Goal: Task Accomplishment & Management: Use online tool/utility

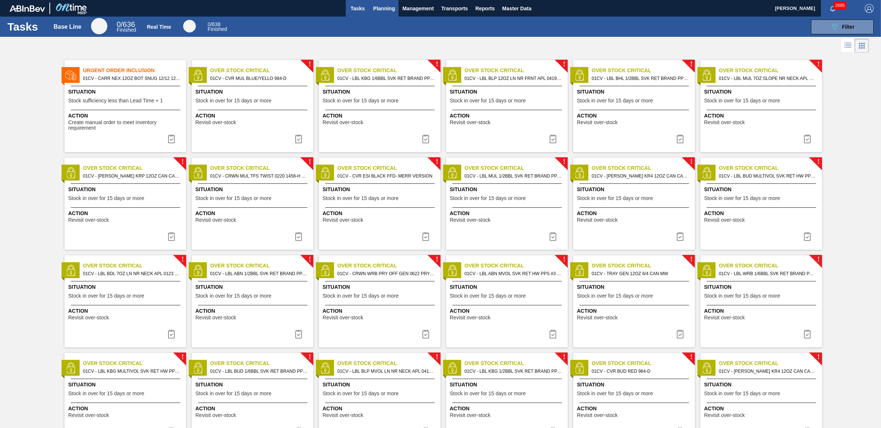
click at [376, 12] on span "Planning" at bounding box center [384, 8] width 22 height 9
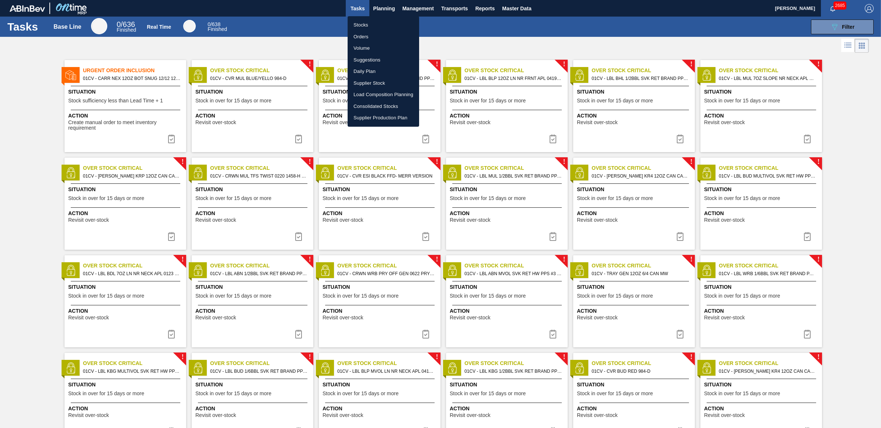
click at [376, 97] on li "Load Composition Planning" at bounding box center [384, 95] width 72 height 12
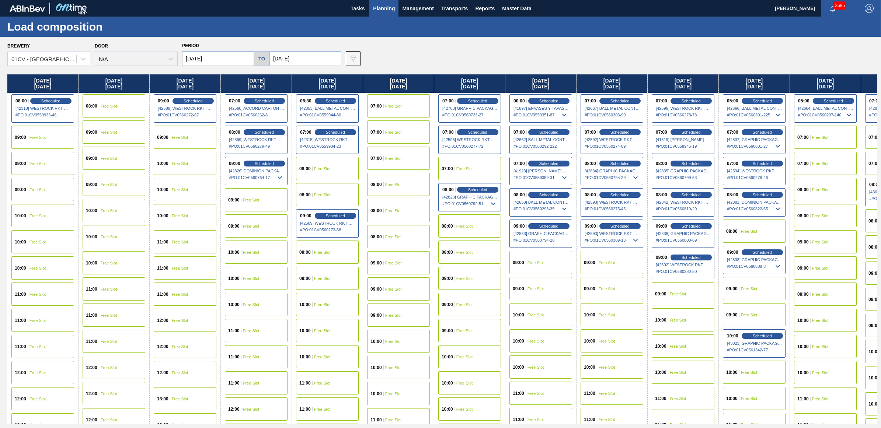
click at [832, 133] on div "07:00 Free Slot" at bounding box center [825, 137] width 63 height 23
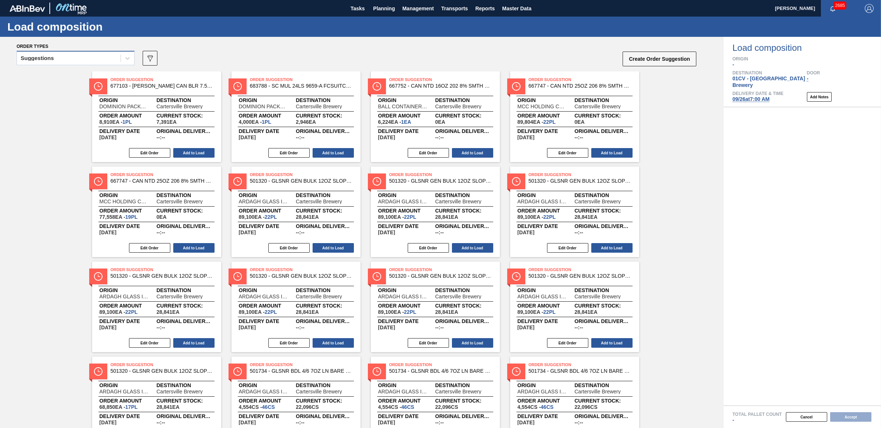
click at [41, 63] on div "Suggestions" at bounding box center [69, 58] width 104 height 11
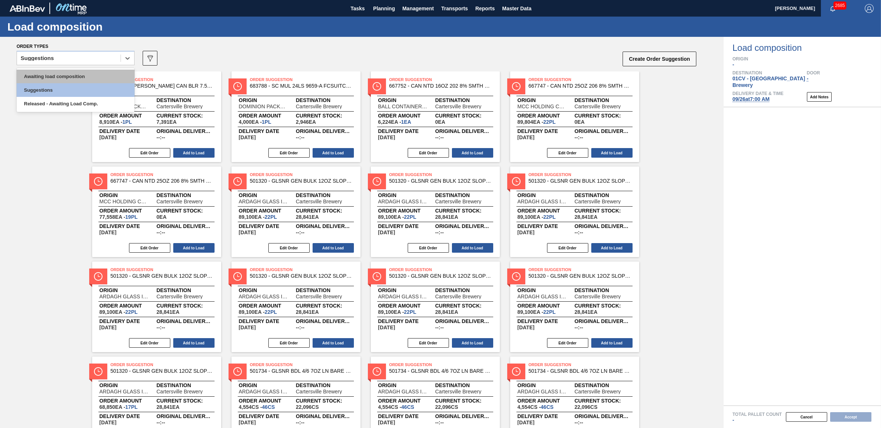
click at [49, 72] on div "Awaiting load composition" at bounding box center [76, 77] width 118 height 14
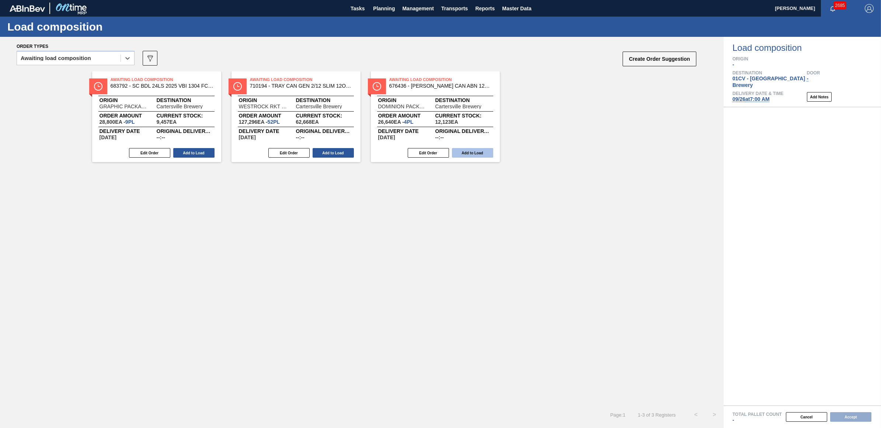
click at [484, 151] on button "Add to Load" at bounding box center [472, 153] width 41 height 10
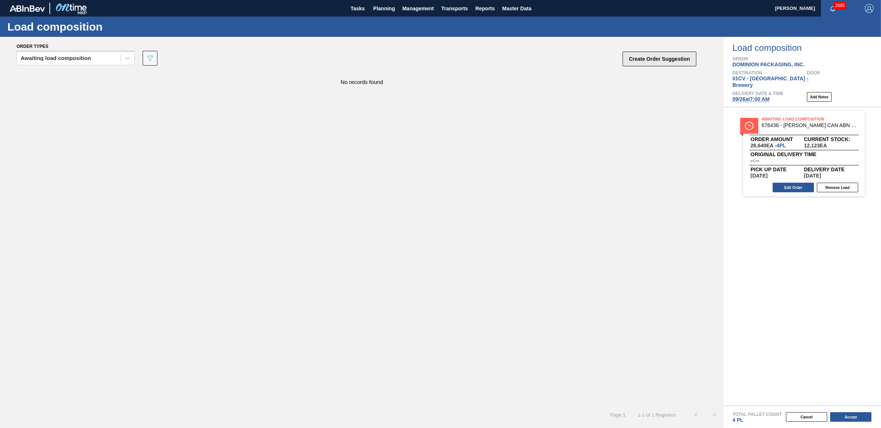
click at [651, 57] on button "Create Order Suggestion" at bounding box center [659, 59] width 74 height 15
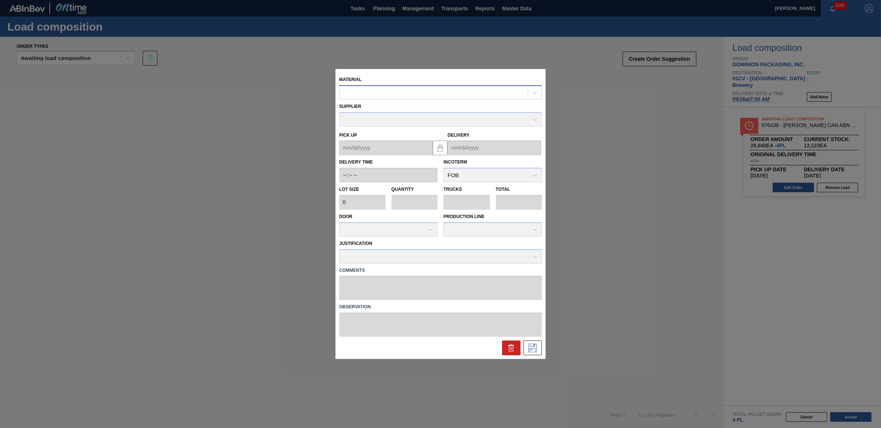
click at [439, 90] on div at bounding box center [433, 92] width 188 height 11
type input "676468"
type input "6,660"
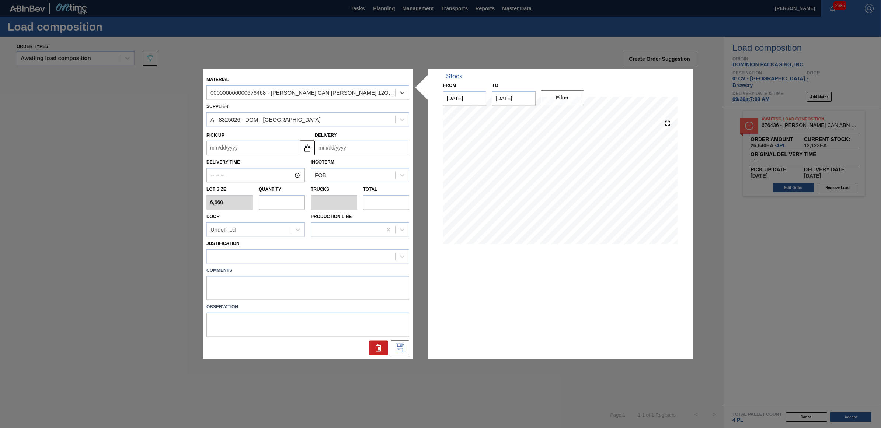
click at [296, 202] on input "text" at bounding box center [282, 202] width 46 height 15
type input "2"
type input "0.077"
type input "13,320"
type input "2"
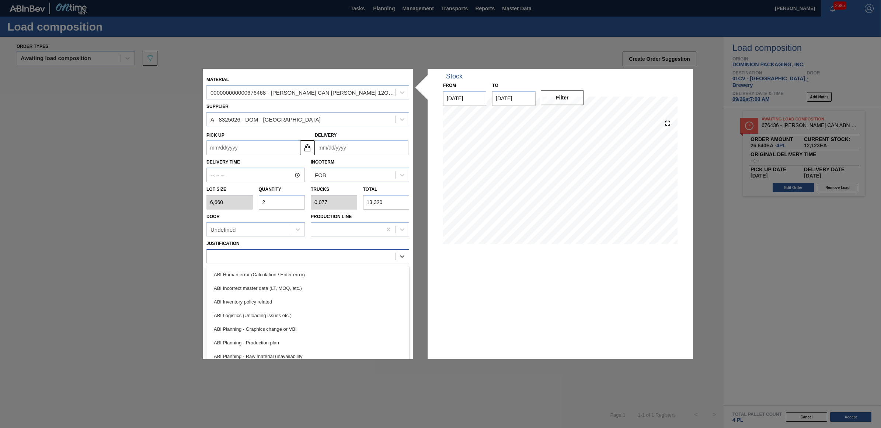
click at [266, 251] on div at bounding box center [301, 256] width 188 height 11
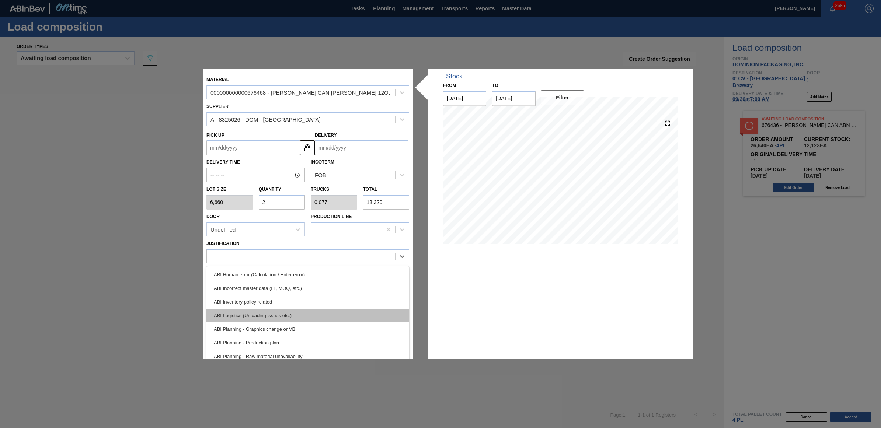
scroll to position [46, 0]
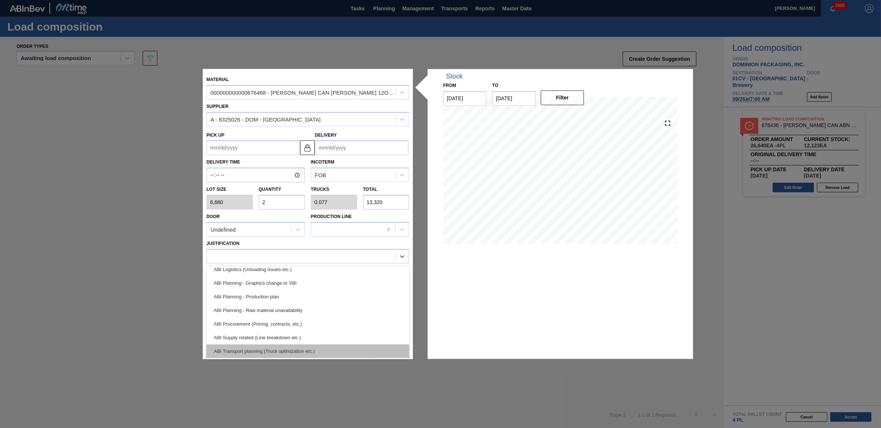
click at [284, 355] on div "ABI Transport planning (Truck optimization etc.)" at bounding box center [307, 352] width 203 height 14
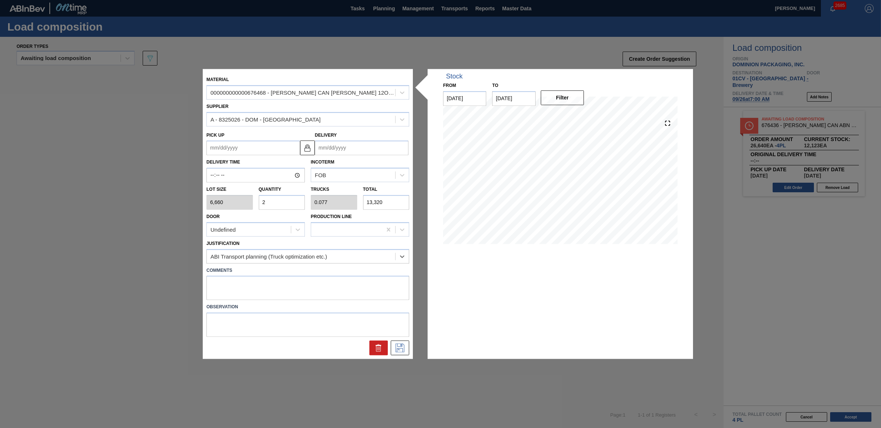
click at [340, 150] on input "Delivery" at bounding box center [362, 148] width 94 height 15
click at [383, 226] on div "26" at bounding box center [383, 225] width 10 height 10
type up "[DATE]"
type input "[DATE]"
click at [406, 350] on button at bounding box center [400, 348] width 18 height 15
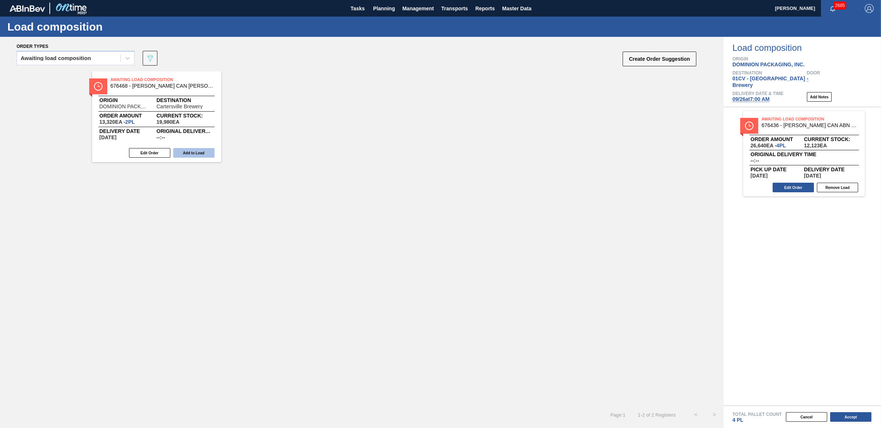
click at [178, 150] on button "Add to Load" at bounding box center [193, 153] width 41 height 10
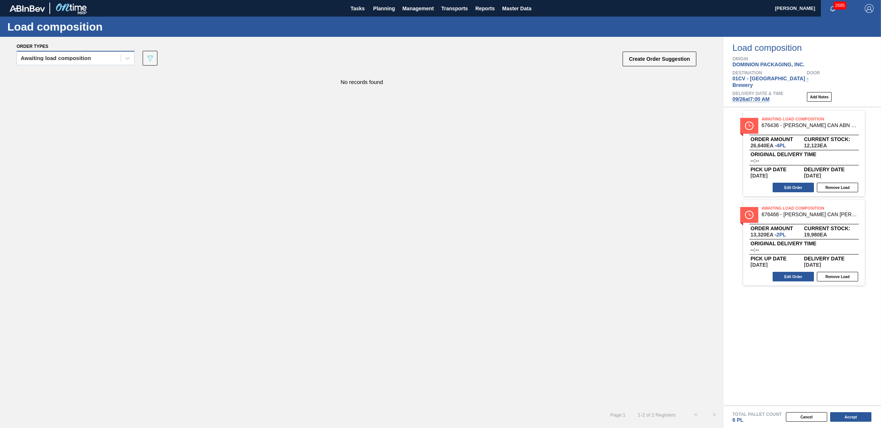
click at [52, 59] on div "Awaiting load composition" at bounding box center [56, 58] width 70 height 5
click at [50, 76] on div "Awaiting load composition" at bounding box center [76, 77] width 118 height 14
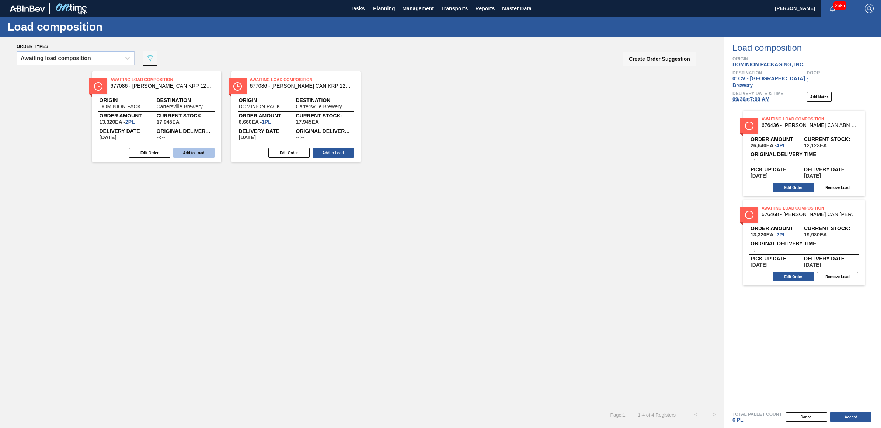
click at [187, 153] on button "Add to Load" at bounding box center [193, 153] width 41 height 10
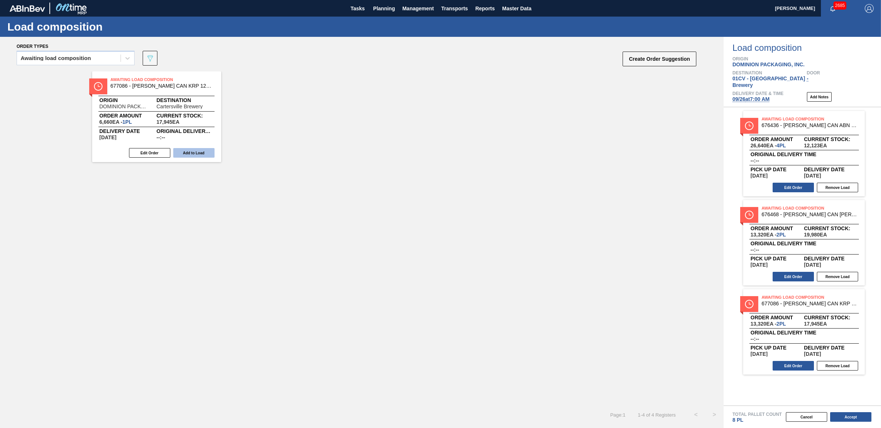
click at [187, 153] on button "Add to Load" at bounding box center [193, 153] width 41 height 10
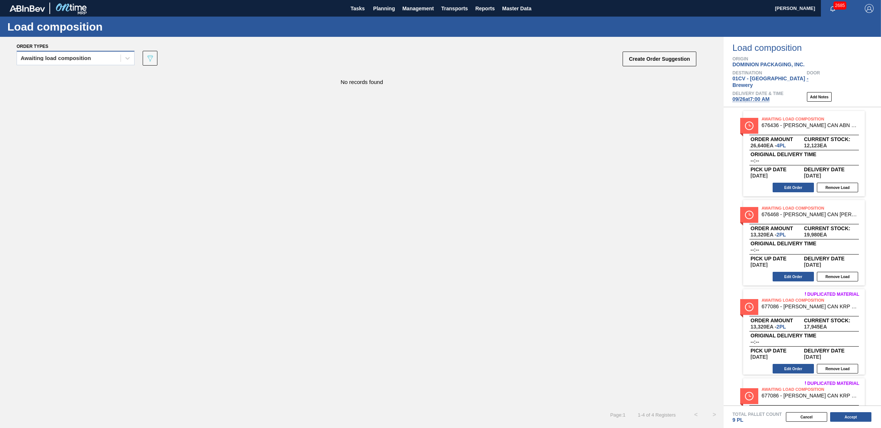
click at [50, 54] on div "Awaiting load composition" at bounding box center [69, 58] width 104 height 11
click at [47, 74] on div "Awaiting load composition" at bounding box center [76, 77] width 118 height 14
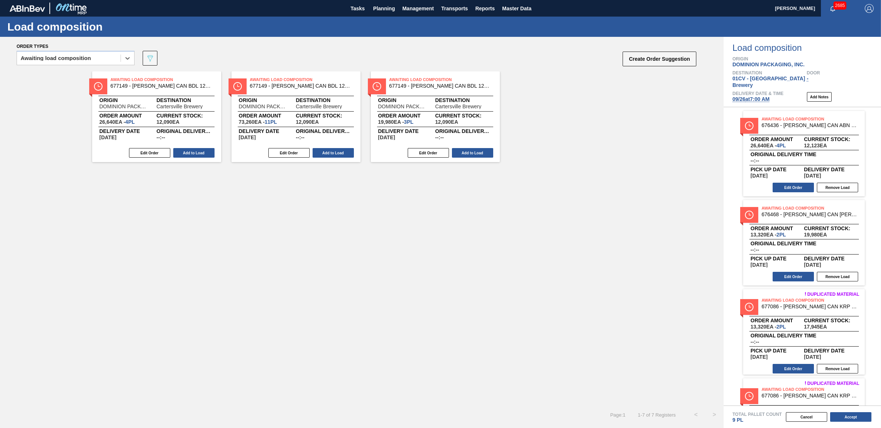
click at [200, 158] on div "Edit Order Add to Load" at bounding box center [153, 152] width 123 height 11
click at [199, 154] on button "Add to Load" at bounding box center [193, 153] width 41 height 10
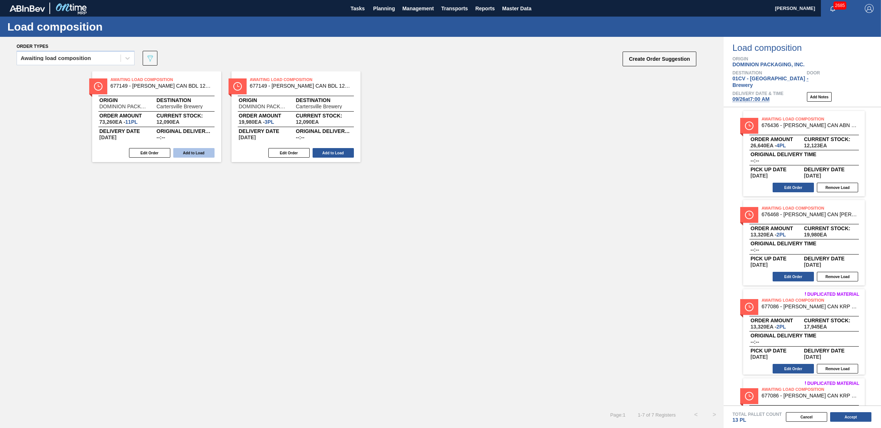
click at [196, 154] on button "Add to Load" at bounding box center [193, 153] width 41 height 10
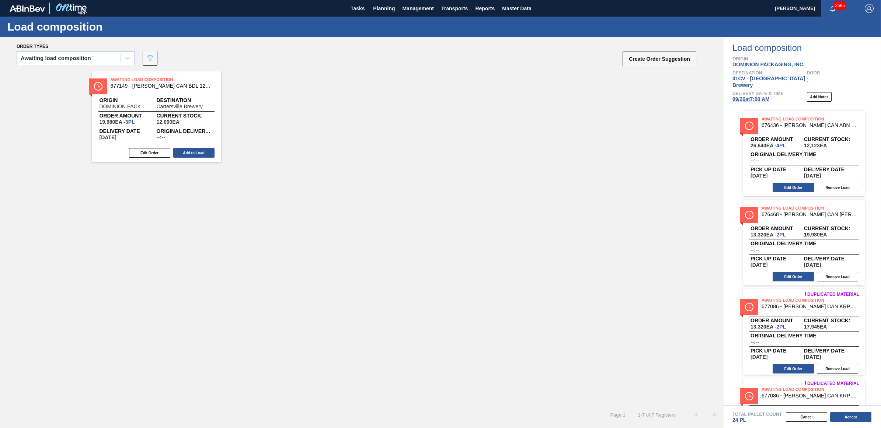
click at [196, 154] on button "Add to Load" at bounding box center [193, 153] width 41 height 10
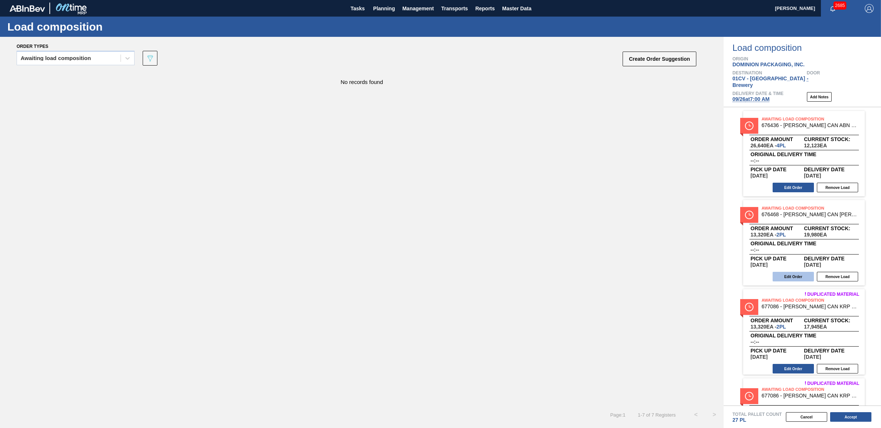
click at [793, 272] on button "Edit Order" at bounding box center [792, 277] width 41 height 10
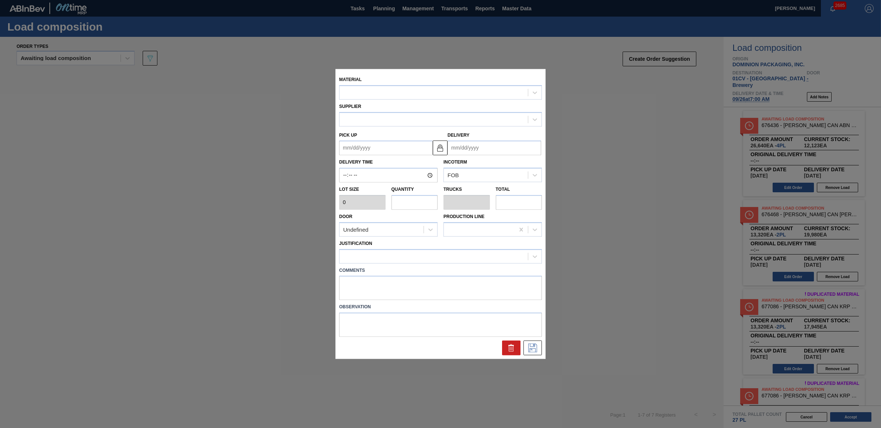
type input "6,660"
type input "2"
type input "0.077"
type input "13,320"
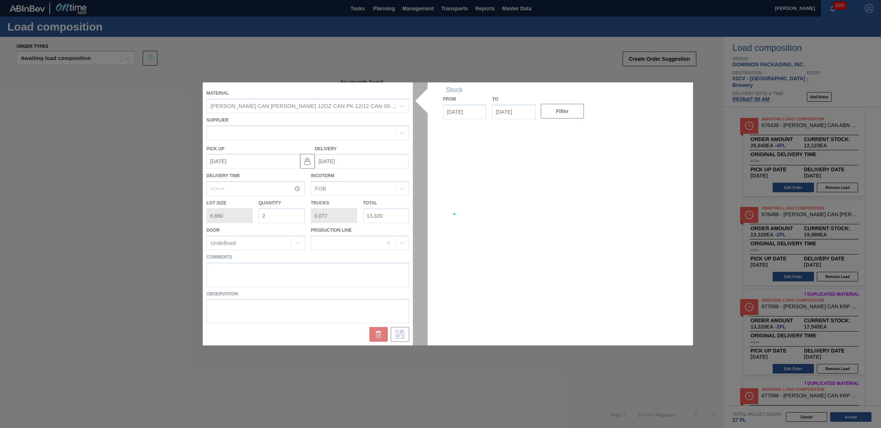
type up "[DATE]"
type input "[DATE]"
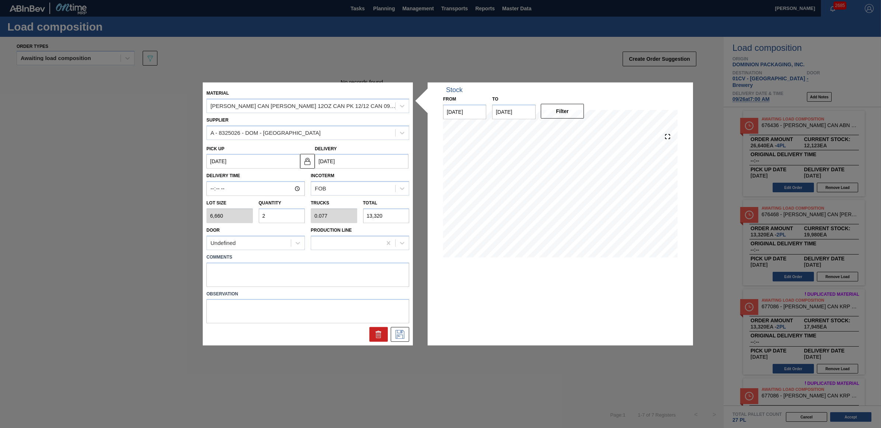
drag, startPoint x: 268, startPoint y: 216, endPoint x: 259, endPoint y: 213, distance: 8.9
click at [259, 213] on input "2" at bounding box center [282, 216] width 46 height 15
type input "1"
type input "0.038"
type input "6,660"
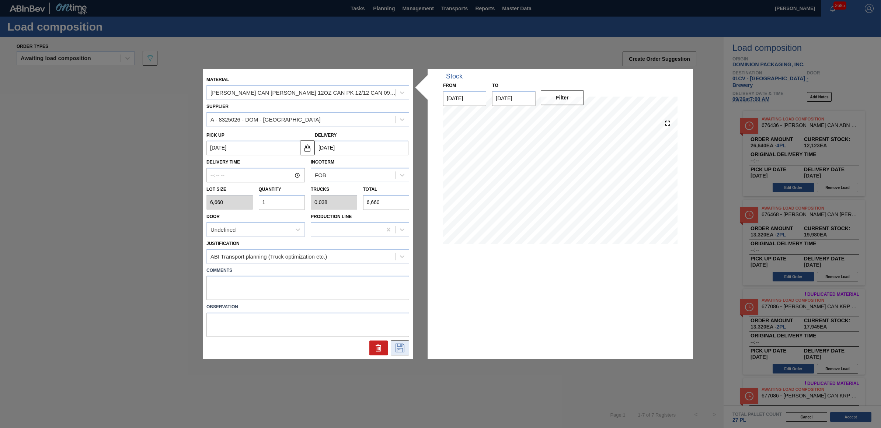
type input "1"
click at [398, 347] on icon at bounding box center [400, 348] width 12 height 9
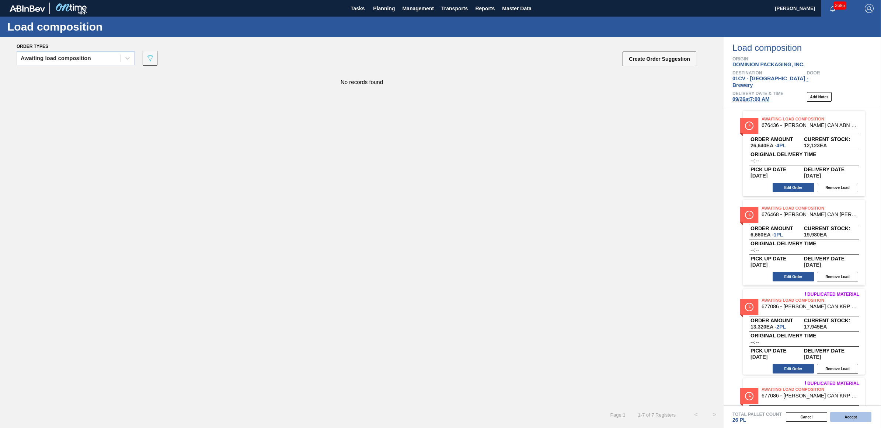
click at [842, 420] on button "Accept" at bounding box center [850, 417] width 41 height 10
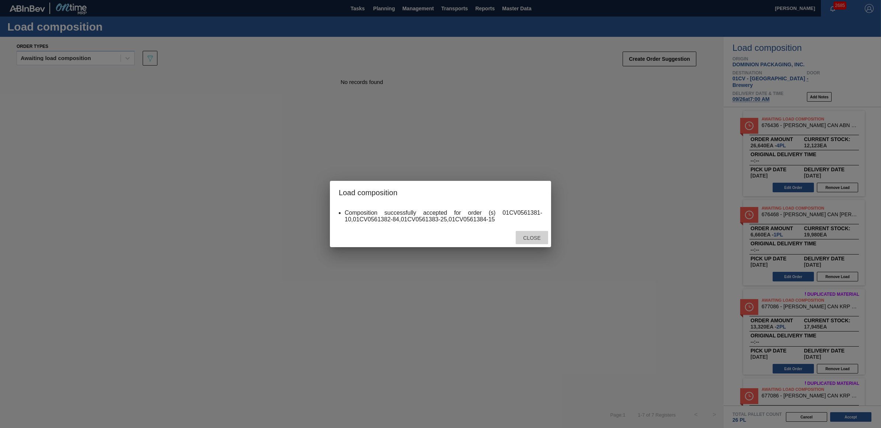
click at [529, 239] on span "Close" at bounding box center [531, 238] width 29 height 6
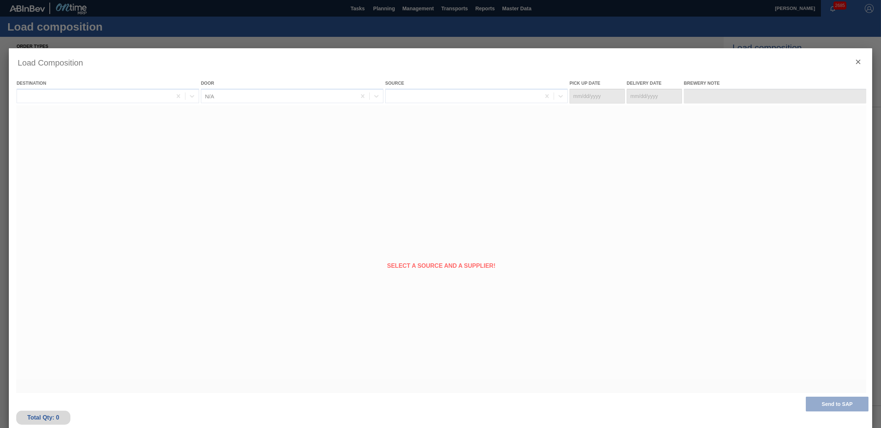
type Date "[DATE]"
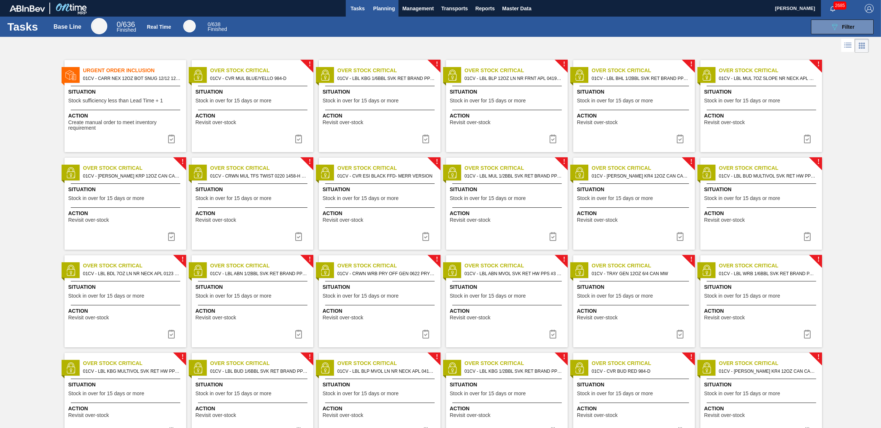
click at [381, 8] on span "Planning" at bounding box center [384, 8] width 22 height 9
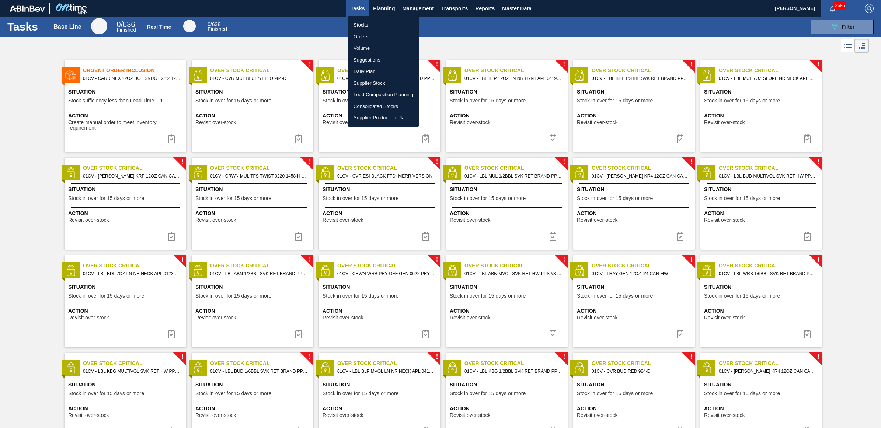
click at [367, 23] on li "Stocks" at bounding box center [384, 25] width 72 height 12
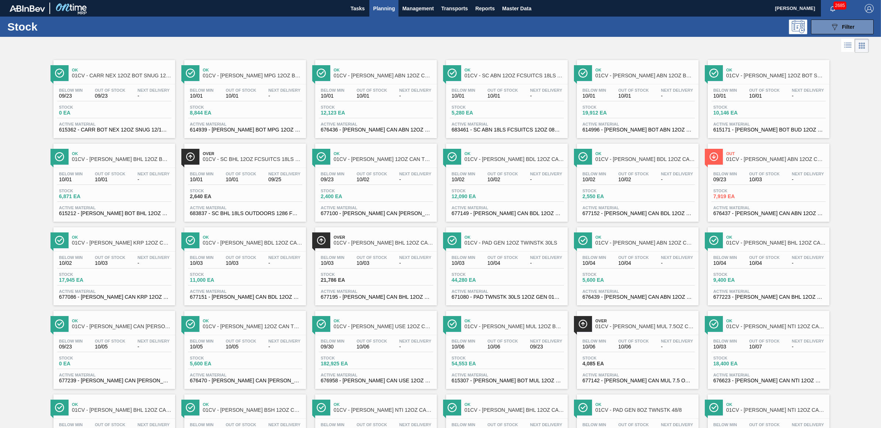
drag, startPoint x: 622, startPoint y: 38, endPoint x: 633, endPoint y: 34, distance: 12.3
click at [622, 38] on div at bounding box center [434, 46] width 869 height 18
click at [415, 38] on div at bounding box center [434, 46] width 869 height 18
click at [363, 102] on div "Below Min 10/01 Out Of Stock 10/01 Next Delivery - Stock 12,123 EA Active Mater…" at bounding box center [376, 109] width 122 height 50
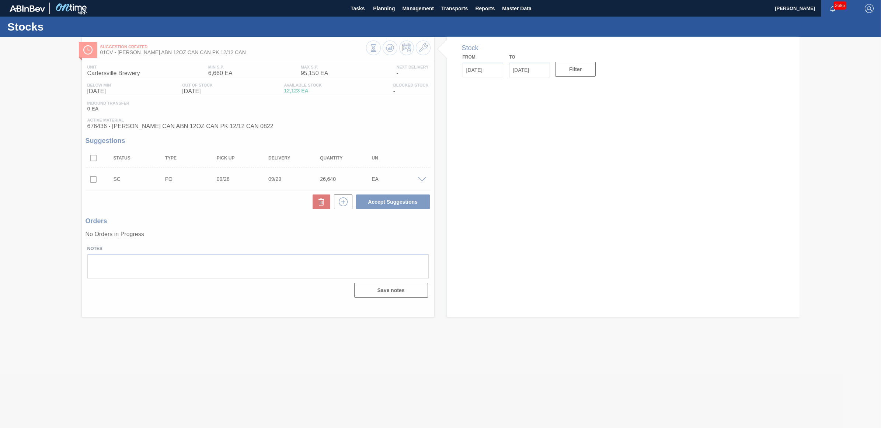
type input "[DATE]"
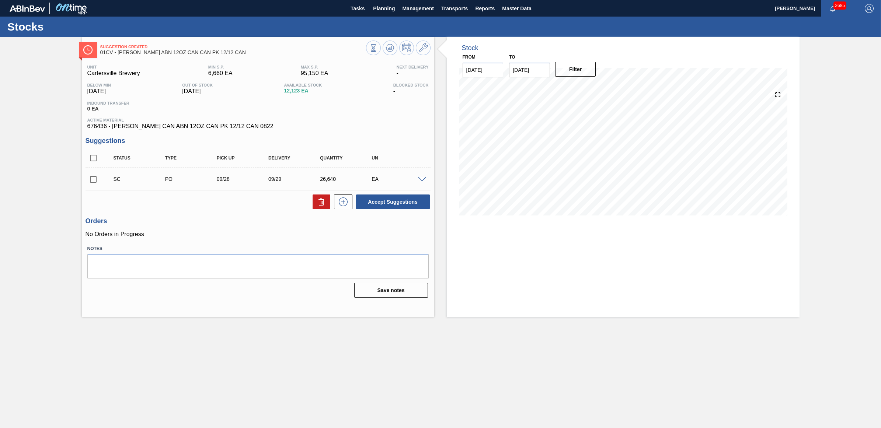
click at [91, 181] on input "checkbox" at bounding box center [93, 179] width 15 height 15
click at [397, 205] on button "Accept Suggestions" at bounding box center [393, 202] width 74 height 15
checkbox input "false"
click at [379, 4] on span "Planning" at bounding box center [384, 8] width 22 height 9
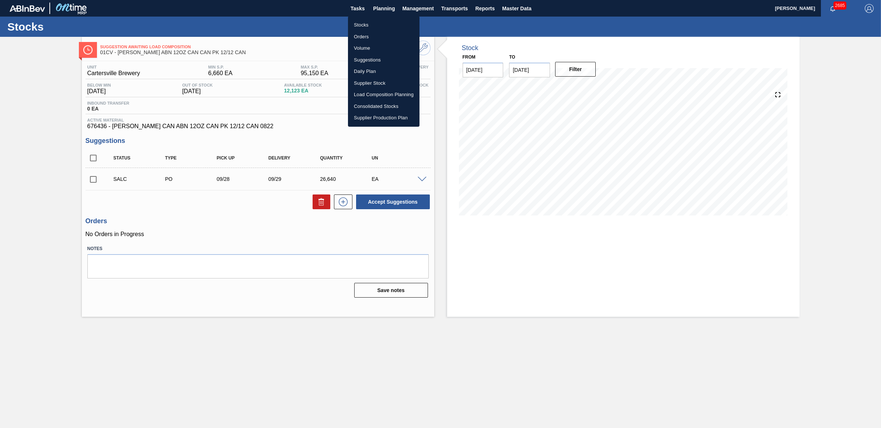
drag, startPoint x: 365, startPoint y: 21, endPoint x: 699, endPoint y: 6, distance: 334.2
click at [365, 21] on li "Stocks" at bounding box center [384, 25] width 72 height 12
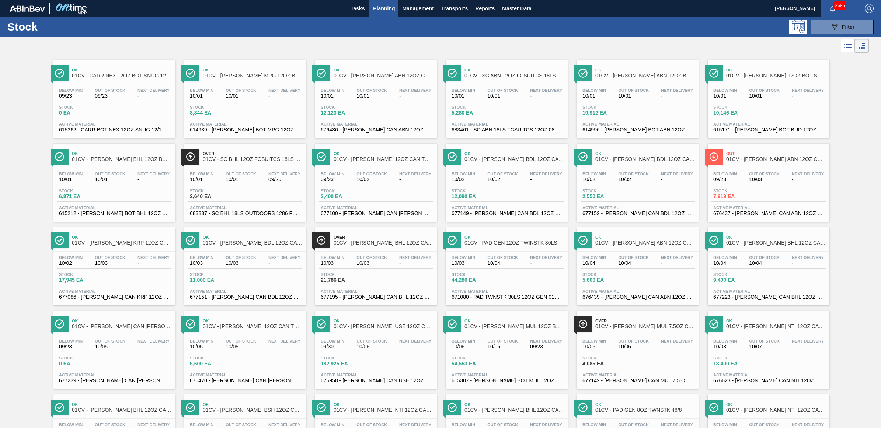
click at [112, 274] on div "Stock 17,945 EA" at bounding box center [114, 278] width 114 height 13
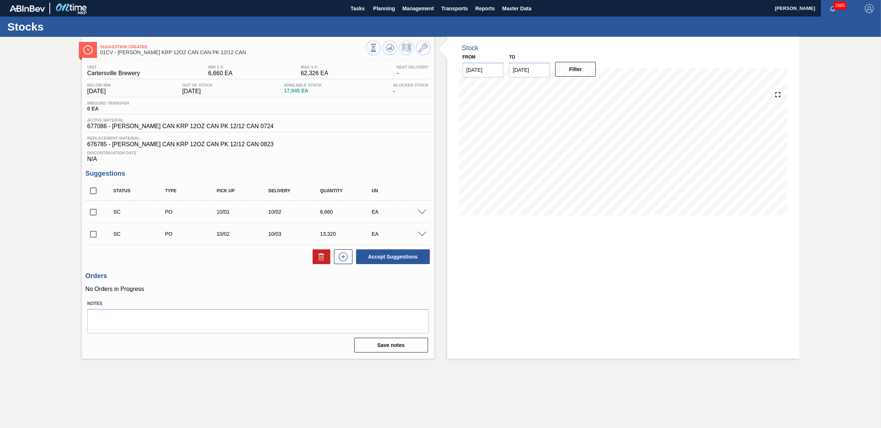
click at [96, 238] on input "checkbox" at bounding box center [93, 234] width 15 height 15
checkbox input "true"
click at [94, 211] on input "checkbox" at bounding box center [93, 212] width 15 height 15
click at [409, 261] on button "Accept Suggestions" at bounding box center [393, 257] width 74 height 15
checkbox input "false"
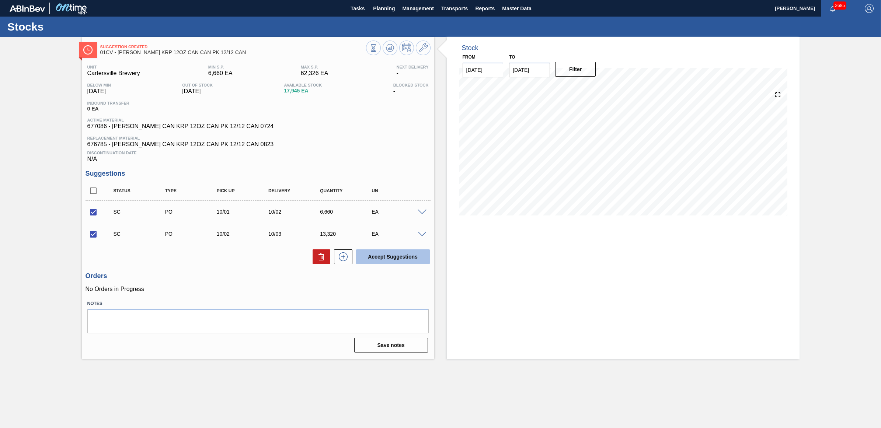
checkbox input "false"
click at [419, 50] on icon at bounding box center [423, 47] width 9 height 9
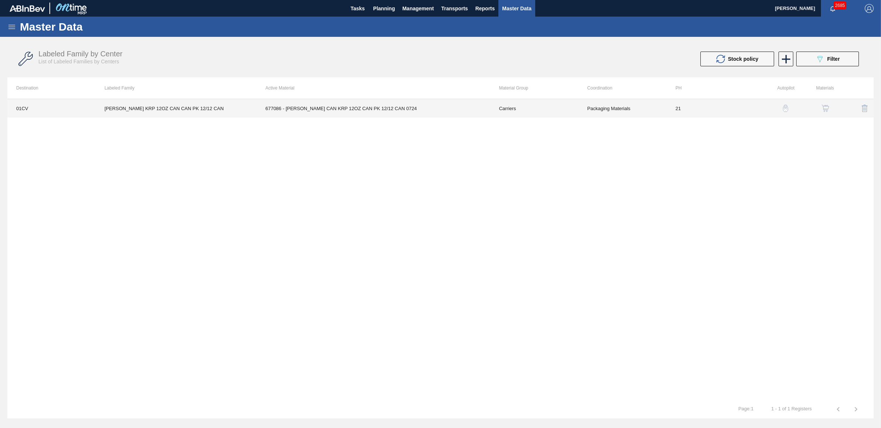
click at [172, 111] on td "CARR KRP 12OZ CAN CAN PK 12/12 CAN" at bounding box center [175, 108] width 161 height 18
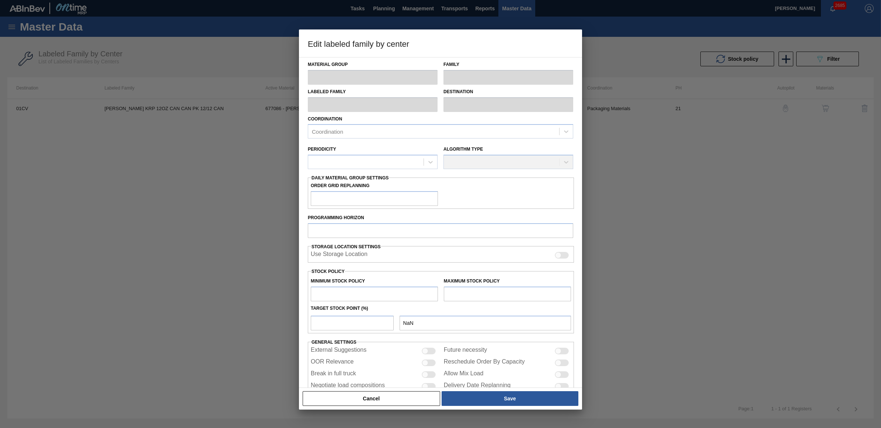
type input "Carriers"
type input "Can Carriers"
type input "CARR KRP 12OZ CAN CAN PK 12/12 CAN"
type input "01CV - [GEOGRAPHIC_DATA] Brewery"
type input "21"
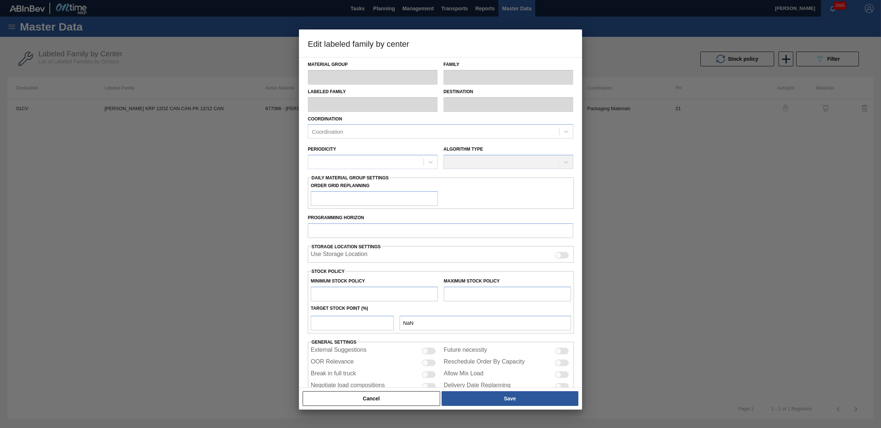
type input "6,660"
type input "62,326"
type input "4"
type input "8,887"
checkbox input "true"
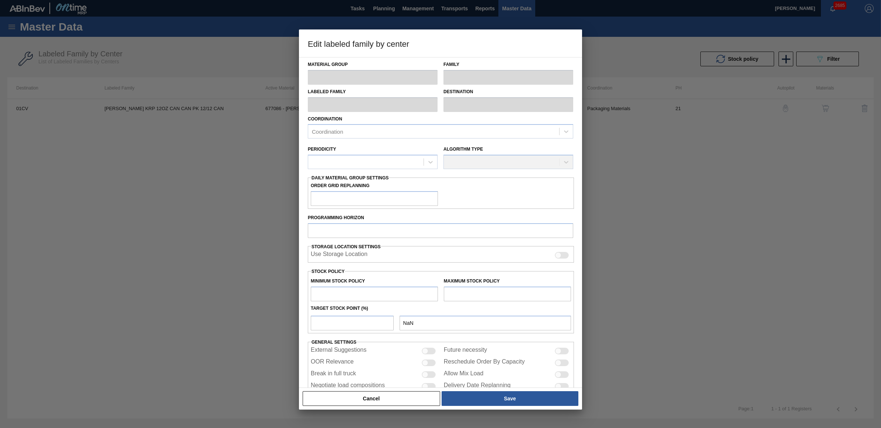
checkbox input "true"
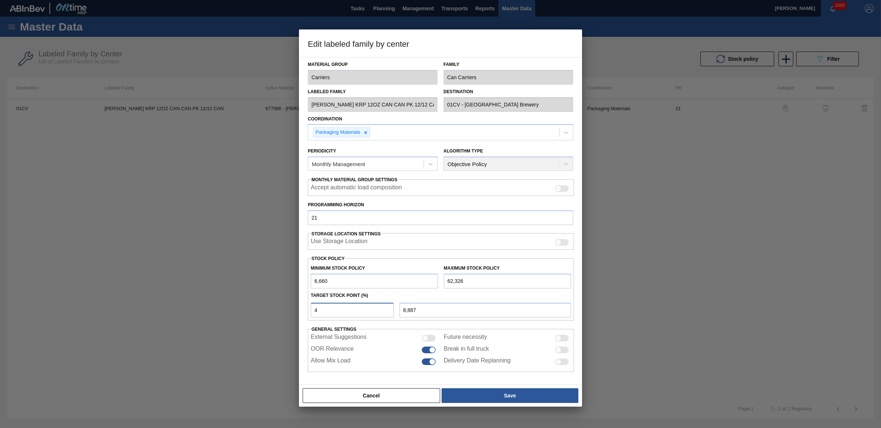
drag, startPoint x: 334, startPoint y: 310, endPoint x: 303, endPoint y: 308, distance: 31.4
click at [303, 308] on div "Material Group Carriers Family Can Carriers Labeled Family CARR KRP 12OZ CAN CA…" at bounding box center [440, 221] width 283 height 328
click at [350, 391] on button "Cancel" at bounding box center [371, 395] width 137 height 15
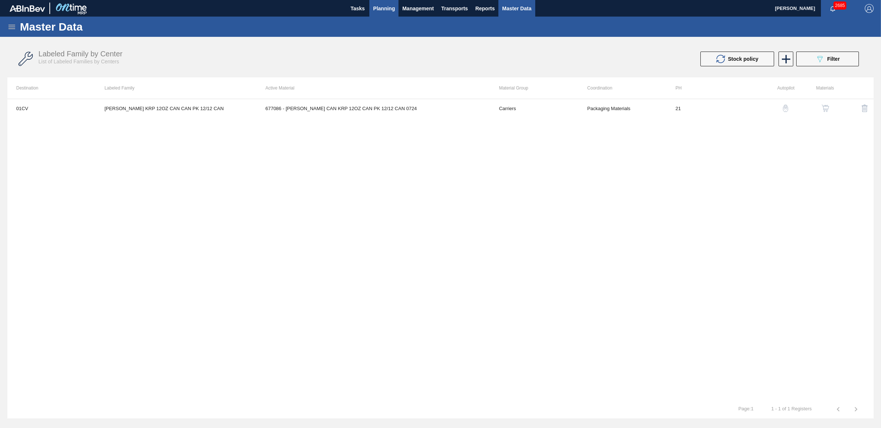
click at [380, 10] on span "Planning" at bounding box center [384, 8] width 22 height 9
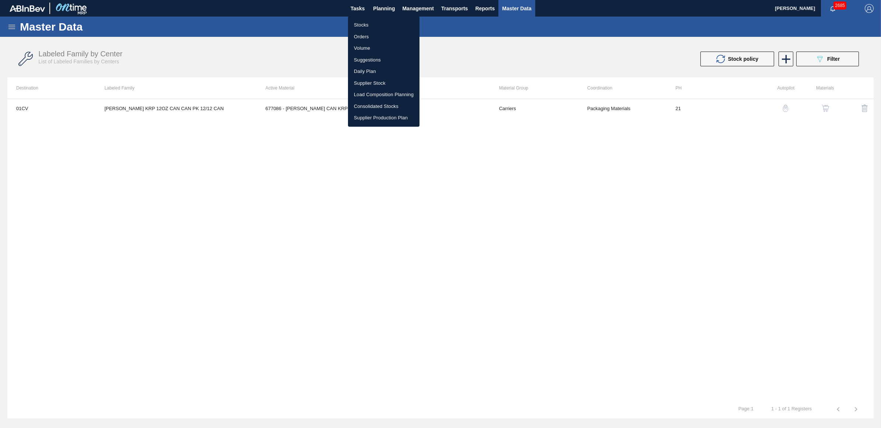
click at [369, 23] on li "Stocks" at bounding box center [384, 25] width 72 height 12
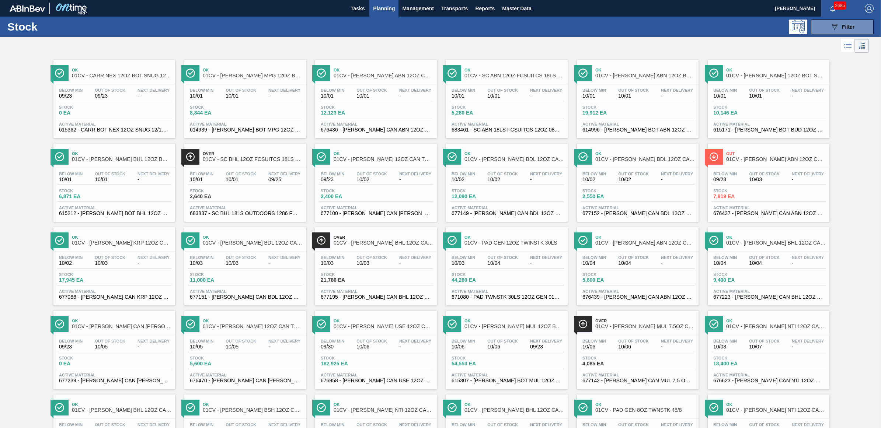
drag, startPoint x: 489, startPoint y: 181, endPoint x: 509, endPoint y: 192, distance: 22.8
click at [489, 181] on span "10/02" at bounding box center [502, 180] width 31 height 6
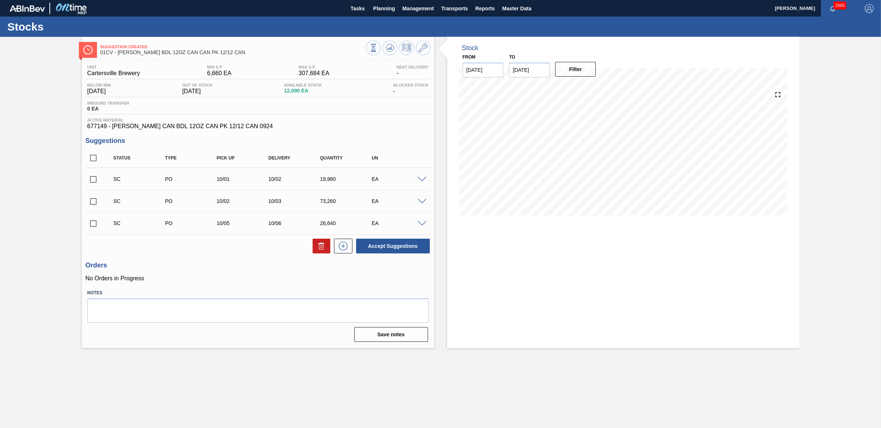
click at [421, 179] on span at bounding box center [422, 180] width 9 height 6
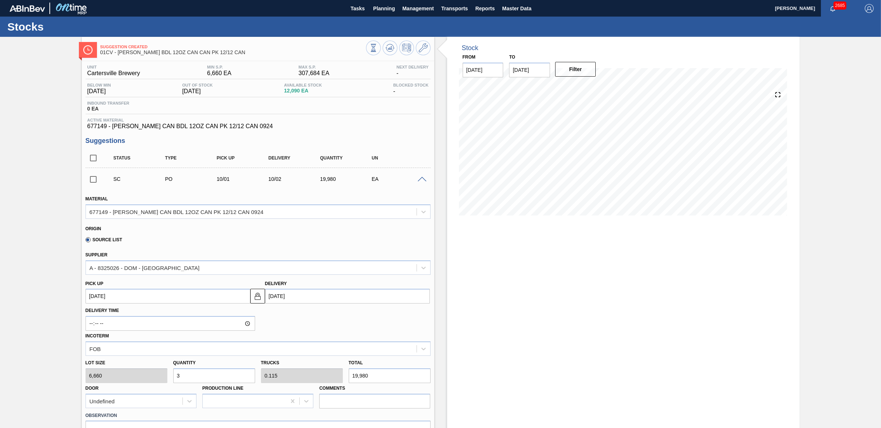
click at [421, 179] on span at bounding box center [422, 180] width 9 height 6
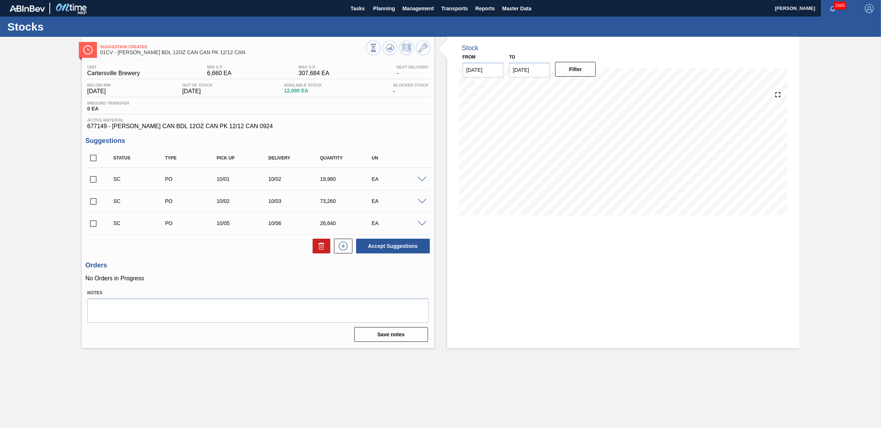
click at [421, 203] on span at bounding box center [422, 202] width 9 height 6
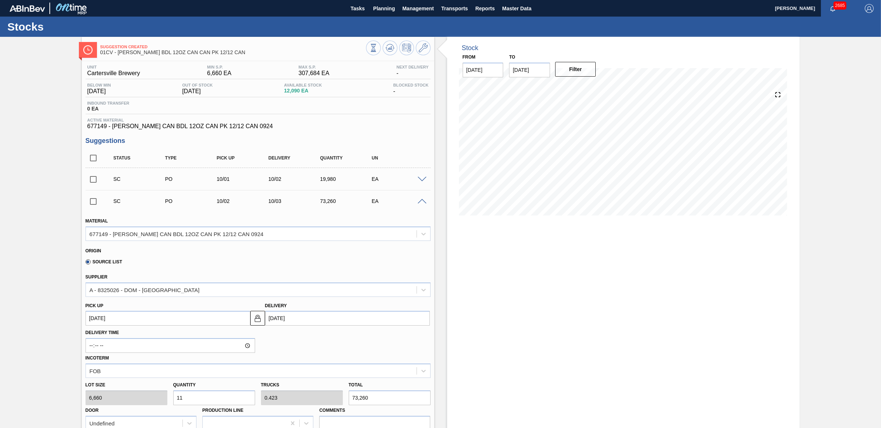
click at [421, 203] on span at bounding box center [422, 202] width 9 height 6
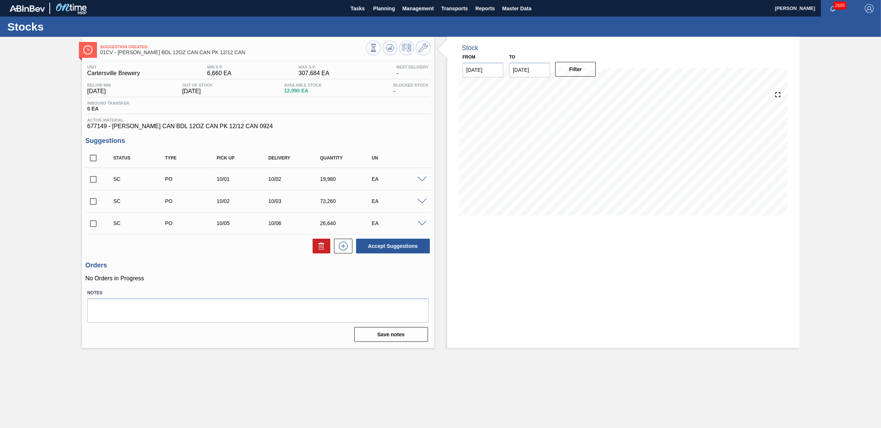
click at [419, 225] on span at bounding box center [422, 224] width 9 height 6
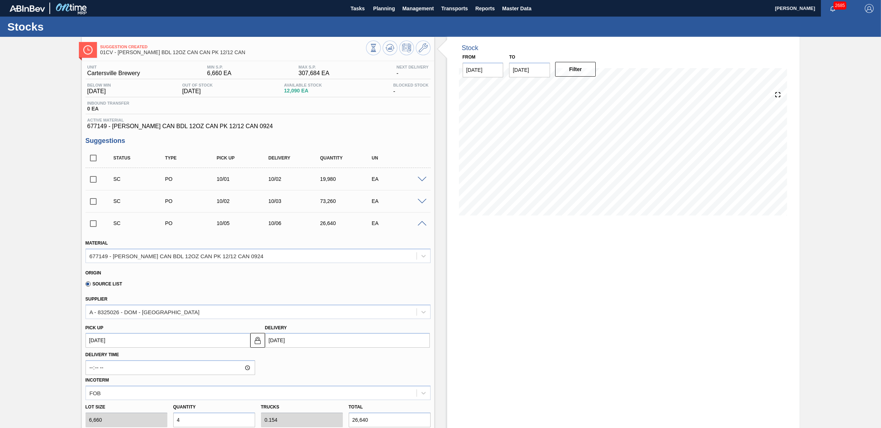
click at [419, 225] on span at bounding box center [422, 224] width 9 height 6
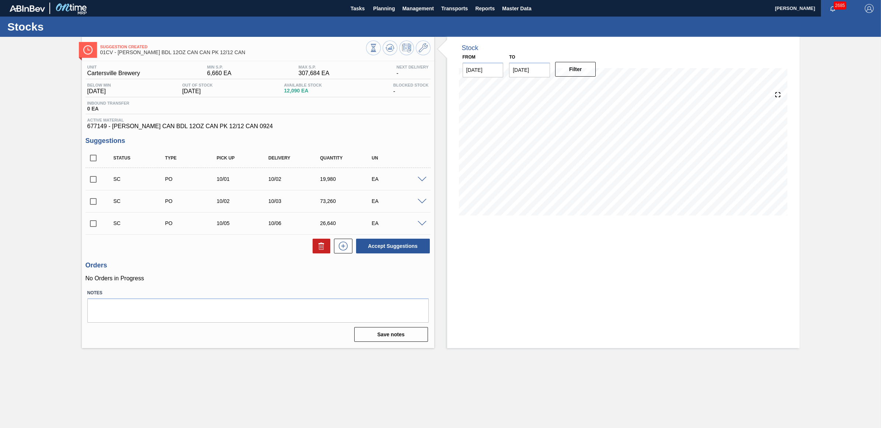
click at [93, 224] on input "checkbox" at bounding box center [93, 223] width 15 height 15
checkbox input "true"
click at [91, 200] on input "checkbox" at bounding box center [93, 201] width 15 height 15
checkbox input "true"
click at [94, 179] on input "checkbox" at bounding box center [93, 179] width 15 height 15
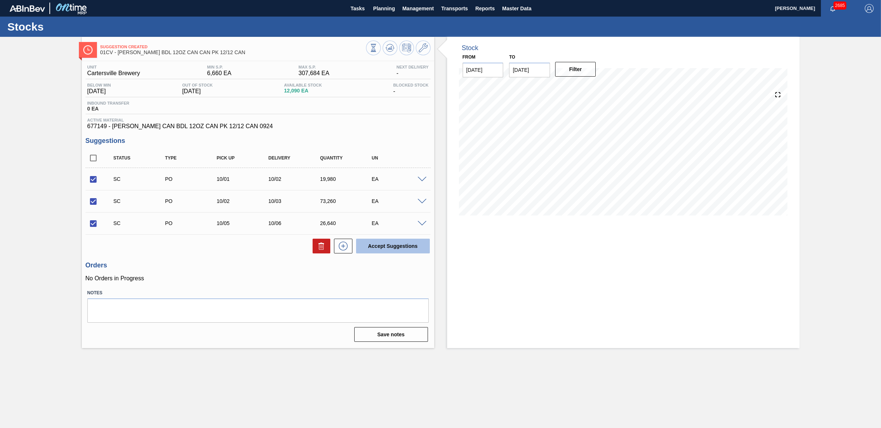
click at [379, 242] on button "Accept Suggestions" at bounding box center [393, 246] width 74 height 15
checkbox input "false"
click at [382, 8] on span "Planning" at bounding box center [384, 8] width 22 height 9
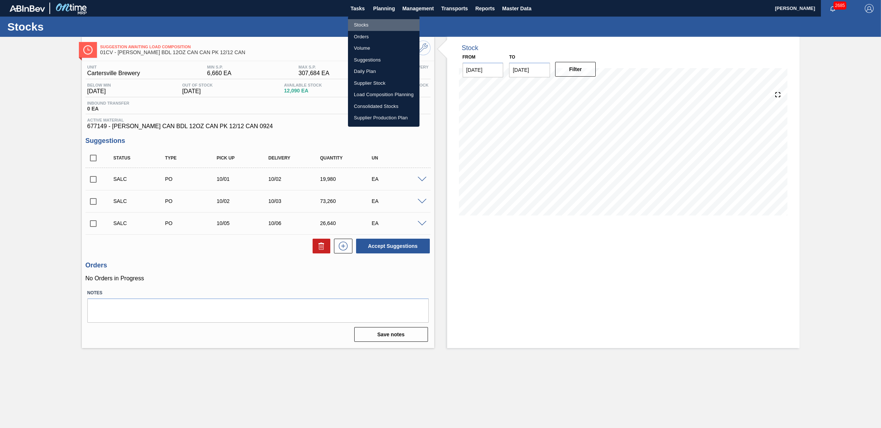
click at [377, 21] on li "Stocks" at bounding box center [384, 25] width 72 height 12
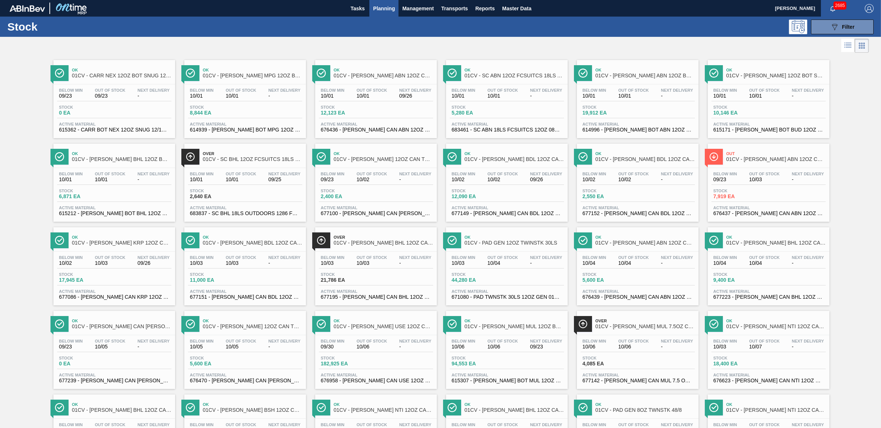
click at [274, 102] on div "Below Min 10/01 Out Of Stock 10/01 Next Delivery - Stock 8,844 EA Active Materi…" at bounding box center [245, 109] width 122 height 50
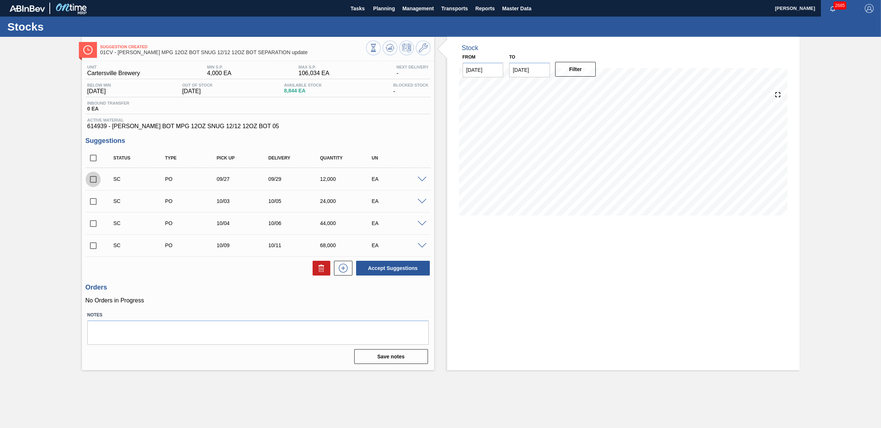
click at [92, 181] on input "checkbox" at bounding box center [93, 179] width 15 height 15
click at [402, 266] on button "Accept Suggestions" at bounding box center [393, 268] width 74 height 15
checkbox input "false"
click at [390, 8] on span "Planning" at bounding box center [384, 8] width 22 height 9
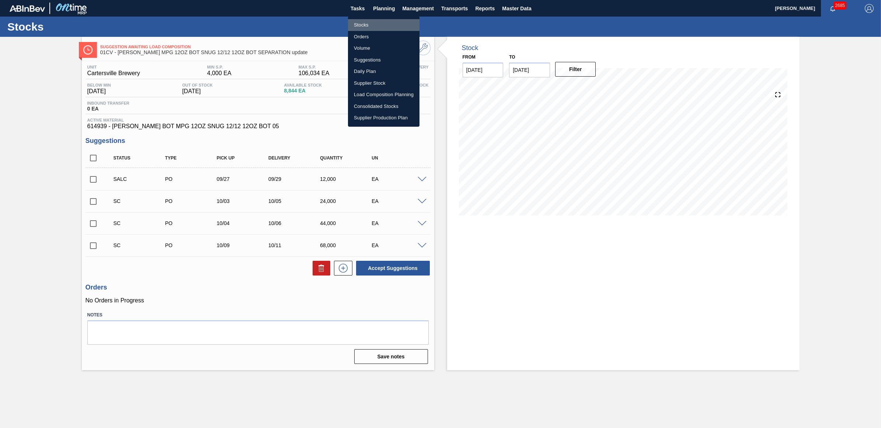
click at [358, 24] on li "Stocks" at bounding box center [384, 25] width 72 height 12
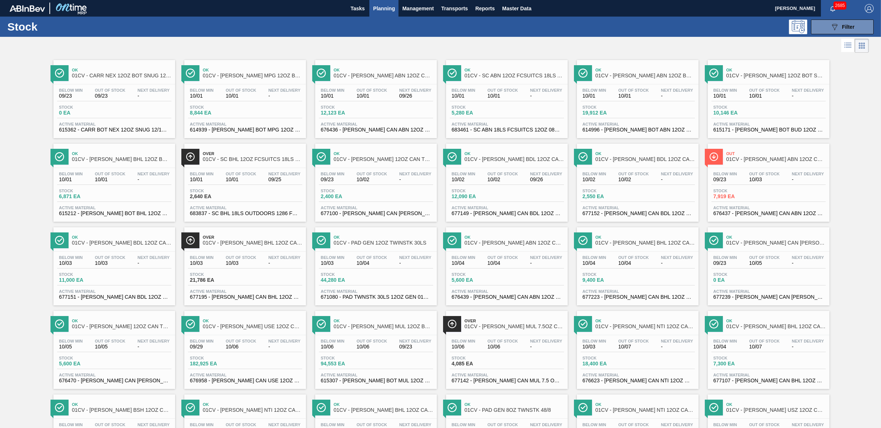
click at [648, 104] on div "Below Min 10/01 Out Of Stock 10/01 Next Delivery - Stock 19,912 EA Active Mater…" at bounding box center [638, 109] width 122 height 50
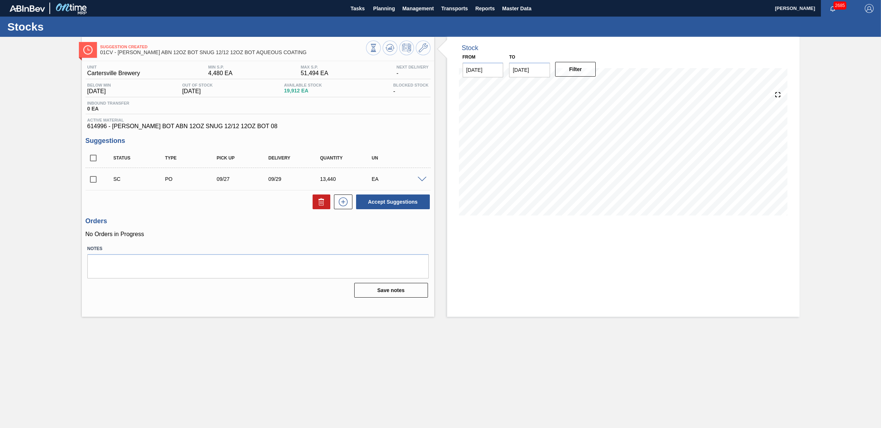
click at [93, 181] on input "checkbox" at bounding box center [93, 179] width 15 height 15
click at [384, 200] on button "Accept Suggestions" at bounding box center [393, 202] width 74 height 15
checkbox input "false"
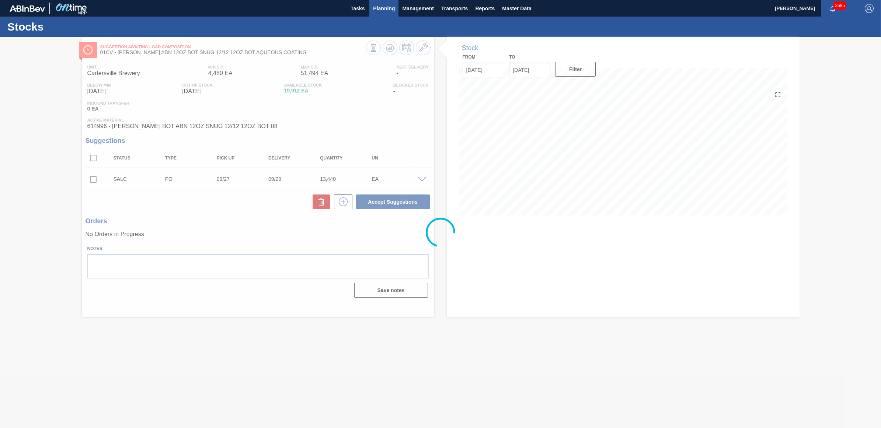
click at [394, 10] on span "Planning" at bounding box center [384, 8] width 22 height 9
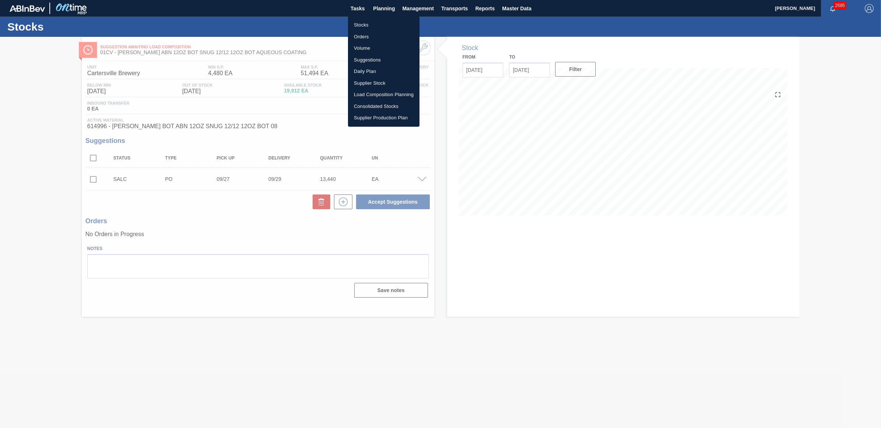
click at [362, 23] on li "Stocks" at bounding box center [384, 25] width 72 height 12
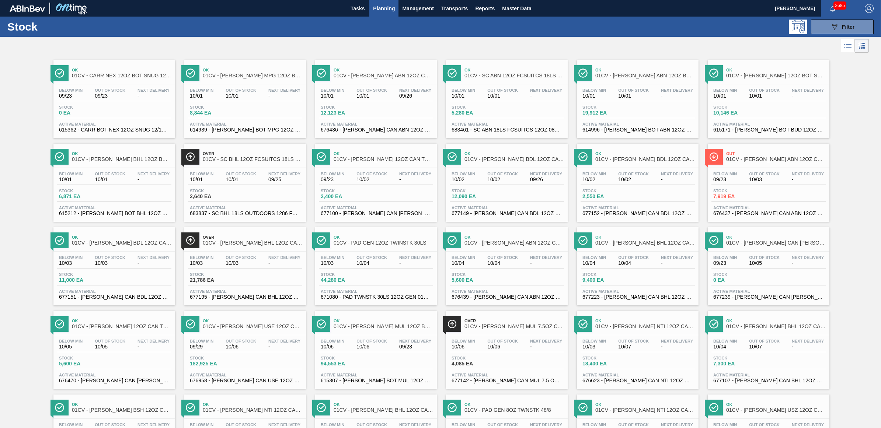
drag, startPoint x: 785, startPoint y: 91, endPoint x: 713, endPoint y: 107, distance: 74.0
click at [785, 91] on div "Below Min 10/01 Out Of Stock 10/01 Next Delivery -" at bounding box center [768, 94] width 114 height 13
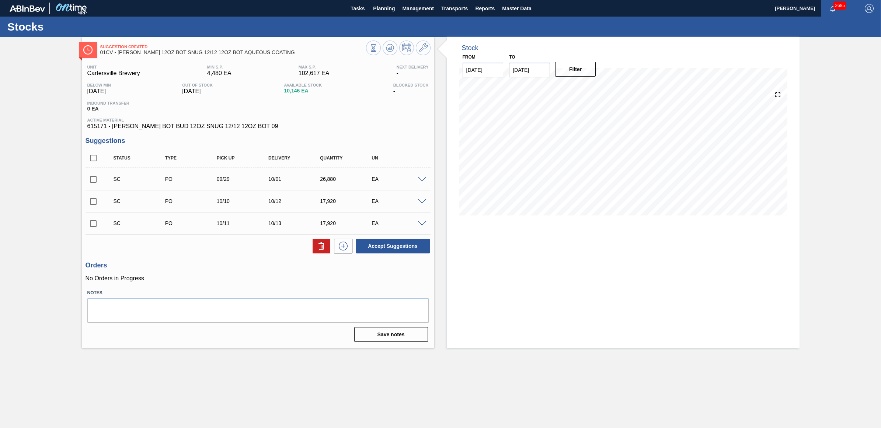
click at [93, 182] on input "checkbox" at bounding box center [93, 179] width 15 height 15
checkbox input "true"
click at [93, 205] on input "checkbox" at bounding box center [93, 201] width 15 height 15
checkbox input "true"
click at [383, 249] on button "Accept Suggestions" at bounding box center [393, 246] width 74 height 15
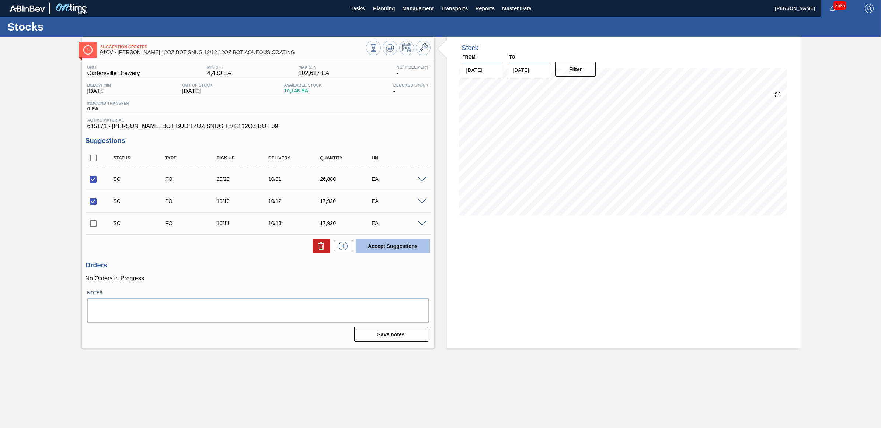
checkbox input "false"
click at [386, 10] on span "Planning" at bounding box center [384, 8] width 22 height 9
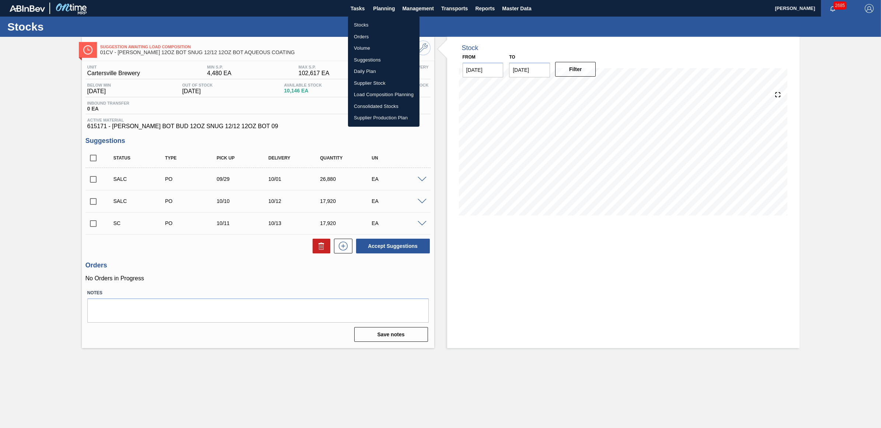
click at [379, 21] on li "Stocks" at bounding box center [384, 25] width 72 height 12
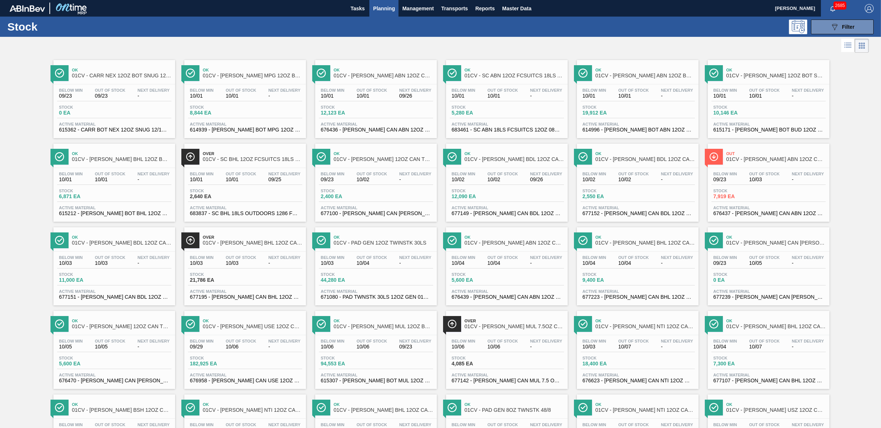
click at [38, 96] on div "Ok 01CV - CARR NEX 12OZ BOT SNUG 12/12 12OZ BOT Below Min 09/23 Out Of Stock 09…" at bounding box center [440, 431] width 881 height 753
drag, startPoint x: 97, startPoint y: 199, endPoint x: 0, endPoint y: 221, distance: 99.4
click at [97, 199] on span "6,871 EA" at bounding box center [85, 197] width 52 height 6
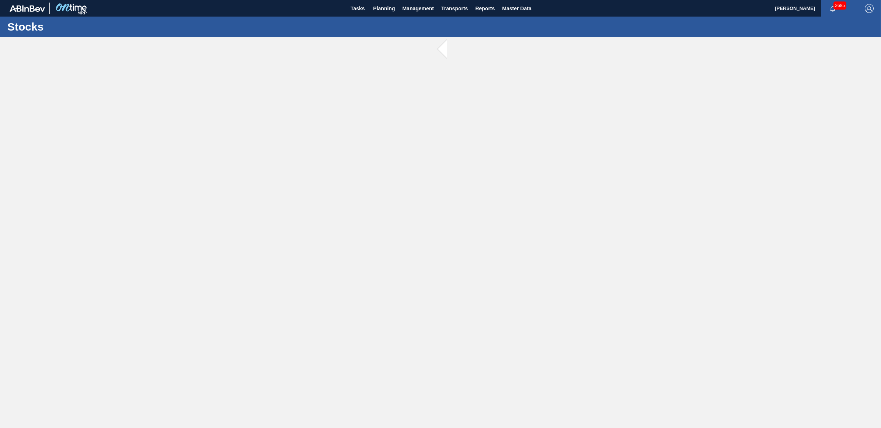
drag, startPoint x: 468, startPoint y: 54, endPoint x: 463, endPoint y: 51, distance: 6.3
click at [468, 54] on main "Tasks Planning Management Transports Reports Master Data Juliette Hill 2685 Mar…" at bounding box center [440, 214] width 881 height 428
click at [386, 14] on button "Planning" at bounding box center [383, 8] width 29 height 17
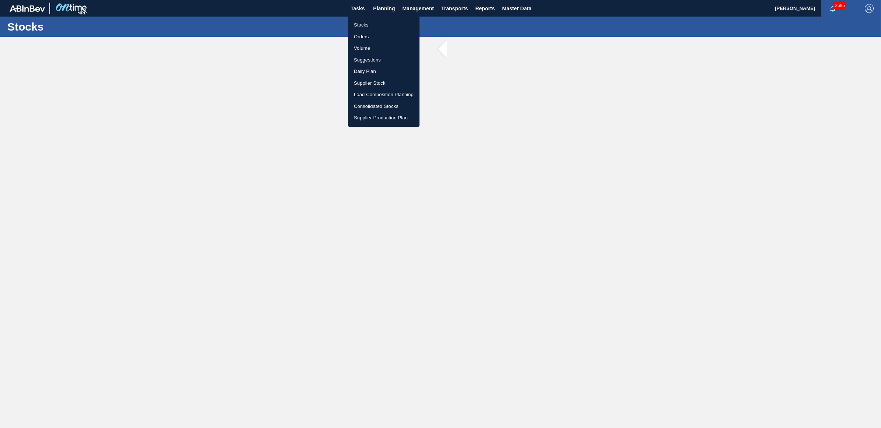
click at [383, 24] on li "Stocks" at bounding box center [384, 25] width 72 height 12
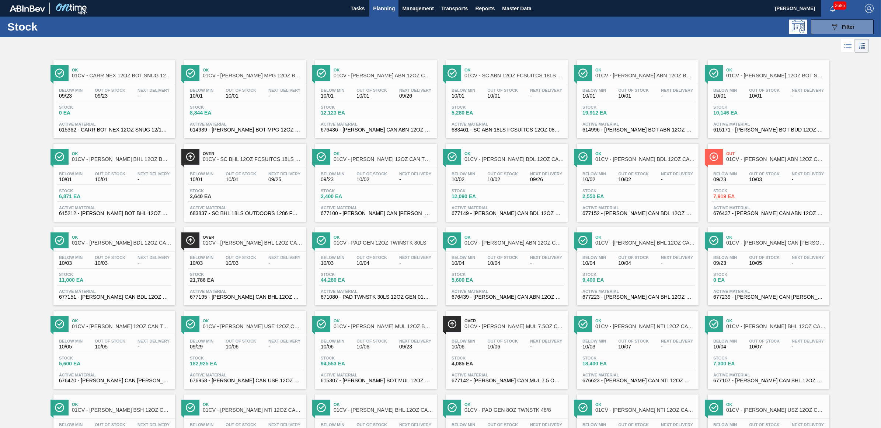
drag, startPoint x: 141, startPoint y: 178, endPoint x: 137, endPoint y: 179, distance: 3.8
click at [141, 178] on span "-" at bounding box center [153, 180] width 32 height 6
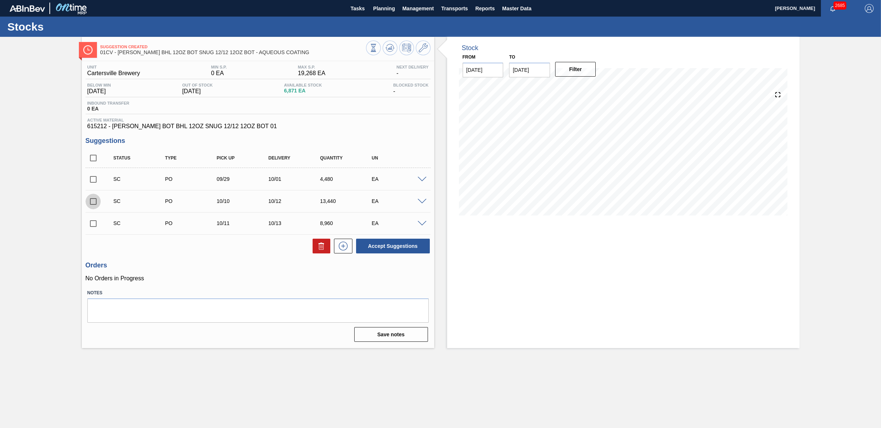
click at [91, 198] on input "checkbox" at bounding box center [93, 201] width 15 height 15
click at [399, 247] on button "Accept Suggestions" at bounding box center [393, 246] width 74 height 15
checkbox input "false"
click at [376, 11] on span "Planning" at bounding box center [384, 8] width 22 height 9
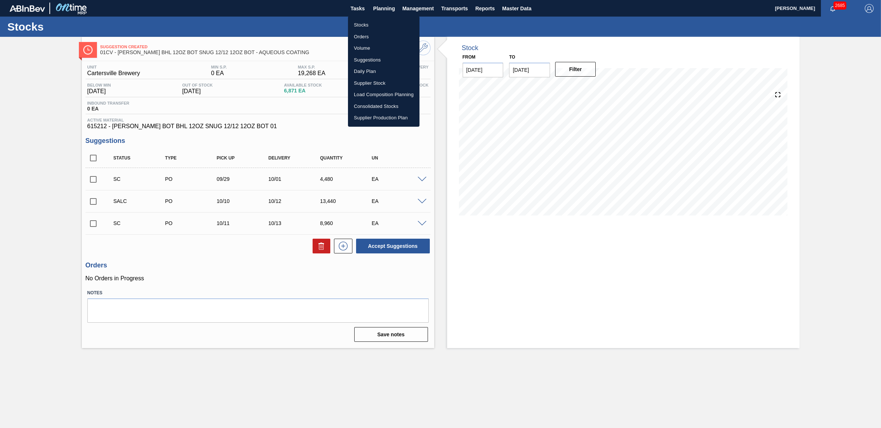
click at [365, 24] on li "Stocks" at bounding box center [384, 25] width 72 height 12
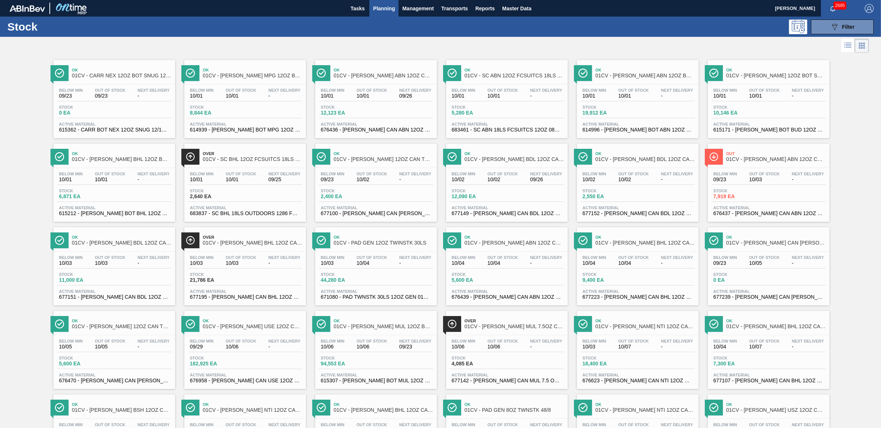
click at [621, 347] on span "10/07" at bounding box center [633, 347] width 31 height 6
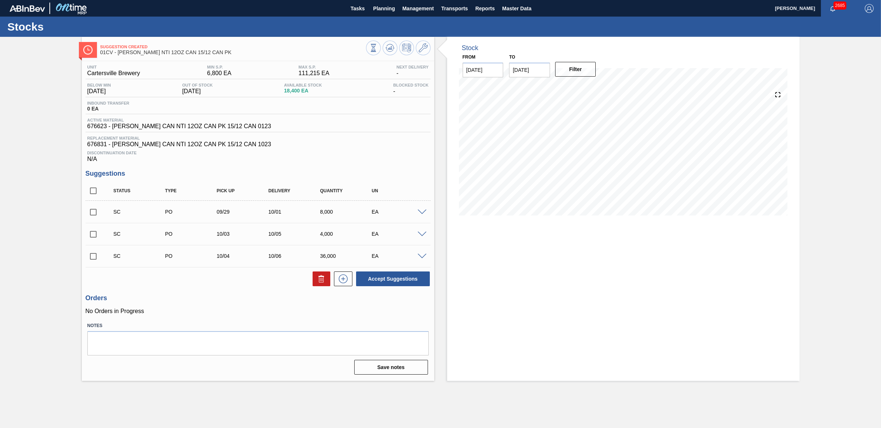
click at [91, 214] on input "checkbox" at bounding box center [93, 212] width 15 height 15
checkbox input "true"
click at [93, 234] on input "checkbox" at bounding box center [93, 234] width 15 height 15
checkbox input "true"
click at [394, 279] on button "Accept Suggestions" at bounding box center [393, 279] width 74 height 15
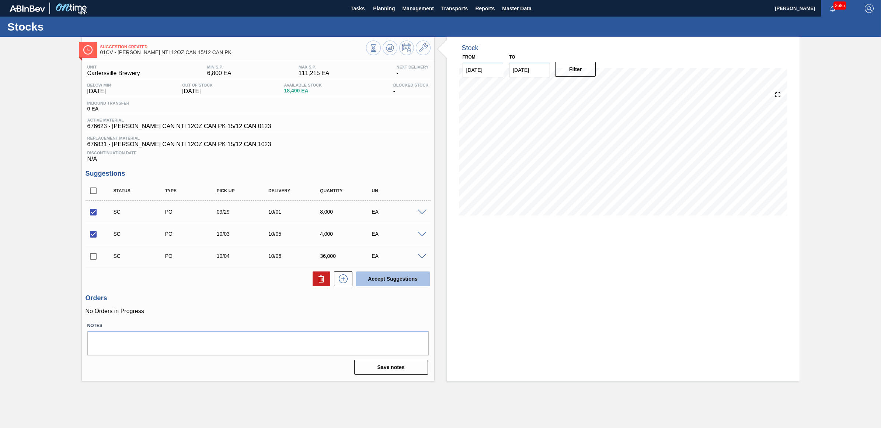
checkbox input "false"
click at [384, 15] on button "Planning" at bounding box center [383, 8] width 29 height 17
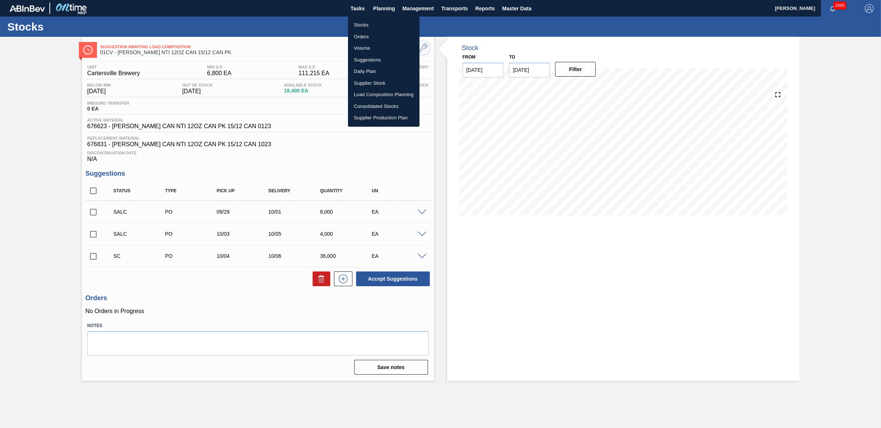
drag, startPoint x: 373, startPoint y: 23, endPoint x: 673, endPoint y: 7, distance: 300.1
click at [375, 23] on li "Stocks" at bounding box center [384, 25] width 72 height 12
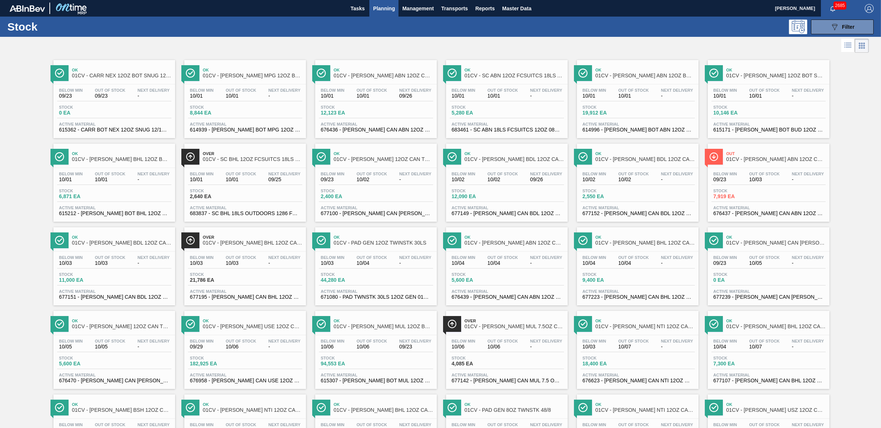
click at [371, 168] on div at bounding box center [375, 168] width 109 height 0
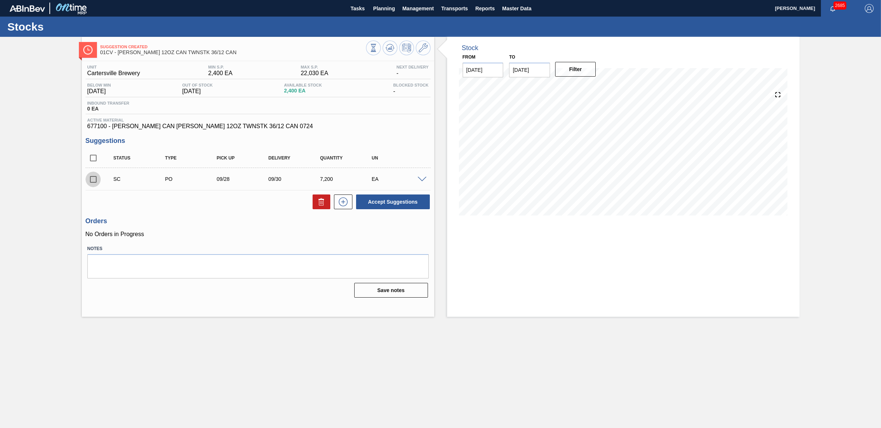
click at [94, 182] on input "checkbox" at bounding box center [93, 179] width 15 height 15
click at [405, 203] on button "Accept Suggestions" at bounding box center [393, 202] width 74 height 15
checkbox input "false"
click at [383, 11] on span "Planning" at bounding box center [384, 8] width 22 height 9
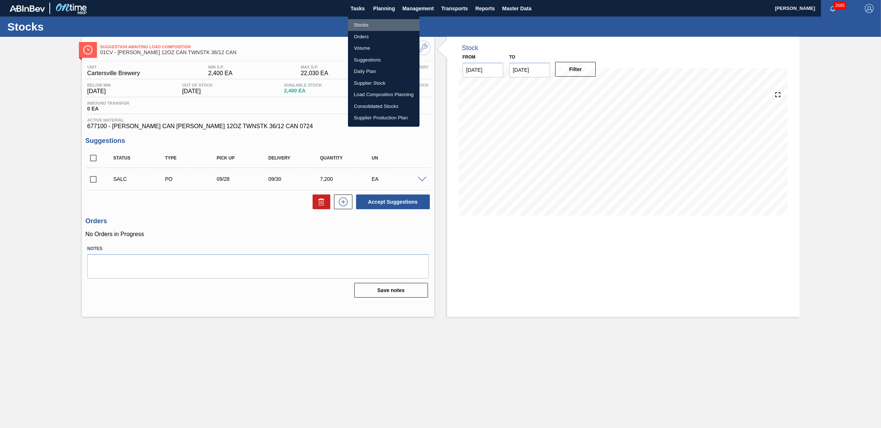
click at [362, 28] on li "Stocks" at bounding box center [384, 25] width 72 height 12
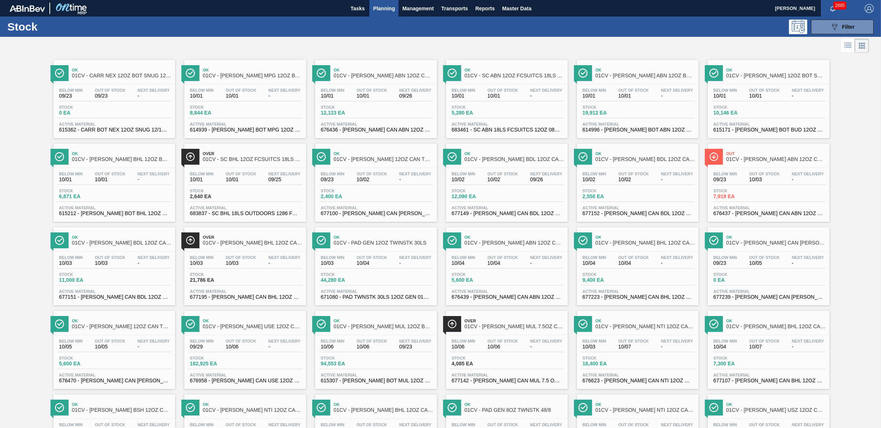
click at [384, 197] on div "Stock 2,400 EA" at bounding box center [376, 195] width 114 height 13
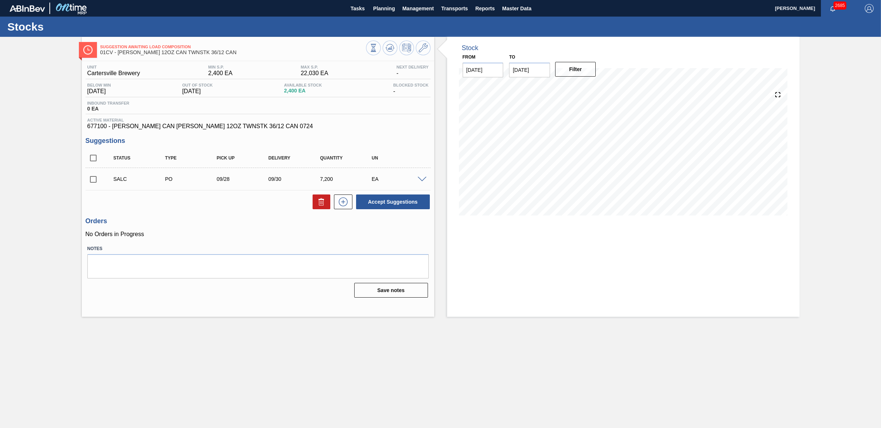
click at [421, 181] on span at bounding box center [422, 180] width 9 height 6
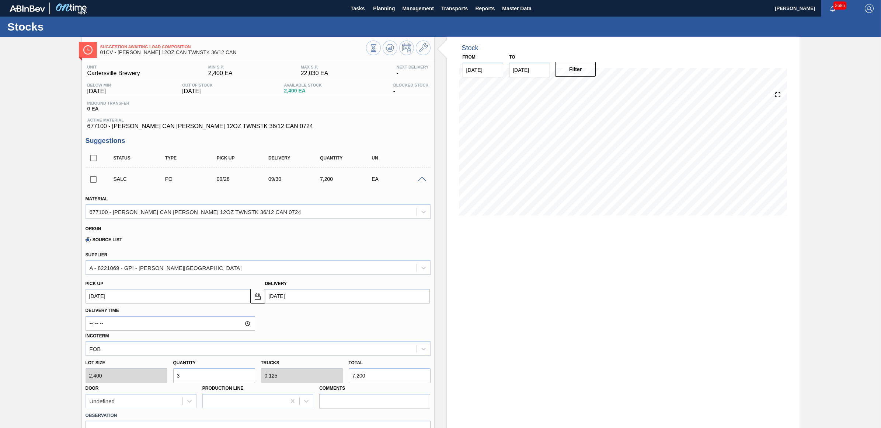
click at [419, 181] on span at bounding box center [422, 180] width 9 height 6
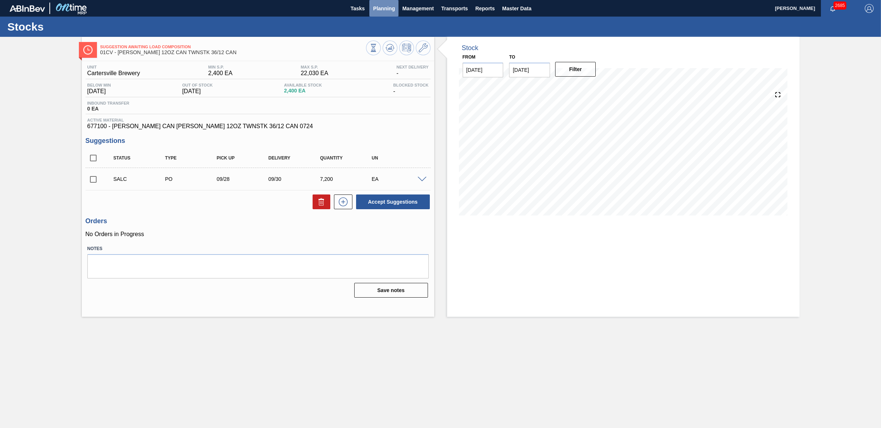
click at [388, 10] on span "Planning" at bounding box center [384, 8] width 22 height 9
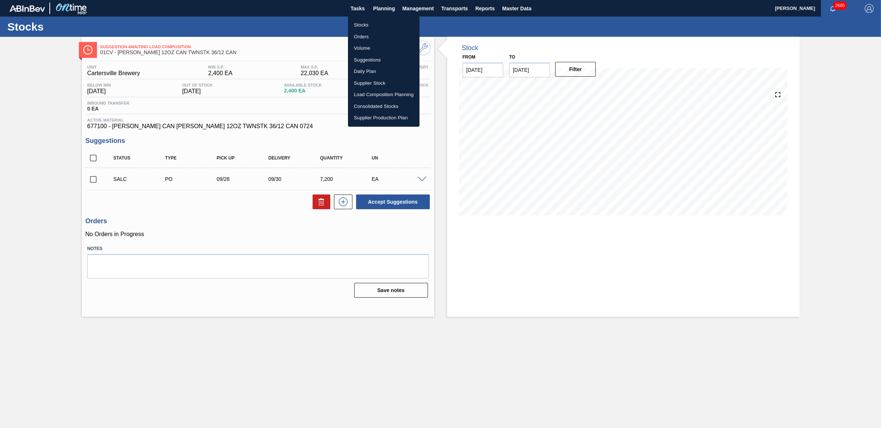
click at [380, 22] on li "Stocks" at bounding box center [384, 25] width 72 height 12
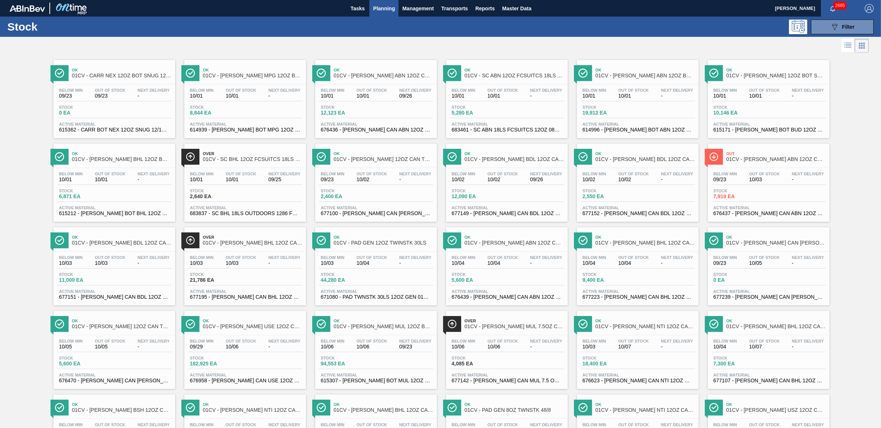
drag, startPoint x: 846, startPoint y: 25, endPoint x: 849, endPoint y: 35, distance: 11.1
click at [846, 24] on span "Filter" at bounding box center [848, 27] width 13 height 6
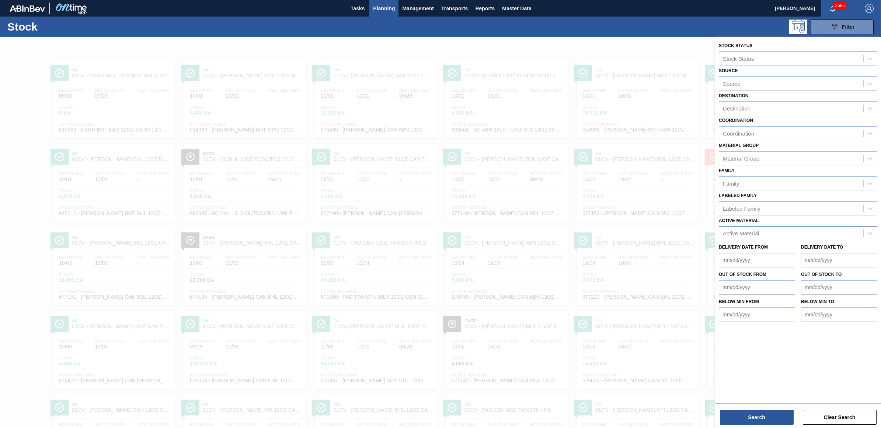
click at [747, 231] on div "Active Material" at bounding box center [741, 233] width 36 height 6
type Material "750001"
click at [749, 417] on button "Search" at bounding box center [757, 417] width 74 height 15
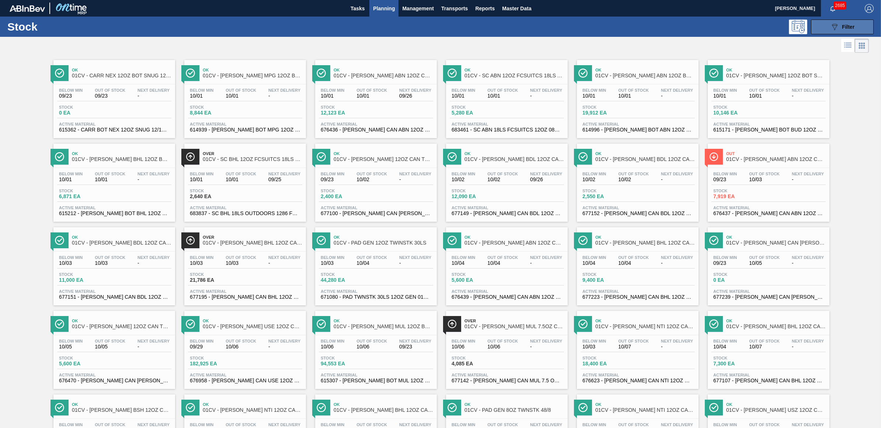
click at [826, 28] on button "089F7B8B-B2A5-4AFE-B5C0-19BA573D28AC Filter" at bounding box center [842, 27] width 63 height 15
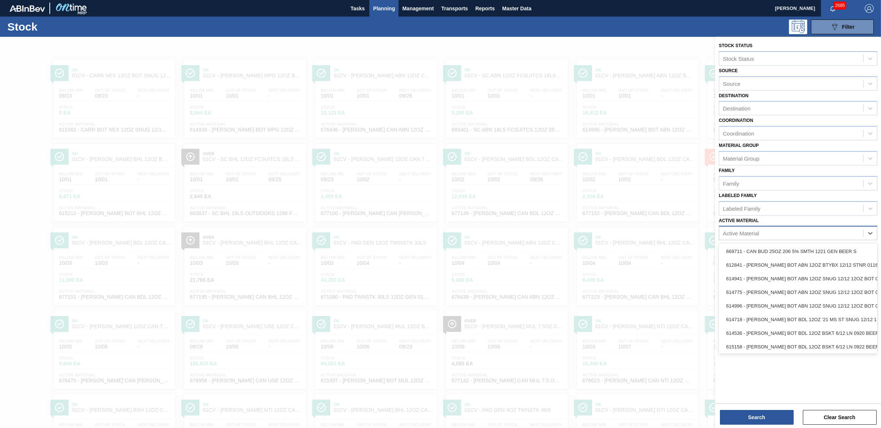
click at [747, 230] on div "Active Material" at bounding box center [741, 233] width 36 height 6
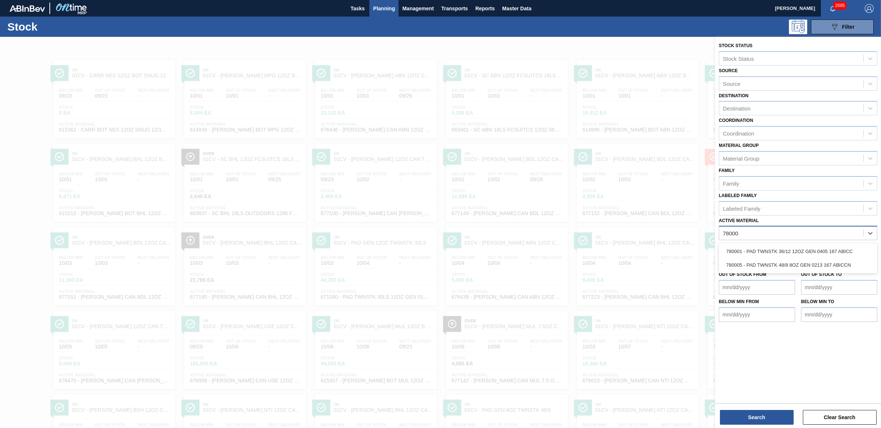
type Material "780001"
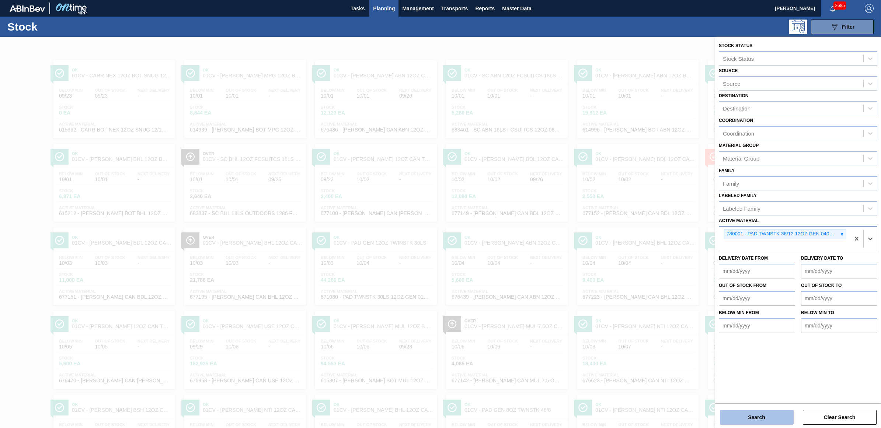
click at [761, 419] on button "Search" at bounding box center [757, 417] width 74 height 15
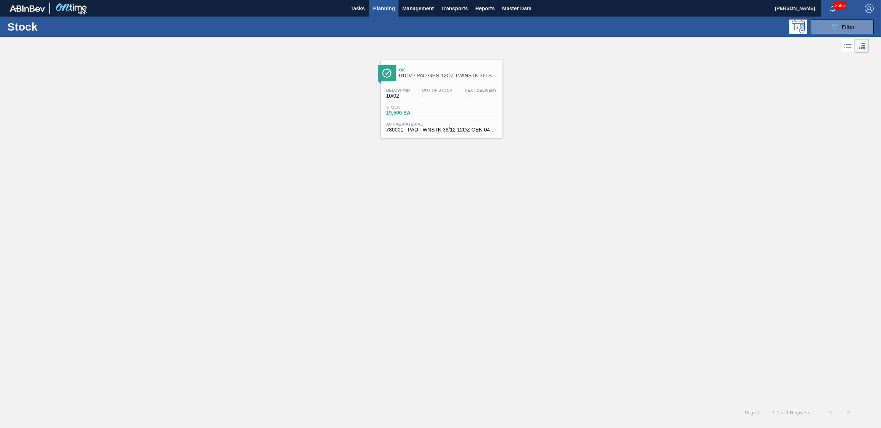
drag, startPoint x: 441, startPoint y: 100, endPoint x: 386, endPoint y: 112, distance: 56.6
click at [440, 100] on div "Below Min 10/02 Out Of Stock - Next Delivery -" at bounding box center [441, 94] width 114 height 13
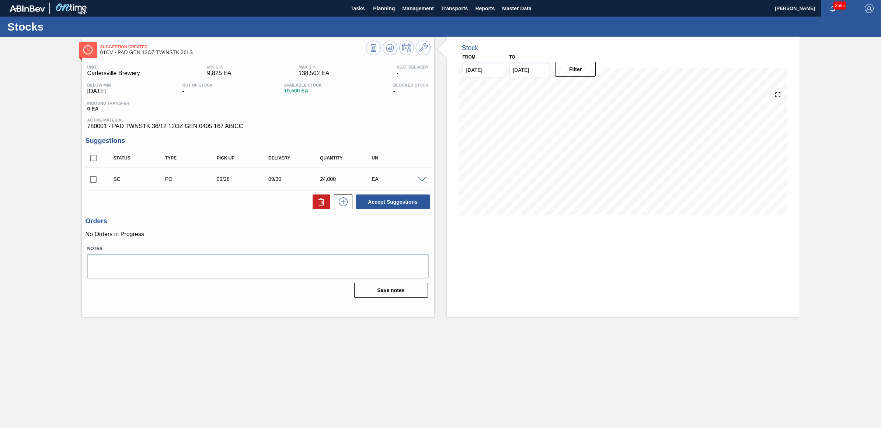
click at [93, 179] on input "checkbox" at bounding box center [93, 179] width 15 height 15
drag, startPoint x: 370, startPoint y: 203, endPoint x: 375, endPoint y: 203, distance: 5.5
click at [375, 203] on button "Accept Suggestions" at bounding box center [393, 202] width 74 height 15
checkbox input "false"
click at [383, 9] on span "Planning" at bounding box center [384, 8] width 22 height 9
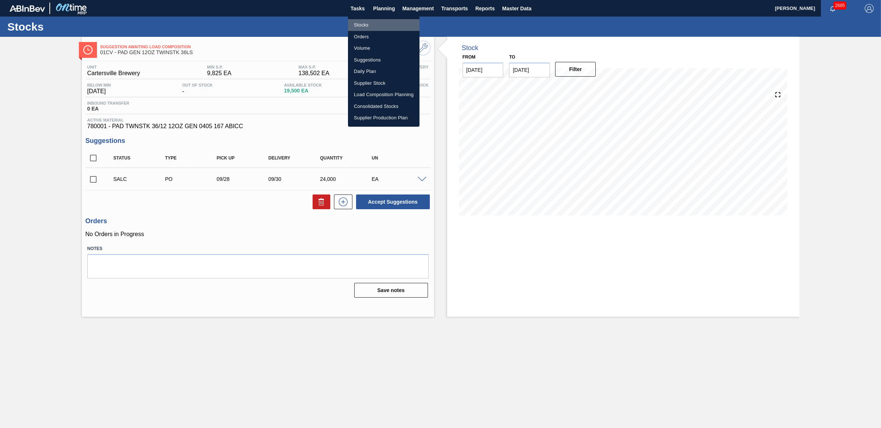
click at [360, 26] on li "Stocks" at bounding box center [384, 25] width 72 height 12
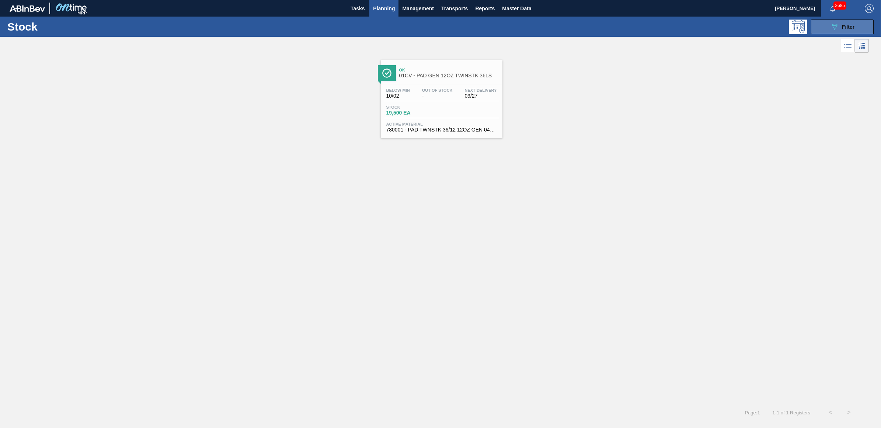
click at [821, 26] on button "089F7B8B-B2A5-4AFE-B5C0-19BA573D28AC Filter" at bounding box center [842, 27] width 63 height 15
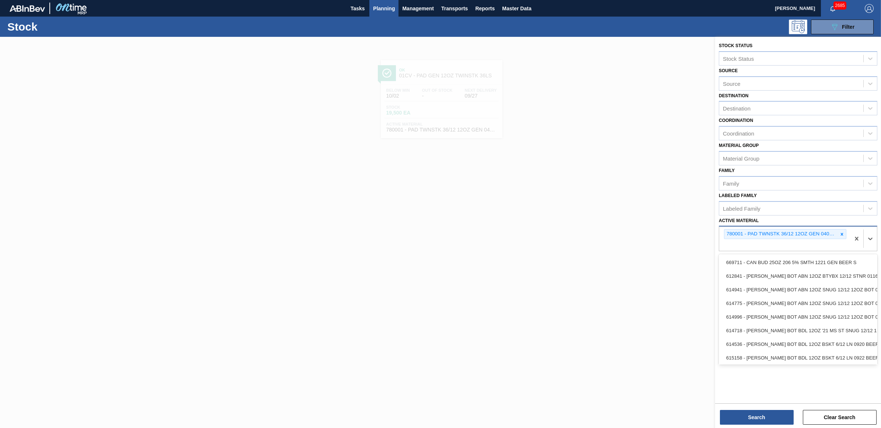
click at [846, 231] on div "780001 - PAD TWNSTK 36/12 12OZ GEN 0405 167 ABICC" at bounding box center [785, 234] width 122 height 10
click at [845, 231] on div at bounding box center [842, 234] width 8 height 9
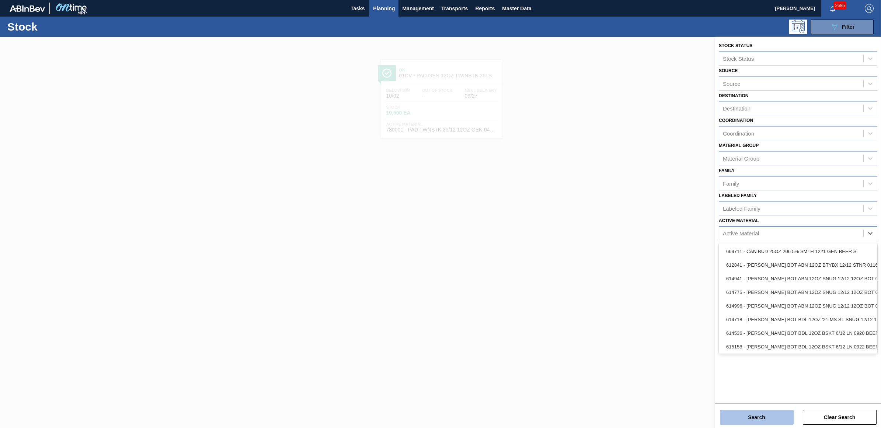
click at [769, 421] on button "Search" at bounding box center [757, 417] width 74 height 15
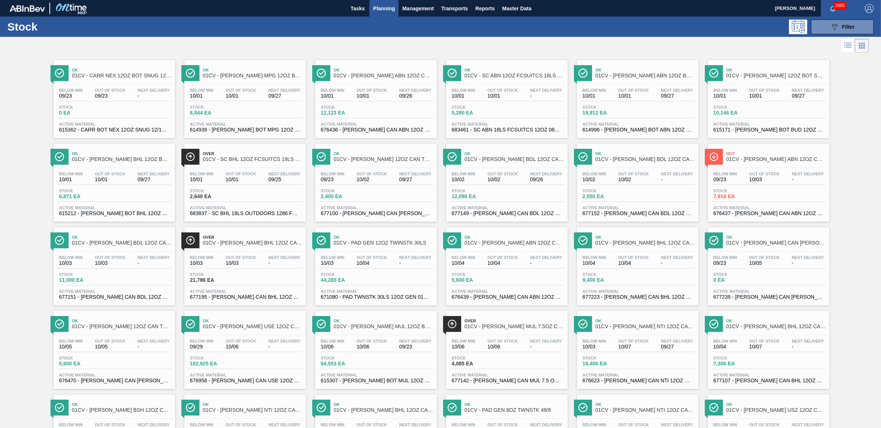
click at [360, 266] on span "10/04" at bounding box center [371, 264] width 31 height 6
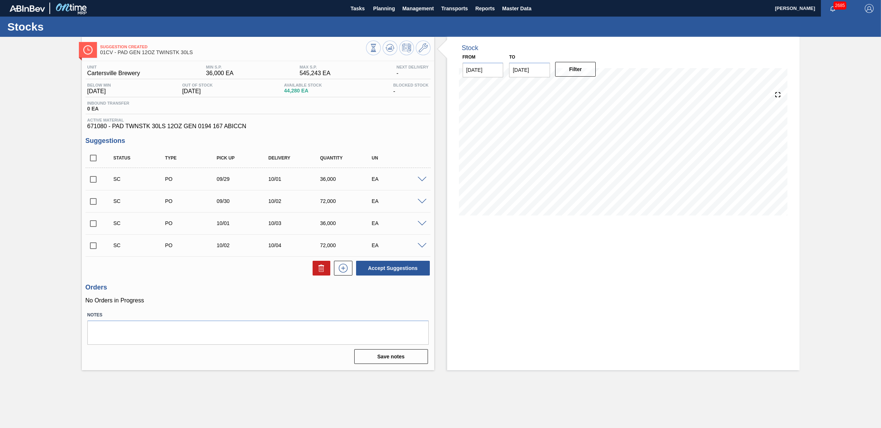
click at [96, 183] on input "checkbox" at bounding box center [93, 179] width 15 height 15
checkbox input "true"
click at [91, 206] on input "checkbox" at bounding box center [93, 201] width 15 height 15
checkbox input "true"
click at [93, 222] on input "checkbox" at bounding box center [93, 223] width 15 height 15
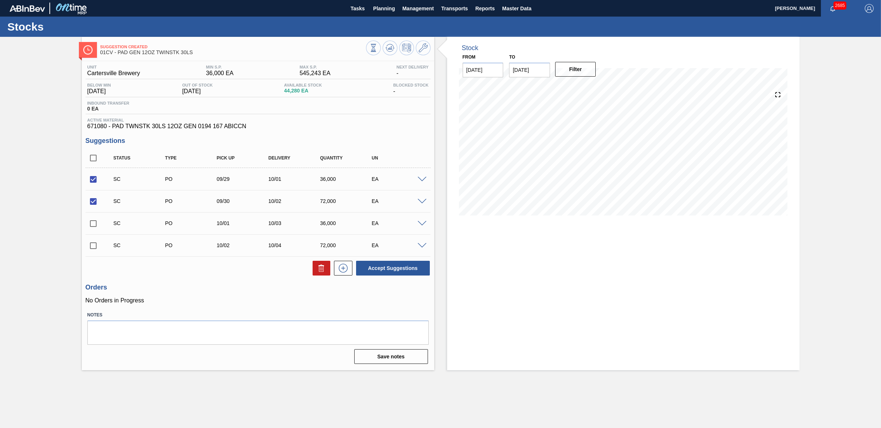
checkbox input "true"
click at [93, 251] on input "checkbox" at bounding box center [93, 245] width 15 height 15
checkbox input "true"
click at [404, 270] on button "Accept Suggestions" at bounding box center [393, 268] width 74 height 15
checkbox input "false"
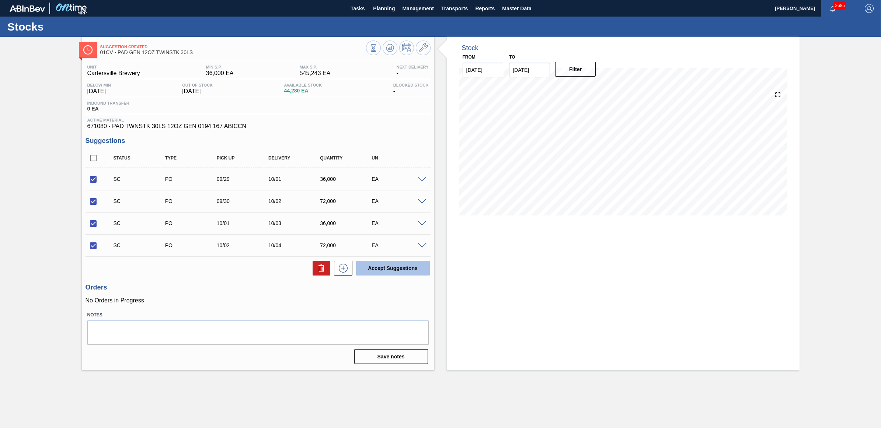
checkbox input "false"
click at [389, 6] on span "Planning" at bounding box center [384, 8] width 22 height 9
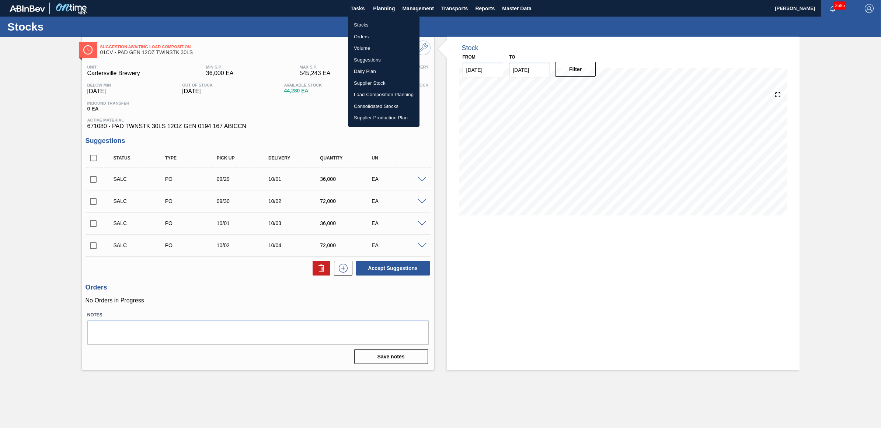
click at [367, 21] on li "Stocks" at bounding box center [384, 25] width 72 height 12
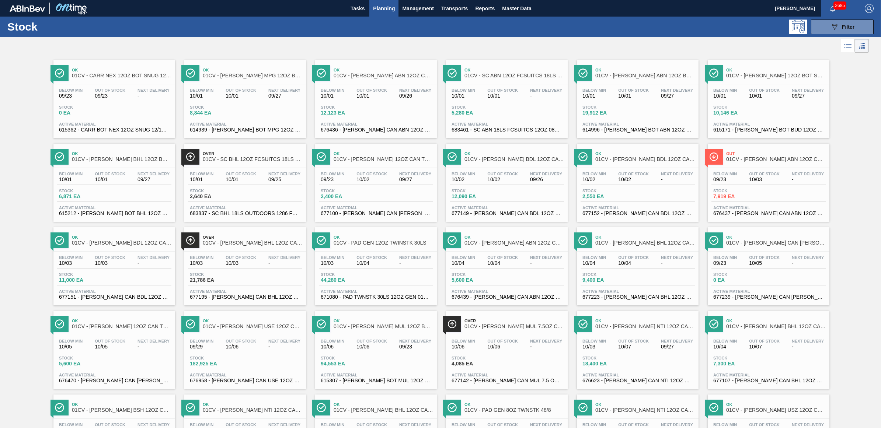
drag, startPoint x: 509, startPoint y: 74, endPoint x: 427, endPoint y: 205, distance: 154.5
click at [509, 74] on span "01CV - SC ABN 12OZ FCSUITCS 18LS AQUEOUS COATING" at bounding box center [514, 76] width 100 height 6
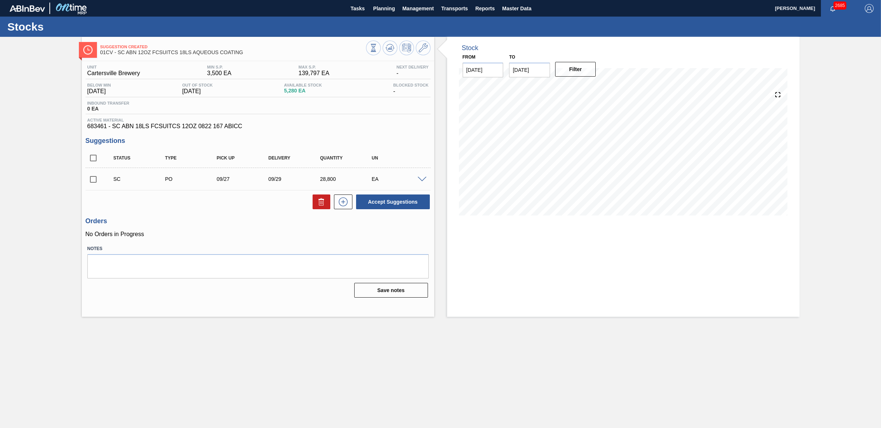
click at [419, 181] on span at bounding box center [422, 180] width 9 height 6
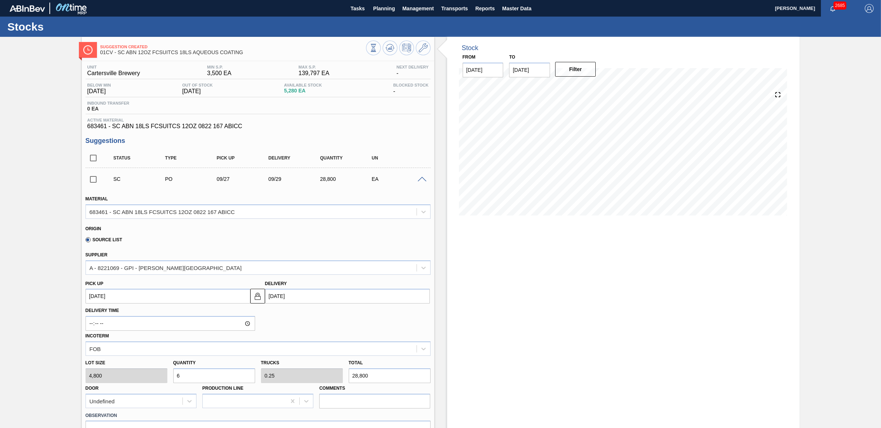
click at [419, 181] on span at bounding box center [422, 180] width 9 height 6
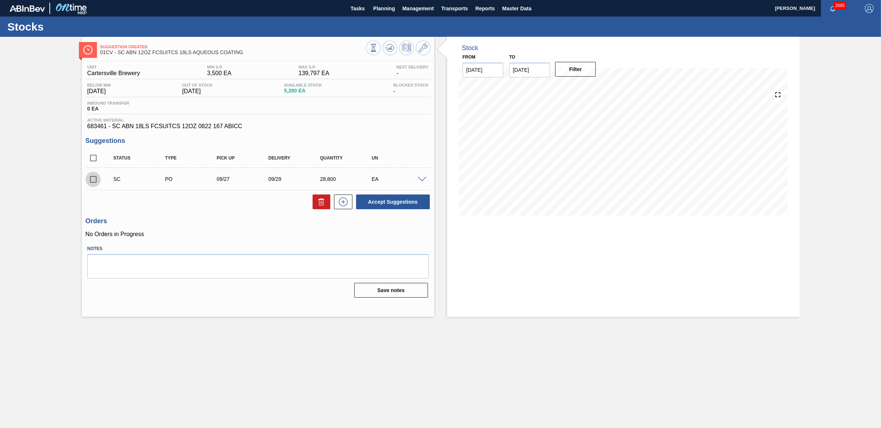
click at [91, 180] on input "checkbox" at bounding box center [93, 179] width 15 height 15
click at [384, 205] on button "Accept Suggestions" at bounding box center [393, 202] width 74 height 15
checkbox input "false"
click at [386, 10] on span "Planning" at bounding box center [384, 8] width 22 height 9
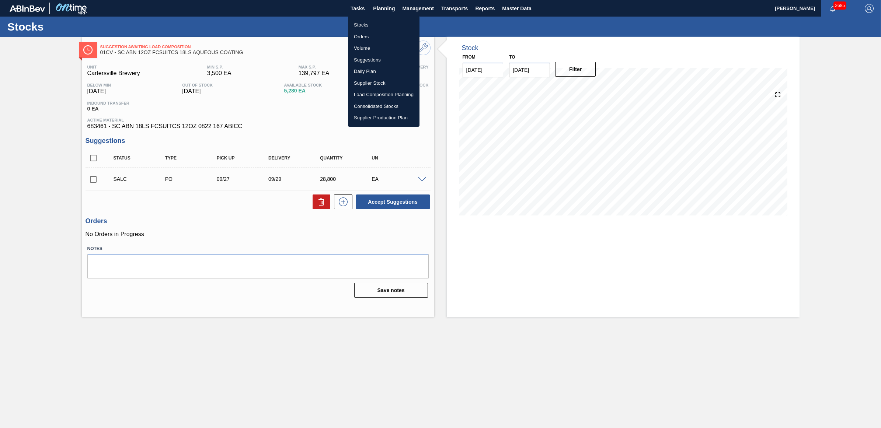
click at [374, 21] on li "Stocks" at bounding box center [384, 25] width 72 height 12
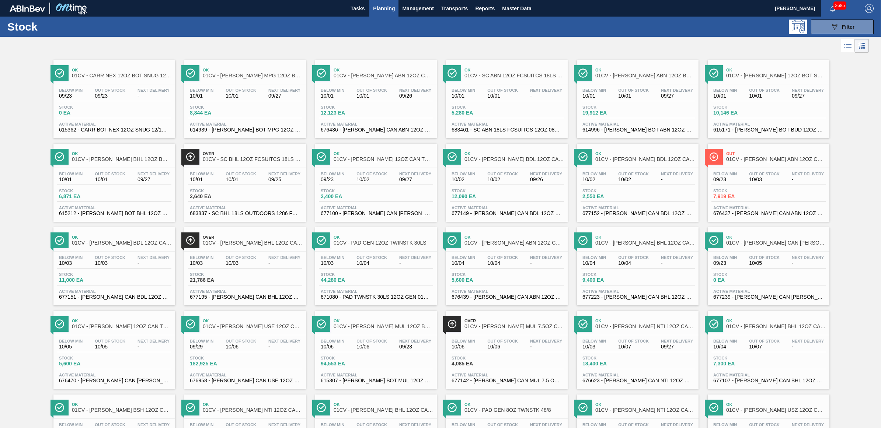
click at [651, 170] on div "Below Min 10/02 Out Of Stock 10/02 Next Delivery - Stock 2,550 EA Active Materi…" at bounding box center [638, 193] width 122 height 50
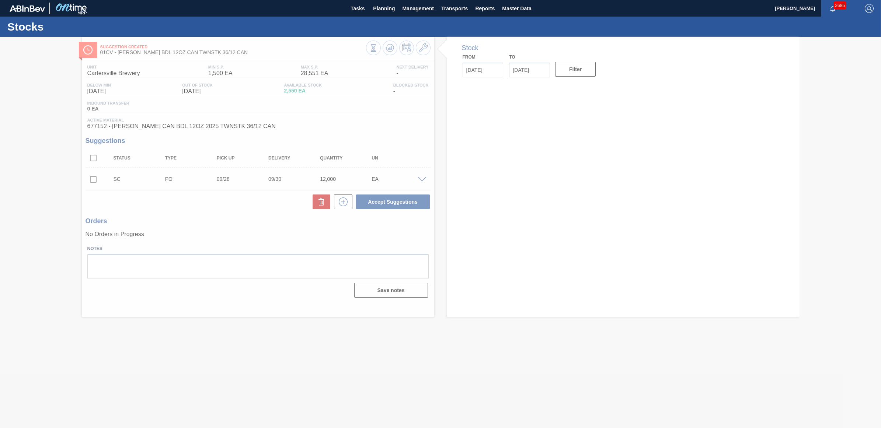
type input "[DATE]"
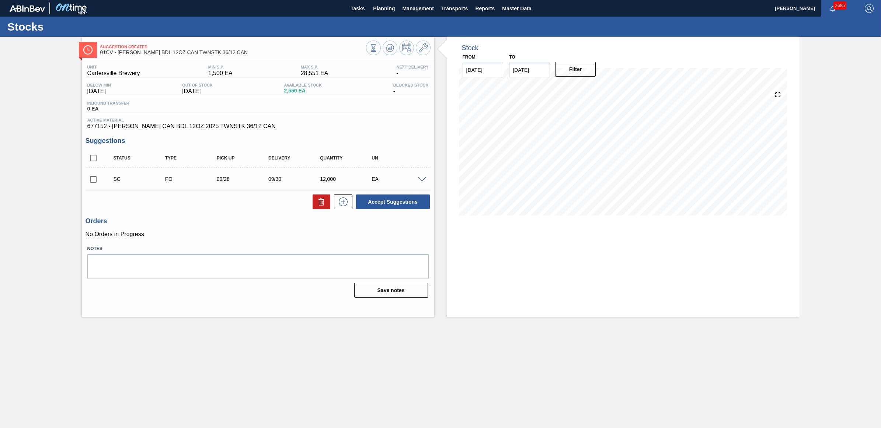
click at [93, 181] on input "checkbox" at bounding box center [93, 179] width 15 height 15
click at [410, 204] on button "Accept Suggestions" at bounding box center [393, 202] width 74 height 15
checkbox input "false"
click at [386, 14] on button "Planning" at bounding box center [383, 8] width 29 height 17
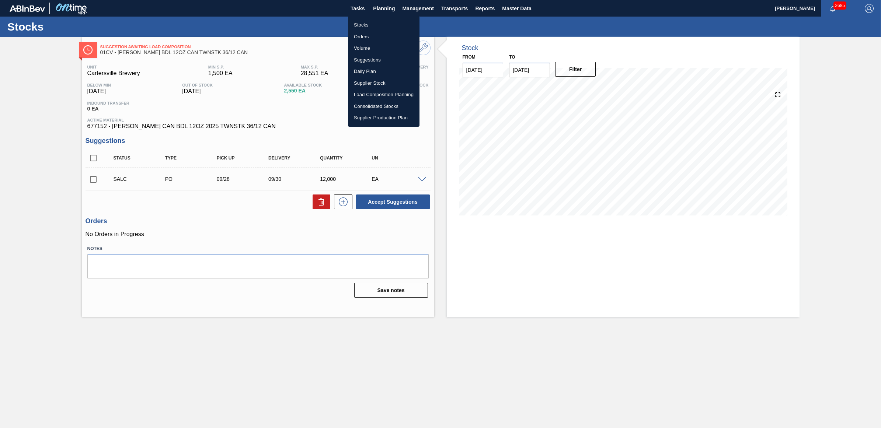
click at [372, 22] on li "Stocks" at bounding box center [384, 25] width 72 height 12
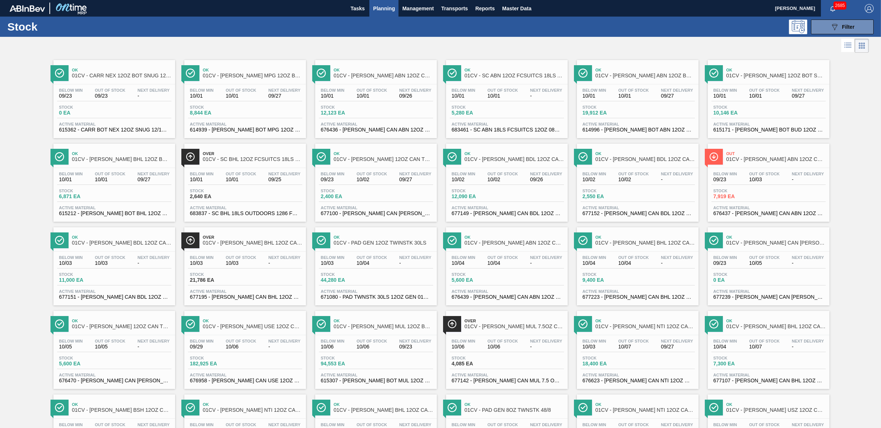
drag, startPoint x: 84, startPoint y: 292, endPoint x: 8, endPoint y: 305, distance: 77.1
click at [84, 292] on span "Active Material" at bounding box center [114, 291] width 111 height 4
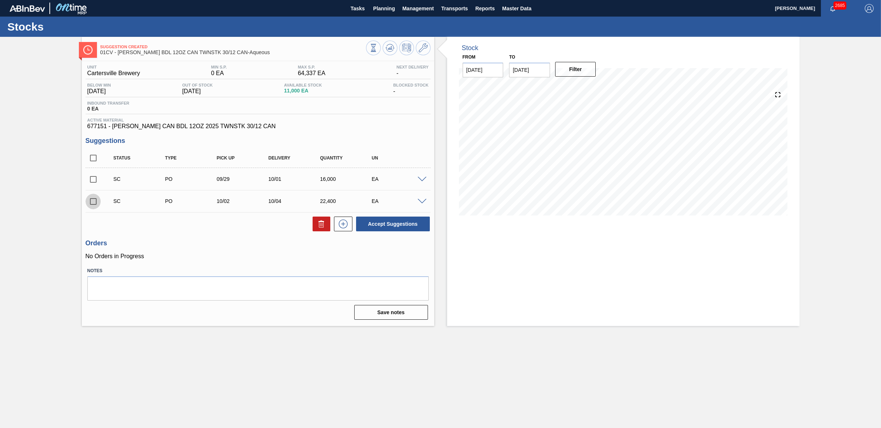
click at [91, 200] on input "checkbox" at bounding box center [93, 201] width 15 height 15
click at [392, 229] on button "Accept Suggestions" at bounding box center [393, 224] width 74 height 15
checkbox input "false"
click at [380, 7] on span "Planning" at bounding box center [384, 8] width 22 height 9
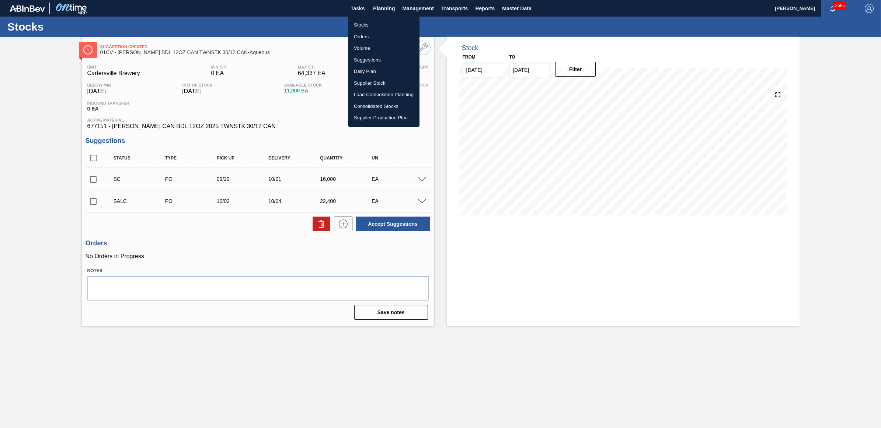
click at [364, 19] on ul "Stocks Orders Volume Suggestions Daily Plan Supplier Stock Load Composition Pla…" at bounding box center [384, 71] width 72 height 111
click at [367, 23] on li "Stocks" at bounding box center [384, 25] width 72 height 12
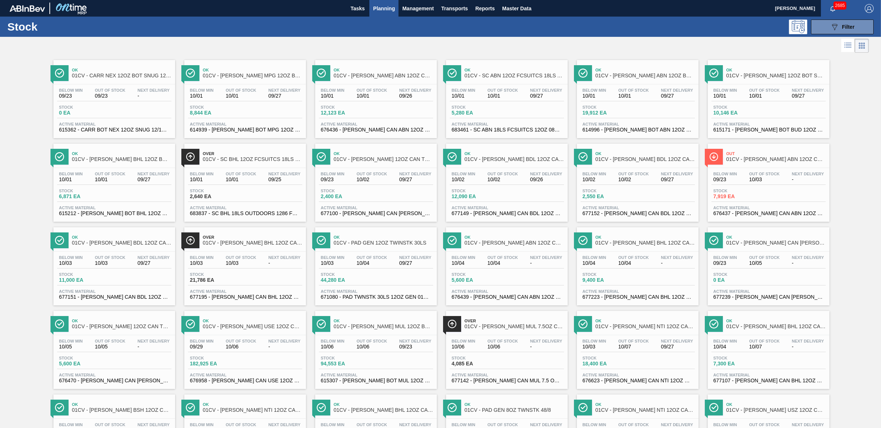
drag, startPoint x: 229, startPoint y: 114, endPoint x: 10, endPoint y: 196, distance: 233.2
click at [229, 114] on span "8,844 EA" at bounding box center [216, 113] width 52 height 6
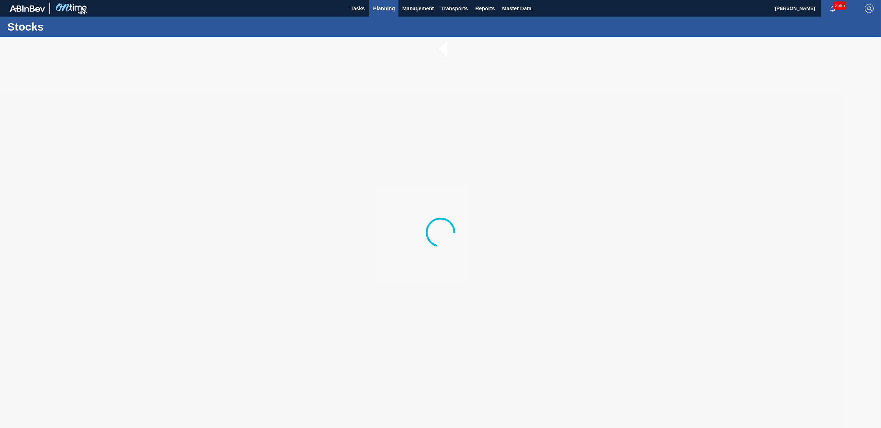
click at [382, 10] on span "Planning" at bounding box center [384, 8] width 22 height 9
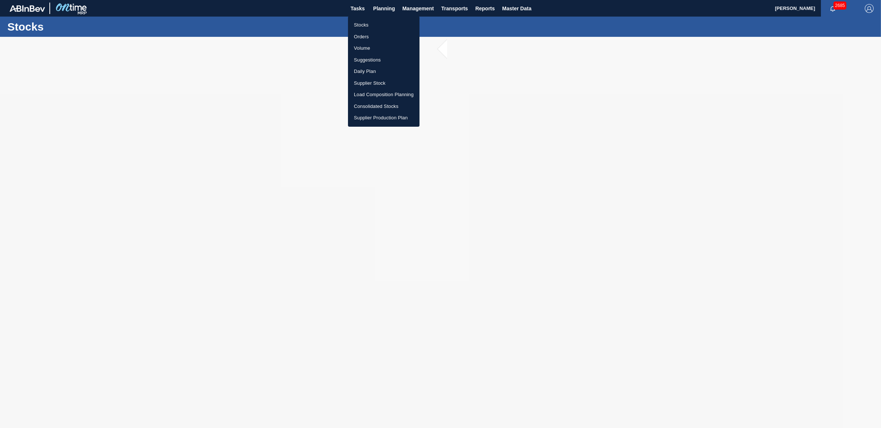
click at [375, 23] on li "Stocks" at bounding box center [384, 25] width 72 height 12
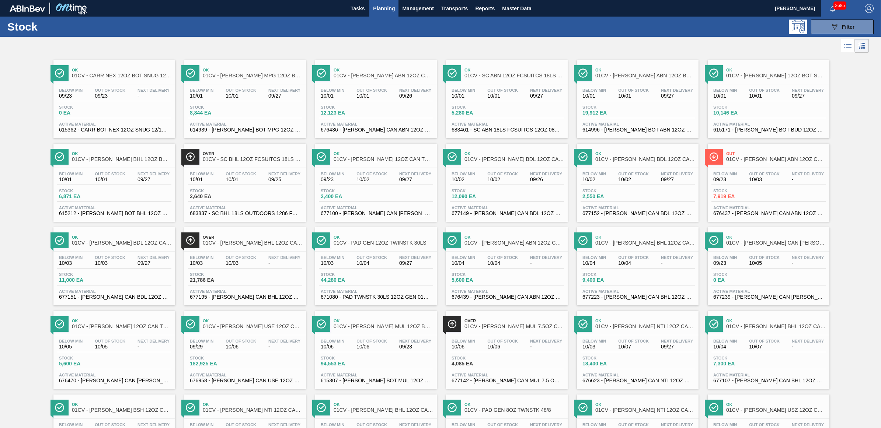
click at [382, 335] on div "Ok 01CV - CARR MUL 12OZ BOT SNUG 12/12 12OZ BOT AQUEOUS COATING Below Min 10/06…" at bounding box center [376, 350] width 122 height 78
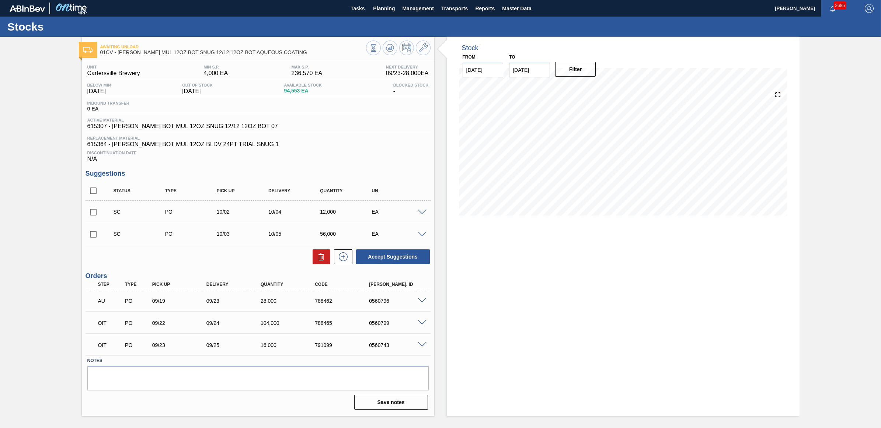
drag, startPoint x: 93, startPoint y: 238, endPoint x: 96, endPoint y: 213, distance: 24.9
click at [93, 238] on input "checkbox" at bounding box center [93, 234] width 15 height 15
checkbox input "true"
click at [96, 210] on input "checkbox" at bounding box center [93, 212] width 15 height 15
click at [413, 264] on button "Accept Suggestions" at bounding box center [393, 257] width 74 height 15
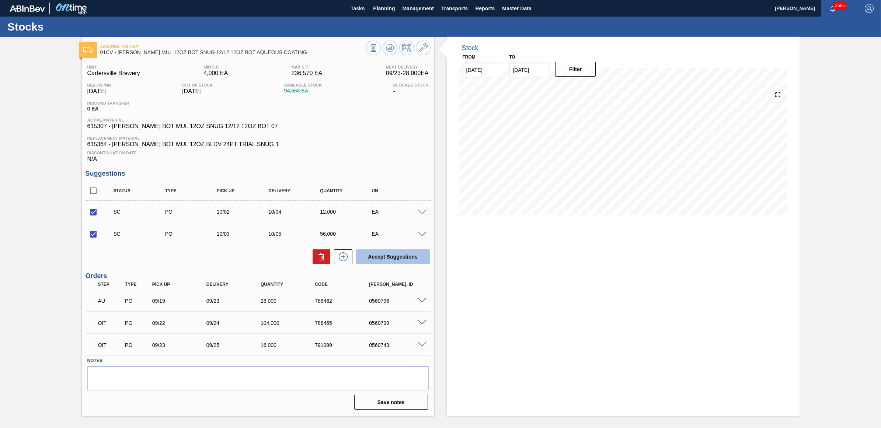
checkbox input "false"
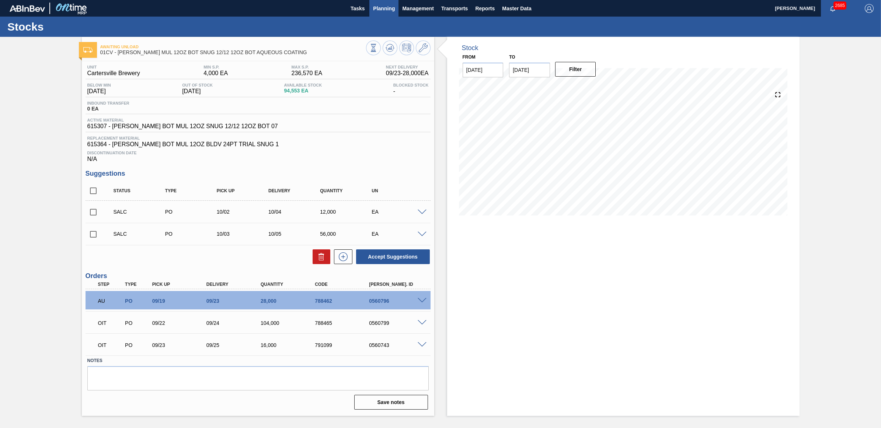
click at [385, 7] on span "Planning" at bounding box center [384, 8] width 22 height 9
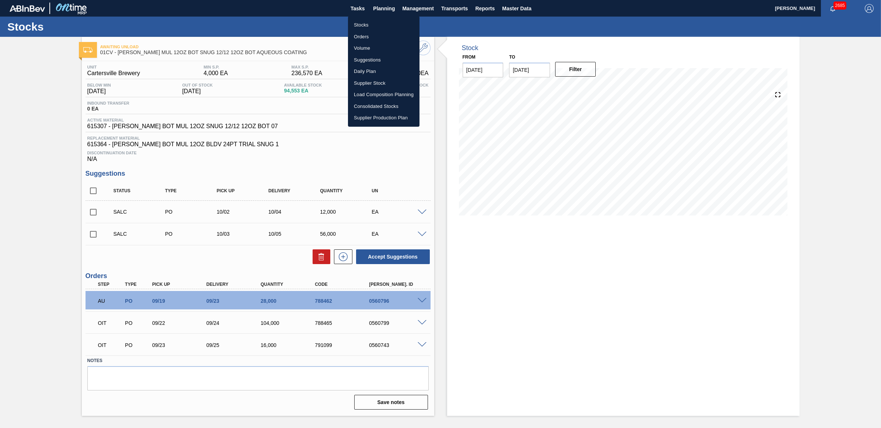
click at [369, 32] on li "Orders" at bounding box center [384, 37] width 72 height 12
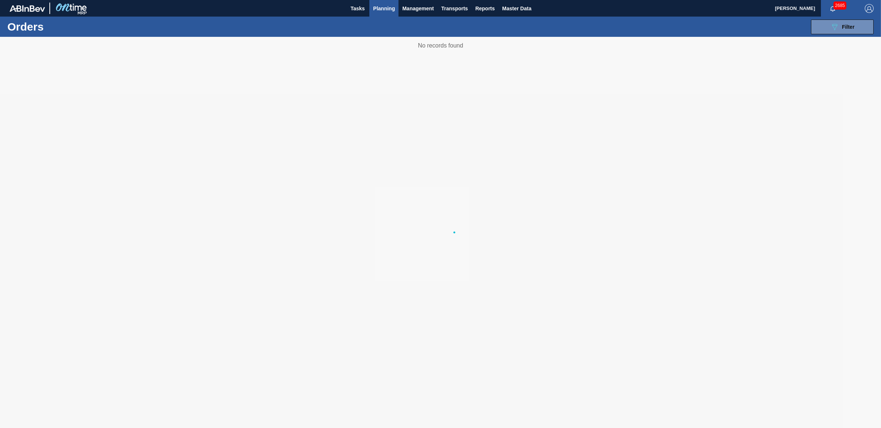
click at [361, 21] on div "089F7B8B-B2A5-4AFE-B5C0-19BA573D28AC Filter Portal Order Code WMS Transaction I…" at bounding box center [499, 27] width 756 height 22
click at [384, 5] on span "Planning" at bounding box center [384, 8] width 22 height 9
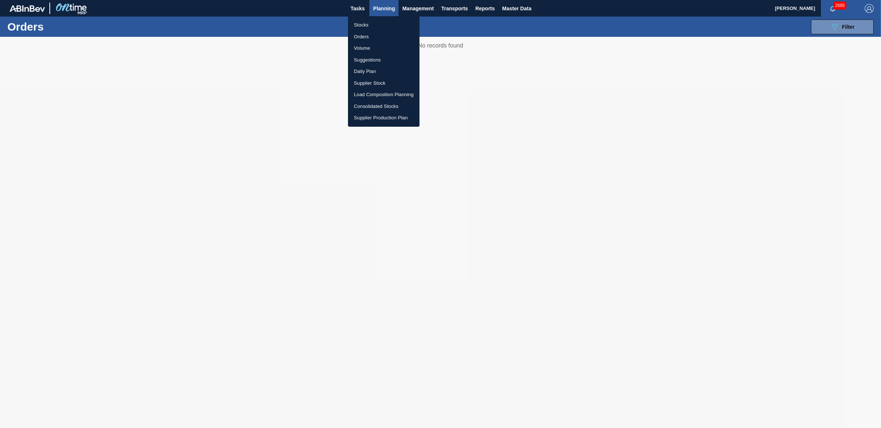
click at [362, 25] on li "Stocks" at bounding box center [384, 25] width 72 height 12
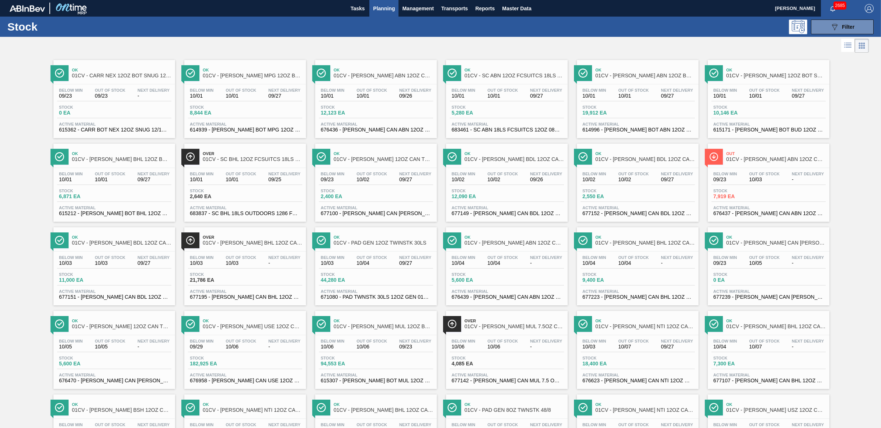
drag, startPoint x: 240, startPoint y: 106, endPoint x: 212, endPoint y: 114, distance: 28.9
click at [238, 106] on span "Stock" at bounding box center [216, 107] width 52 height 4
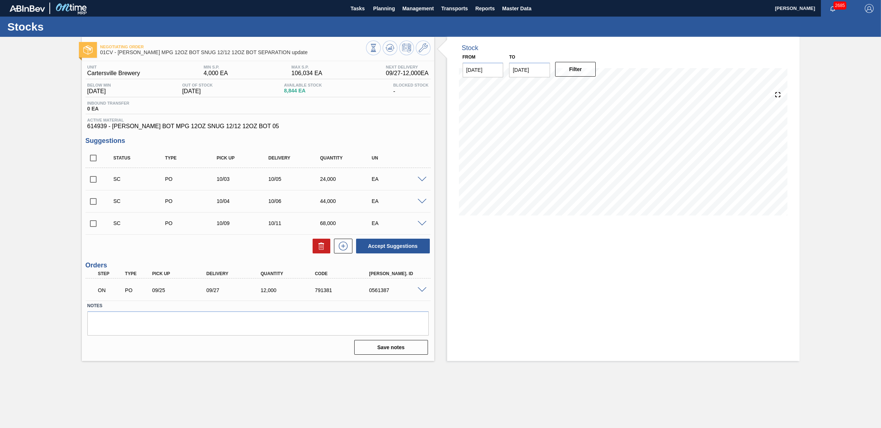
click at [91, 183] on input "checkbox" at bounding box center [93, 179] width 15 height 15
checkbox input "true"
click at [91, 200] on input "checkbox" at bounding box center [93, 201] width 15 height 15
checkbox input "true"
click at [381, 250] on button "Accept Suggestions" at bounding box center [393, 246] width 74 height 15
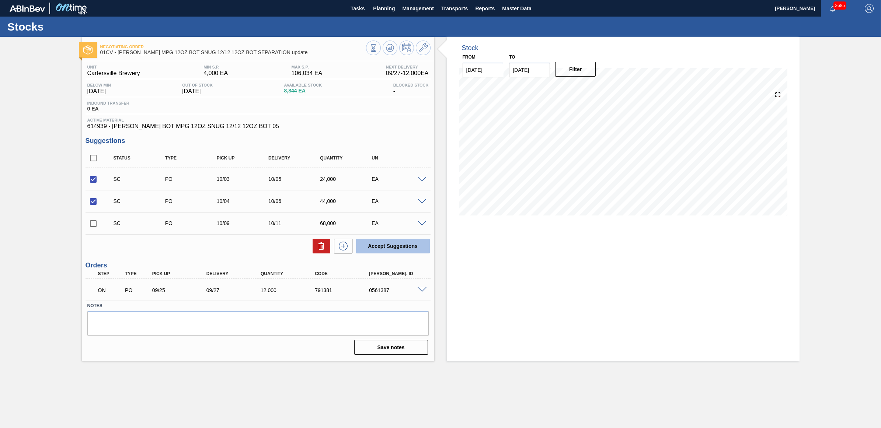
checkbox input "false"
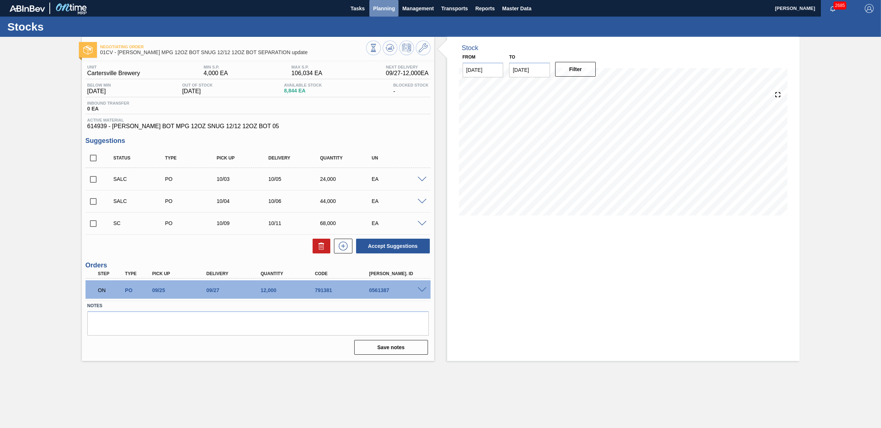
click at [383, 6] on span "Planning" at bounding box center [384, 8] width 22 height 9
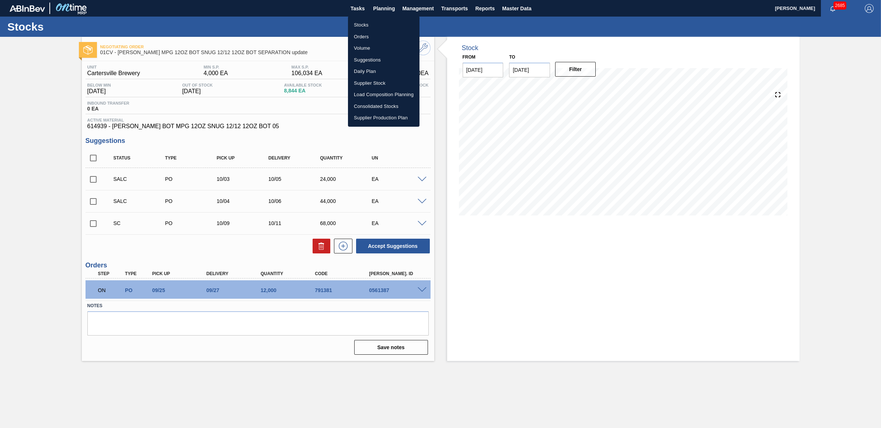
click at [360, 24] on li "Stocks" at bounding box center [384, 25] width 72 height 12
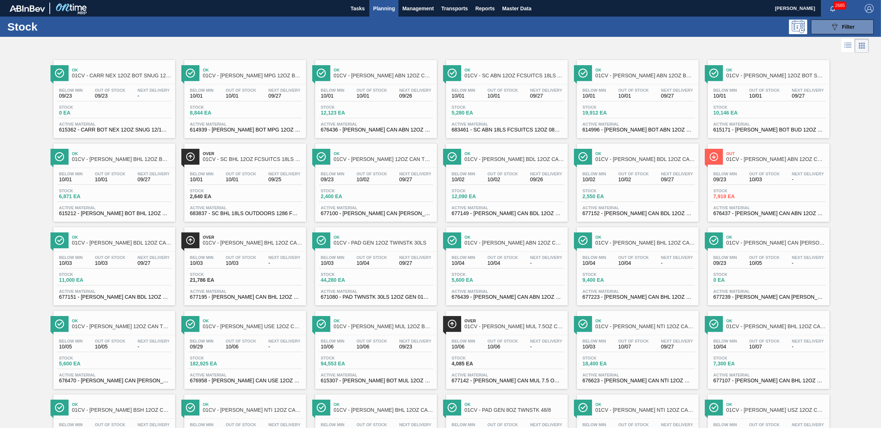
scroll to position [338, 0]
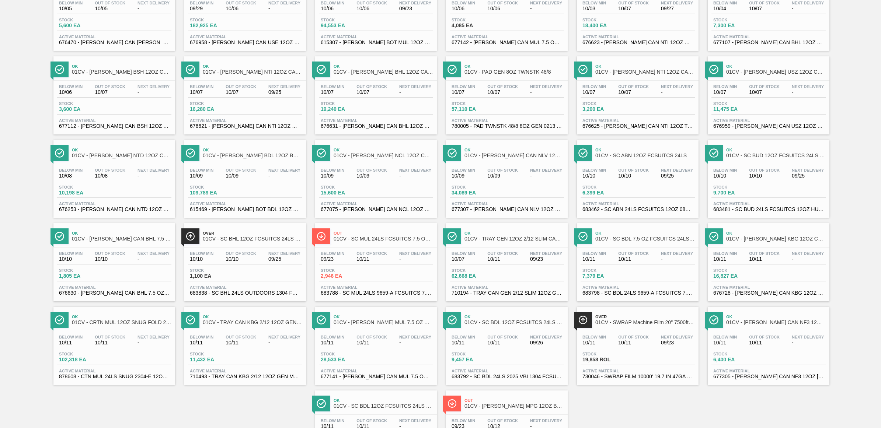
click at [264, 181] on div "Below Min 10/09 Out Of Stock 10/09 Next Delivery -" at bounding box center [245, 174] width 114 height 13
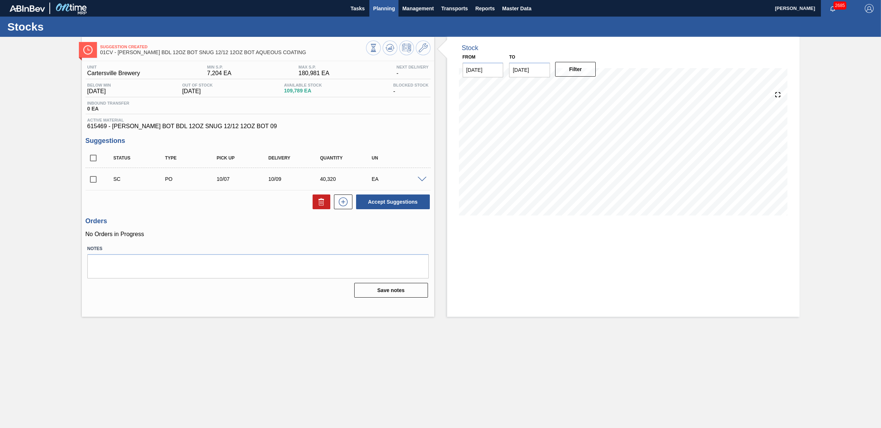
click at [376, 6] on span "Planning" at bounding box center [384, 8] width 22 height 9
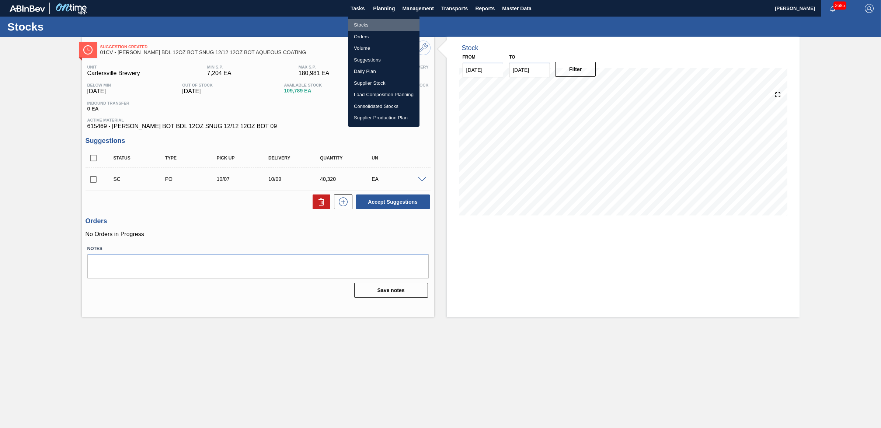
click at [363, 23] on li "Stocks" at bounding box center [384, 25] width 72 height 12
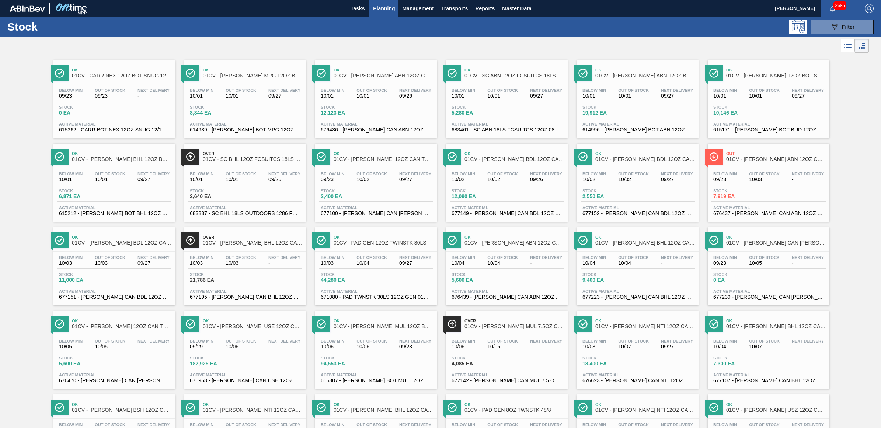
scroll to position [254, 0]
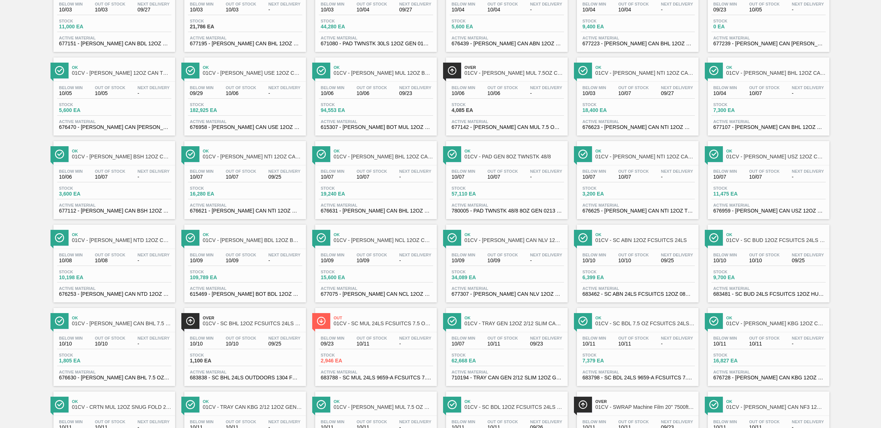
click at [505, 180] on span "10/07" at bounding box center [502, 177] width 31 height 6
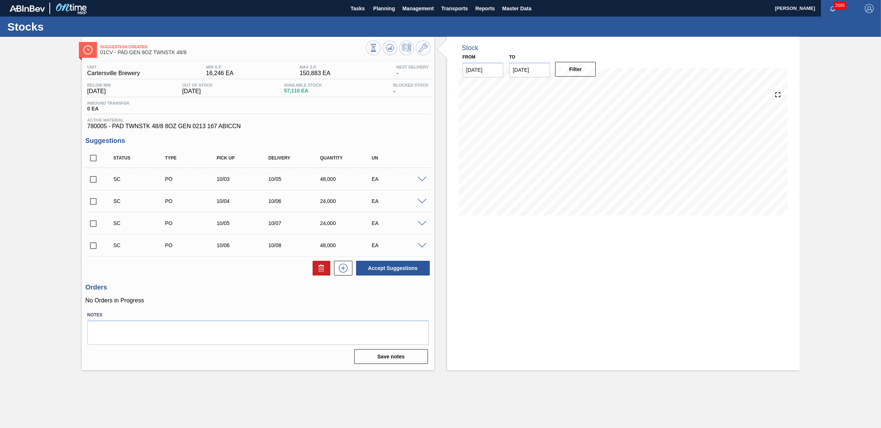
drag, startPoint x: 89, startPoint y: 203, endPoint x: 91, endPoint y: 190, distance: 13.4
click at [89, 203] on input "checkbox" at bounding box center [93, 201] width 15 height 15
checkbox input "true"
click at [90, 183] on input "checkbox" at bounding box center [93, 179] width 15 height 15
checkbox input "true"
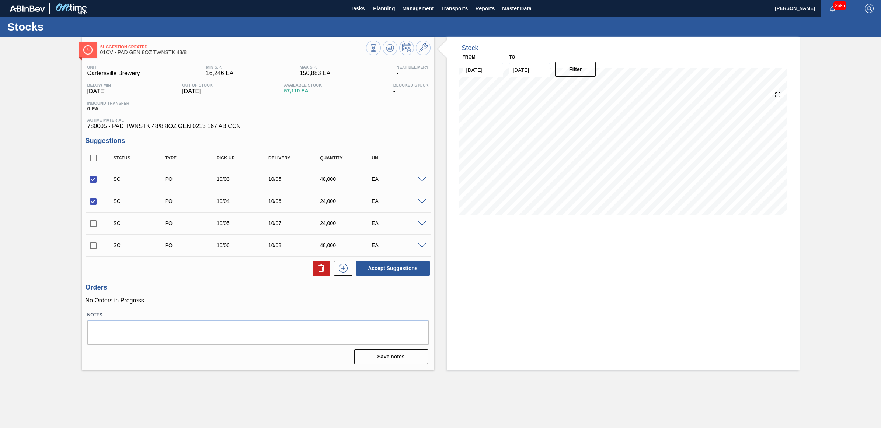
click at [93, 225] on input "checkbox" at bounding box center [93, 223] width 15 height 15
checkbox input "true"
click at [411, 269] on button "Accept Suggestions" at bounding box center [393, 268] width 74 height 15
checkbox input "false"
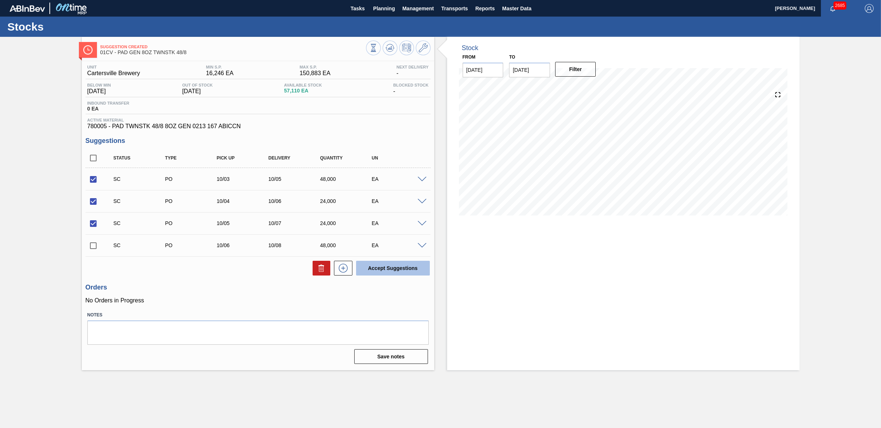
checkbox input "false"
click at [380, 11] on span "Planning" at bounding box center [384, 8] width 22 height 9
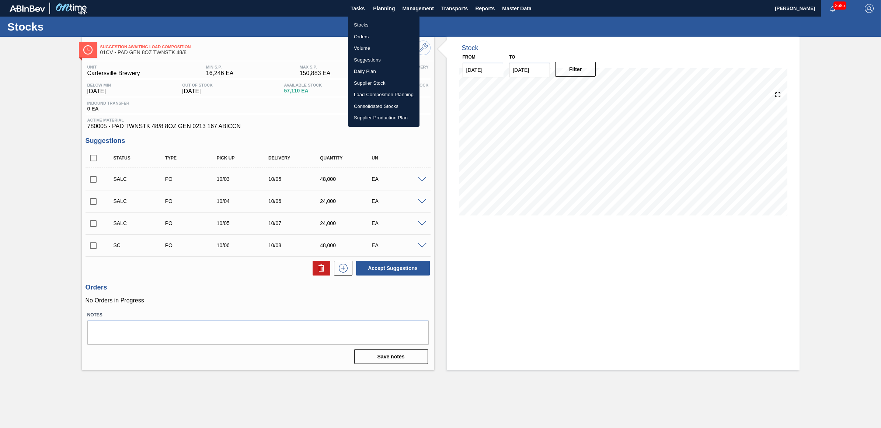
click at [364, 28] on li "Stocks" at bounding box center [384, 25] width 72 height 12
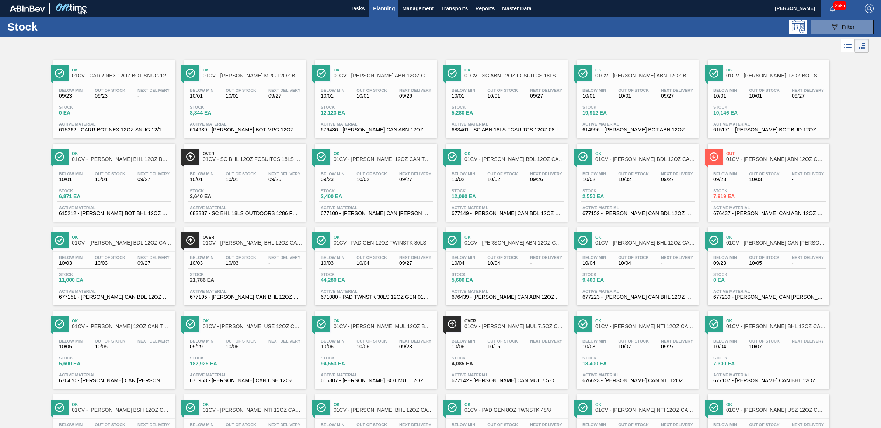
click at [250, 277] on div "Stock 21,786 EA" at bounding box center [245, 278] width 114 height 13
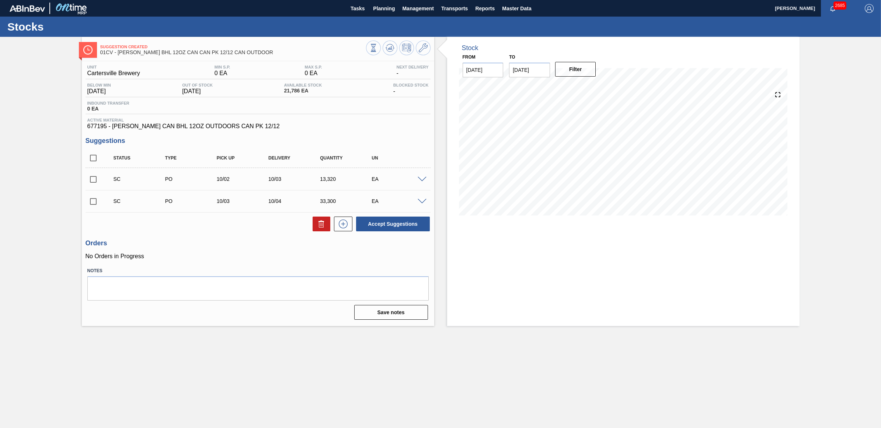
click at [97, 179] on input "checkbox" at bounding box center [93, 179] width 15 height 15
click at [367, 226] on button "Accept Suggestions" at bounding box center [393, 224] width 74 height 15
checkbox input "false"
click at [387, 13] on button "Planning" at bounding box center [383, 8] width 29 height 17
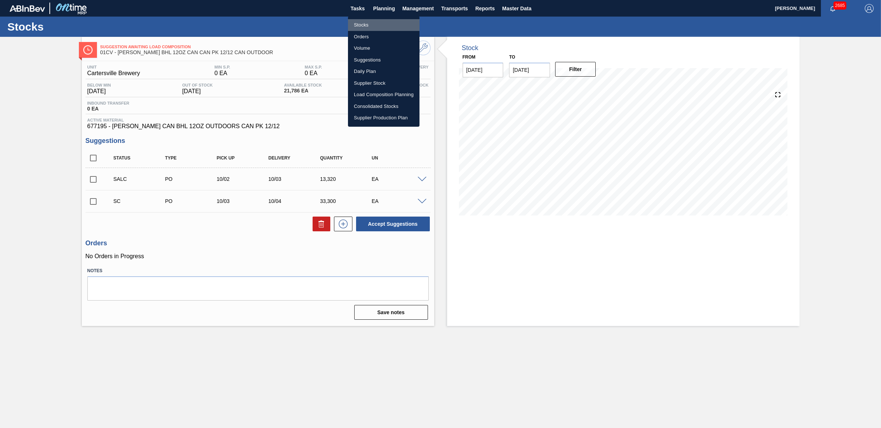
click at [373, 28] on li "Stocks" at bounding box center [384, 25] width 72 height 12
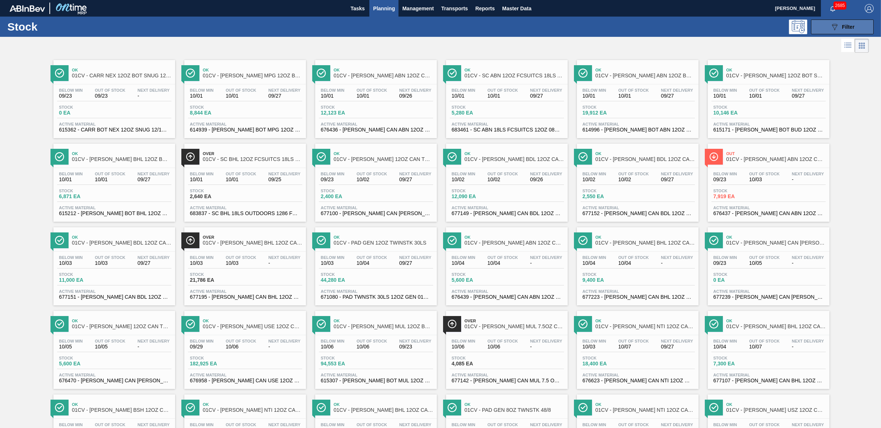
click at [860, 24] on button "089F7B8B-B2A5-4AFE-B5C0-19BA573D28AC Filter" at bounding box center [842, 27] width 63 height 15
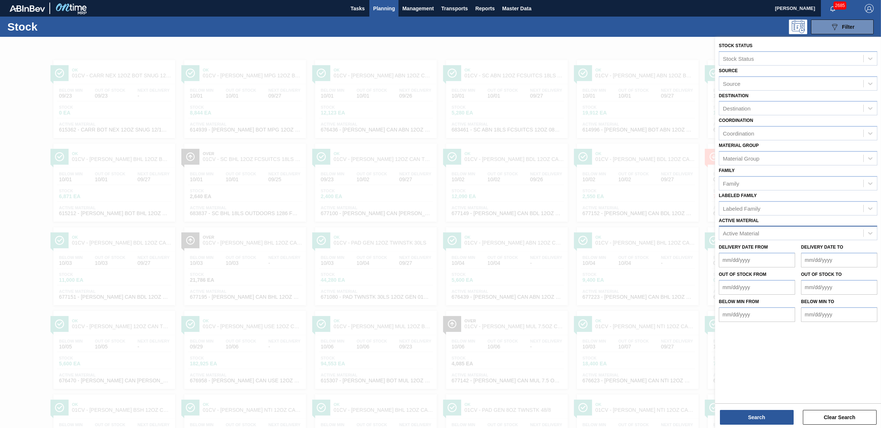
click at [765, 226] on div "Active Material" at bounding box center [798, 233] width 158 height 14
type Material "677085"
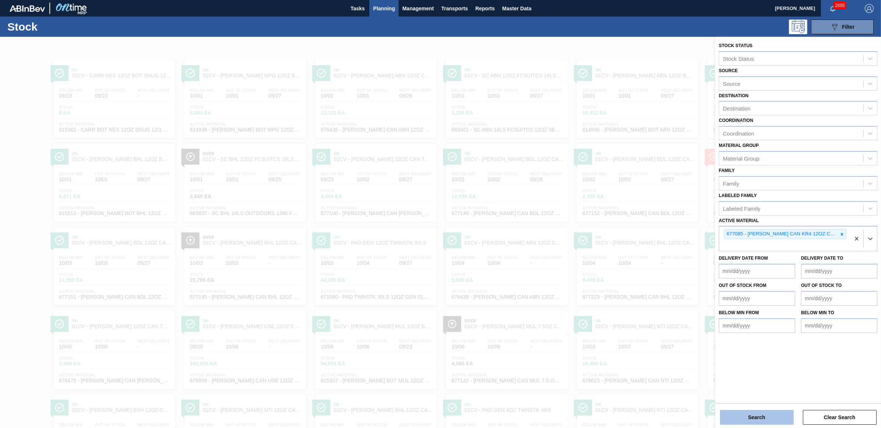
click at [740, 417] on button "Search" at bounding box center [757, 417] width 74 height 15
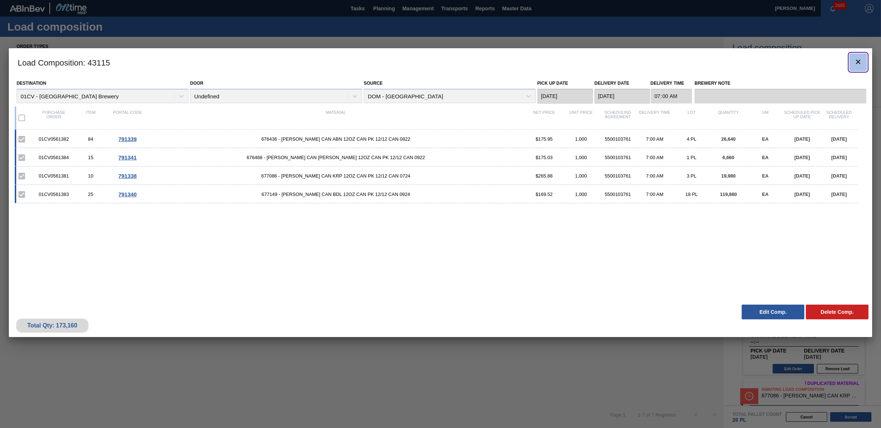
click at [859, 62] on icon "botão de ícone" at bounding box center [858, 61] width 9 height 9
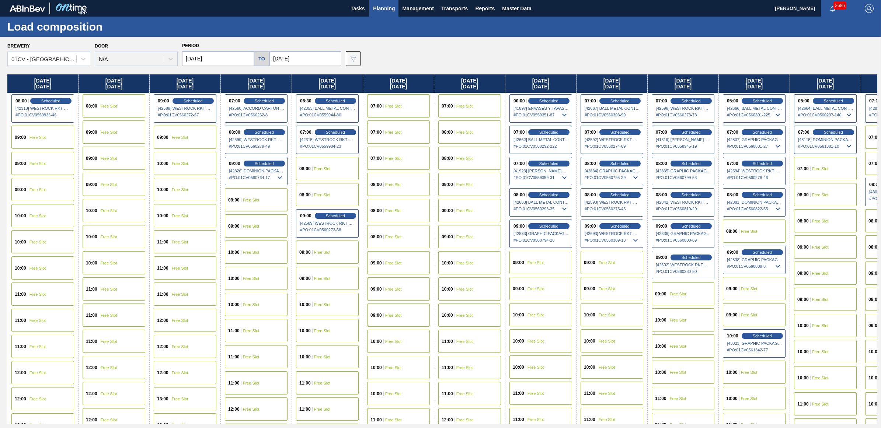
click at [227, 56] on input "[DATE]" at bounding box center [218, 58] width 72 height 15
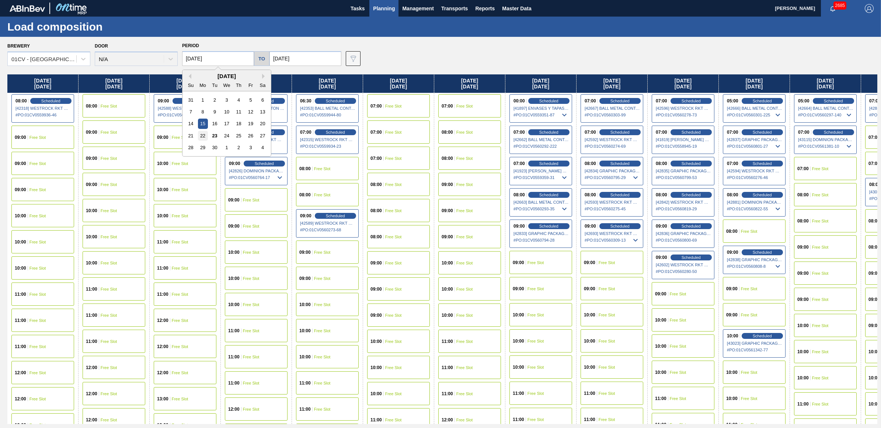
click at [200, 137] on div "22" at bounding box center [203, 136] width 10 height 10
type input "[DATE]"
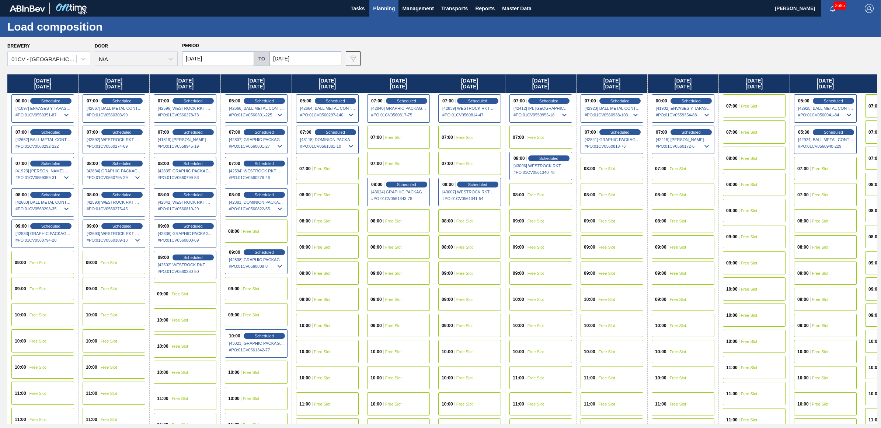
click at [408, 134] on div "07:00 Free Slot" at bounding box center [398, 137] width 63 height 23
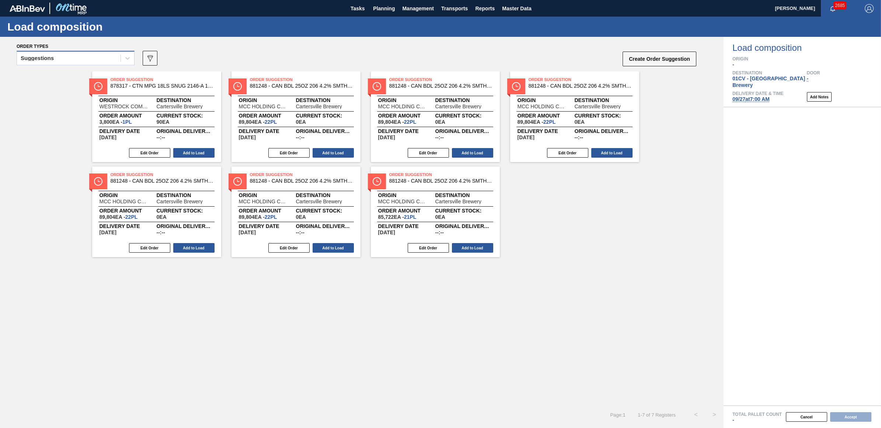
click at [45, 63] on div "Suggestions" at bounding box center [69, 58] width 104 height 11
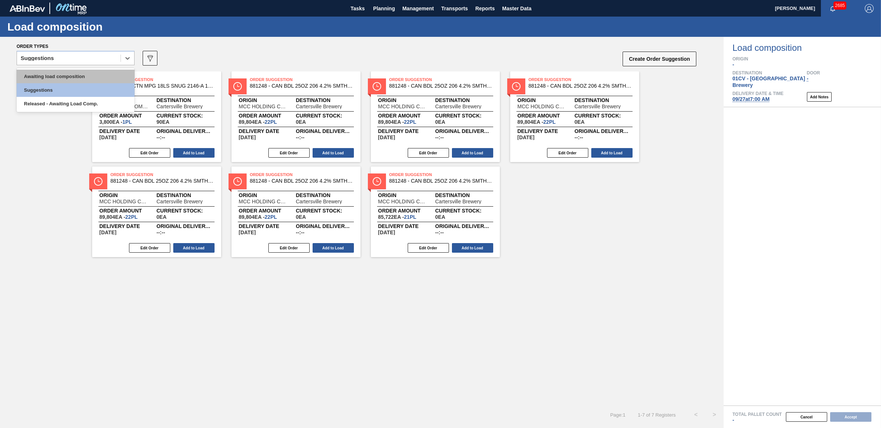
click at [48, 75] on div "Awaiting load composition" at bounding box center [76, 77] width 118 height 14
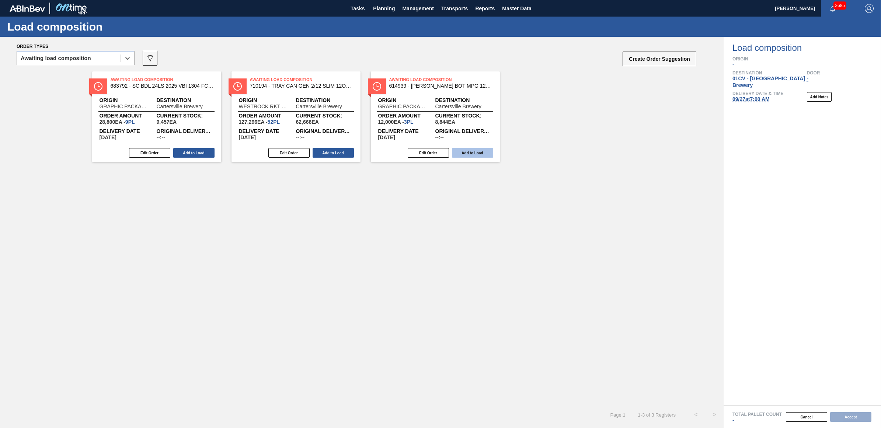
click at [472, 154] on button "Add to Load" at bounding box center [472, 153] width 41 height 10
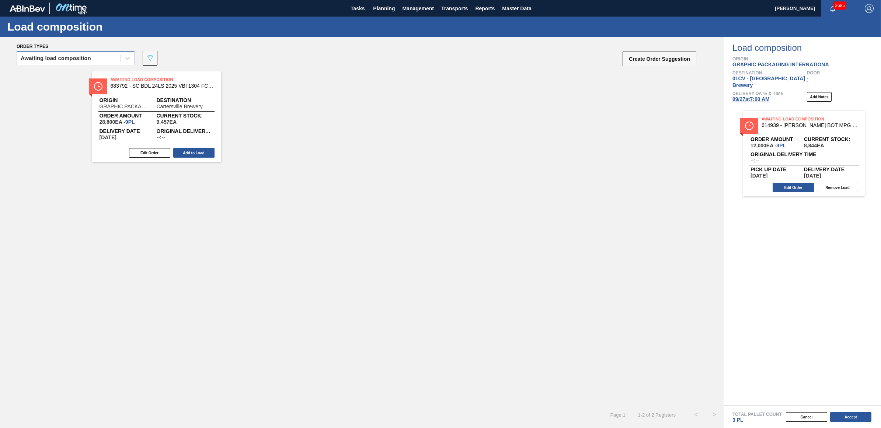
click at [95, 59] on div "Awaiting load composition" at bounding box center [69, 58] width 104 height 11
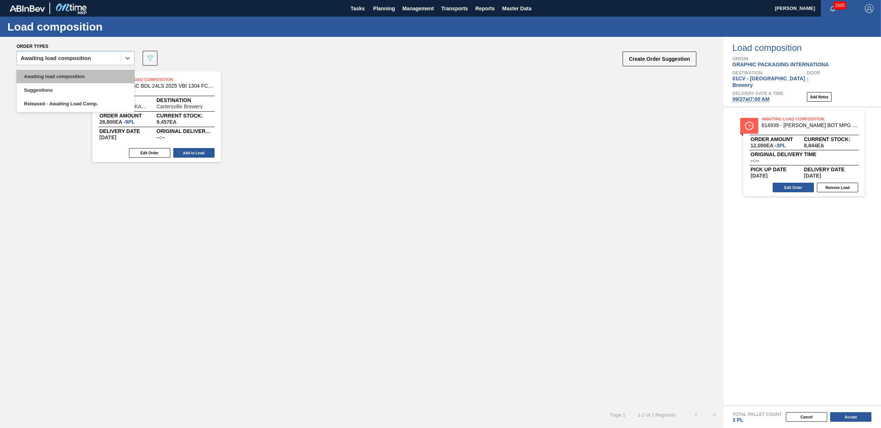
click at [83, 75] on div "Awaiting load composition" at bounding box center [76, 77] width 118 height 14
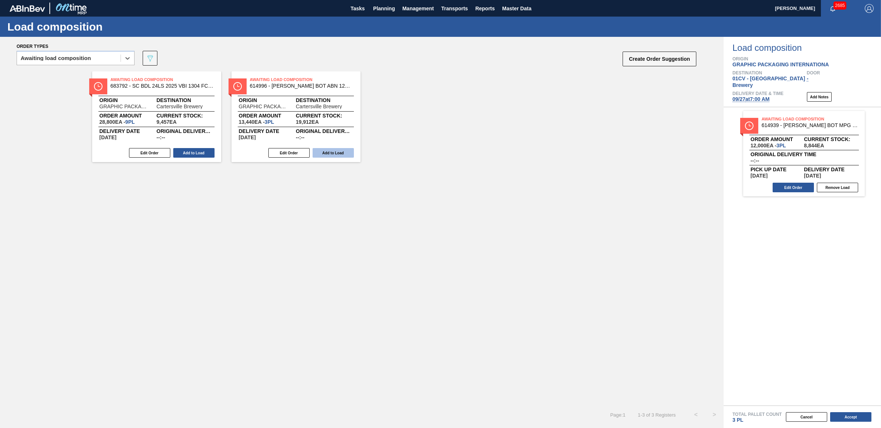
click at [341, 154] on button "Add to Load" at bounding box center [333, 153] width 41 height 10
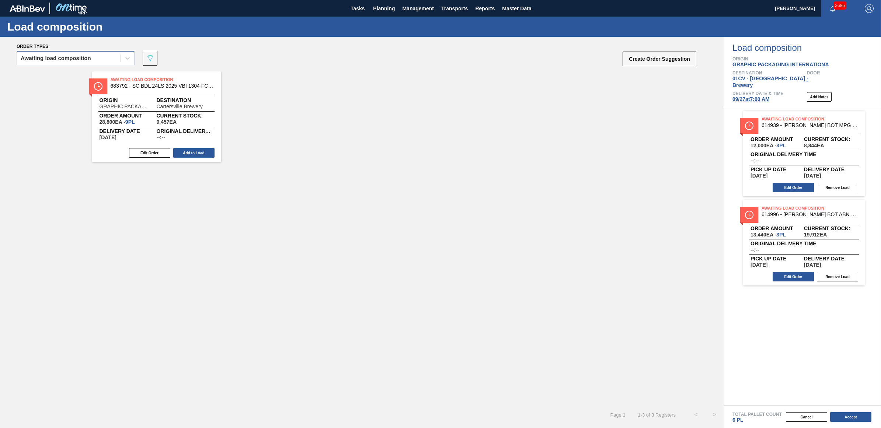
click at [51, 54] on div "Awaiting load composition" at bounding box center [69, 58] width 104 height 11
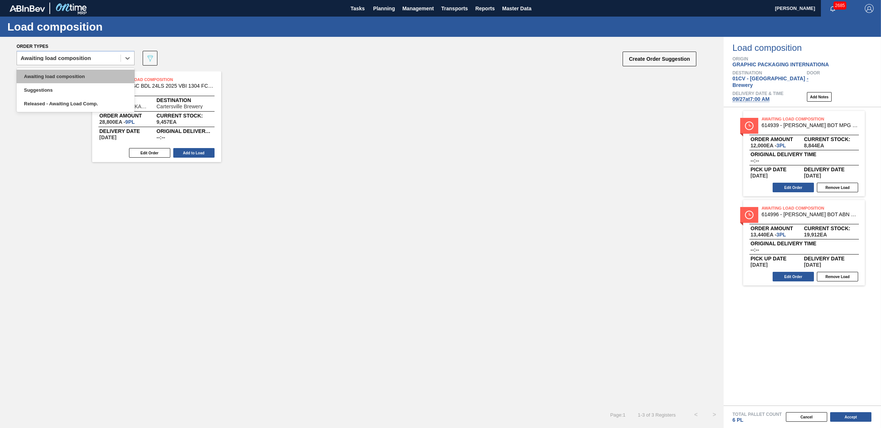
click at [59, 74] on div "Awaiting load composition" at bounding box center [76, 77] width 118 height 14
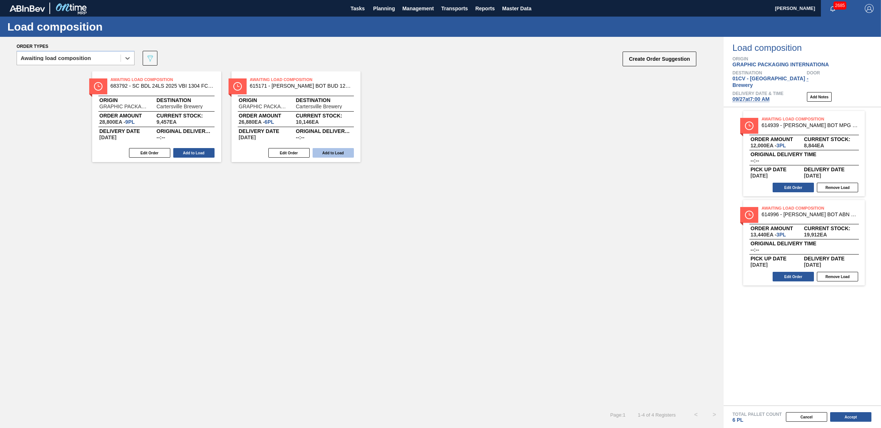
click at [332, 150] on button "Add to Load" at bounding box center [333, 153] width 41 height 10
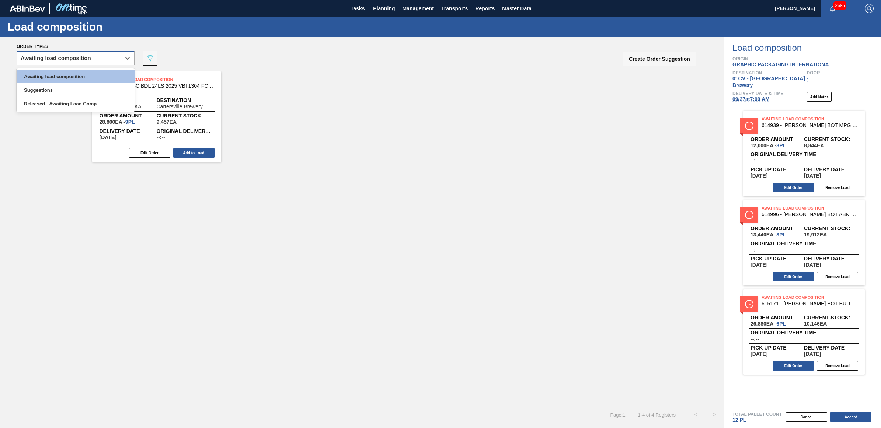
click at [74, 61] on div "Awaiting load composition" at bounding box center [69, 58] width 104 height 11
click at [74, 76] on div "Awaiting load composition" at bounding box center [76, 77] width 118 height 14
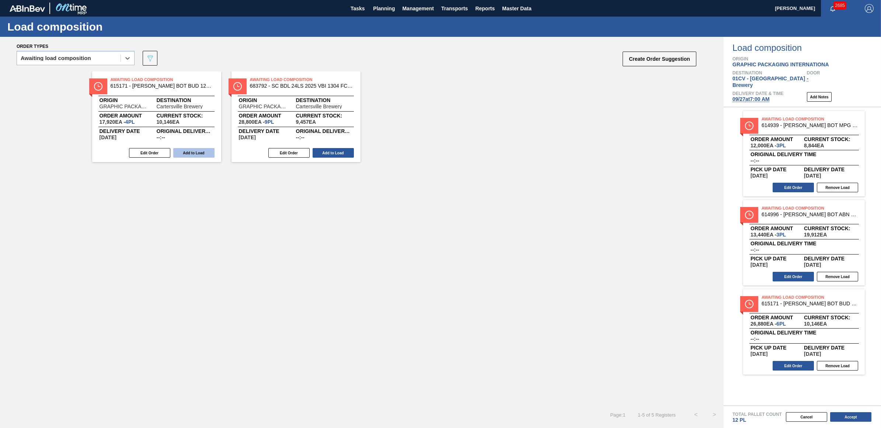
click at [191, 153] on button "Add to Load" at bounding box center [193, 153] width 41 height 10
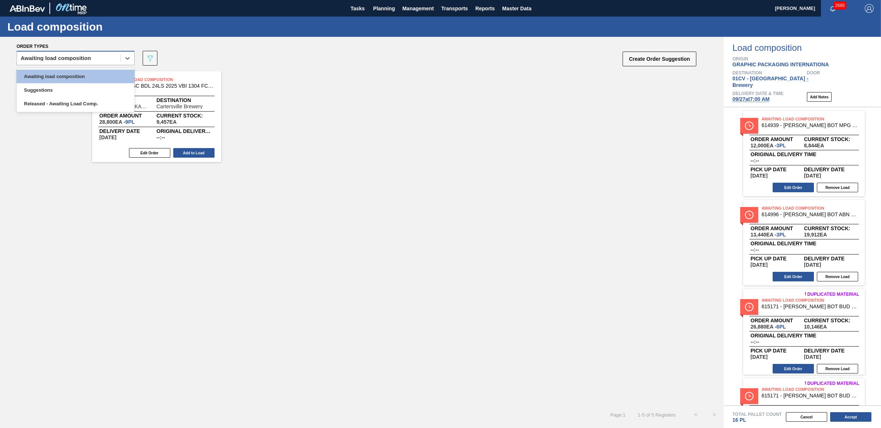
drag, startPoint x: 61, startPoint y: 58, endPoint x: 61, endPoint y: 63, distance: 5.2
click at [61, 58] on div "Awaiting load composition" at bounding box center [56, 58] width 70 height 5
click at [57, 75] on div "Awaiting load composition" at bounding box center [76, 77] width 118 height 14
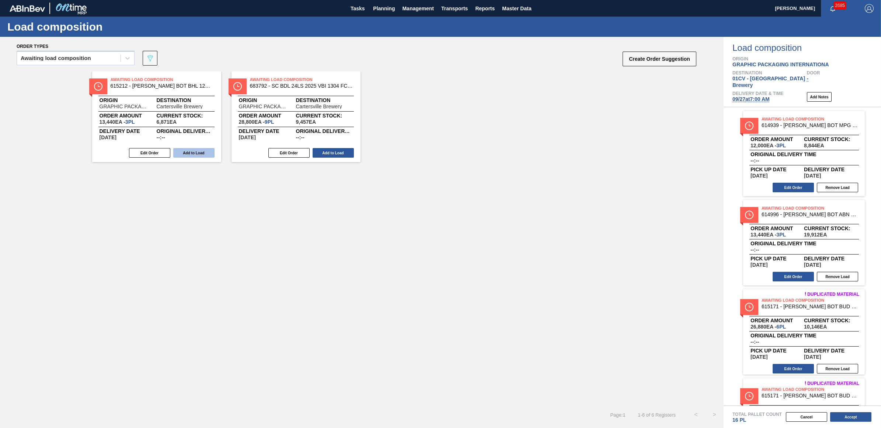
click at [188, 152] on button "Add to Load" at bounding box center [193, 153] width 41 height 10
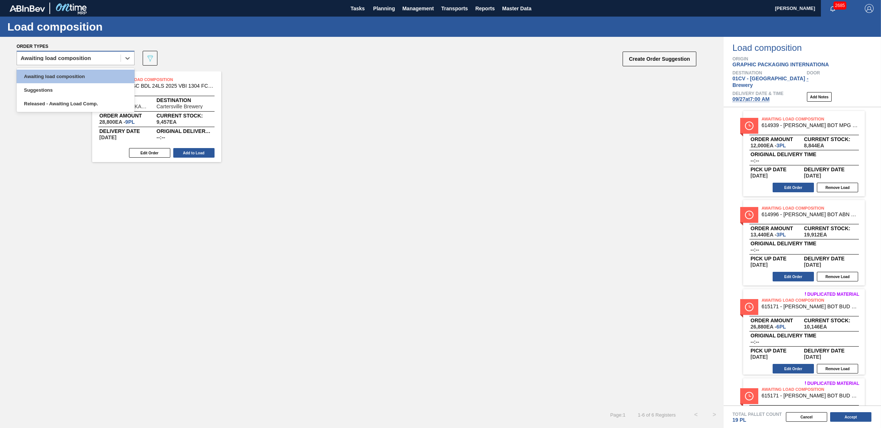
drag, startPoint x: 66, startPoint y: 58, endPoint x: 63, endPoint y: 61, distance: 4.7
click at [66, 58] on div "Awaiting load composition" at bounding box center [56, 58] width 70 height 5
click at [57, 74] on div "Awaiting load composition" at bounding box center [76, 77] width 118 height 14
click at [66, 57] on div "Awaiting load composition" at bounding box center [56, 58] width 70 height 5
click at [61, 79] on div "Awaiting load composition" at bounding box center [76, 77] width 118 height 14
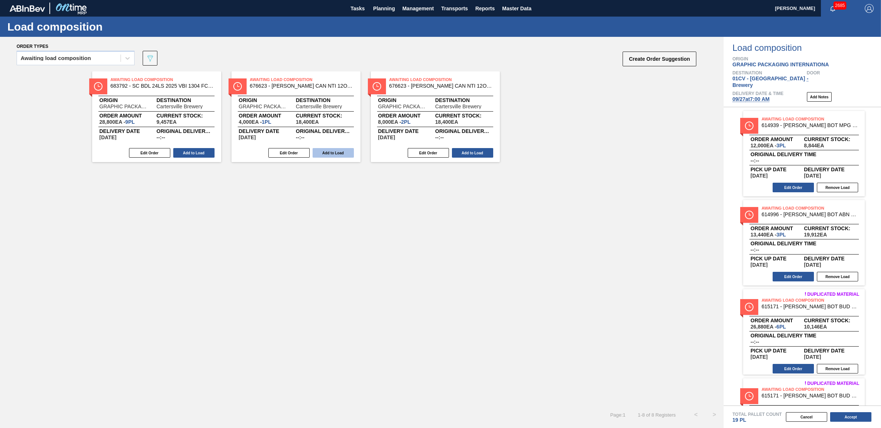
click at [341, 153] on button "Add to Load" at bounding box center [333, 153] width 41 height 10
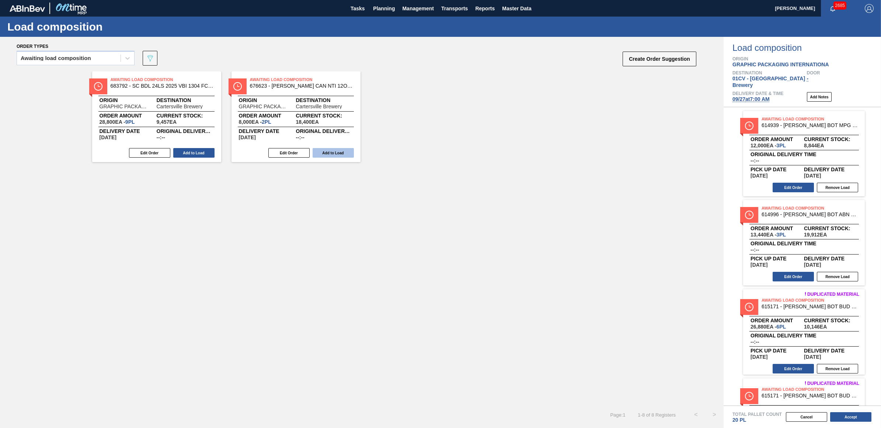
click at [340, 153] on button "Add to Load" at bounding box center [333, 153] width 41 height 10
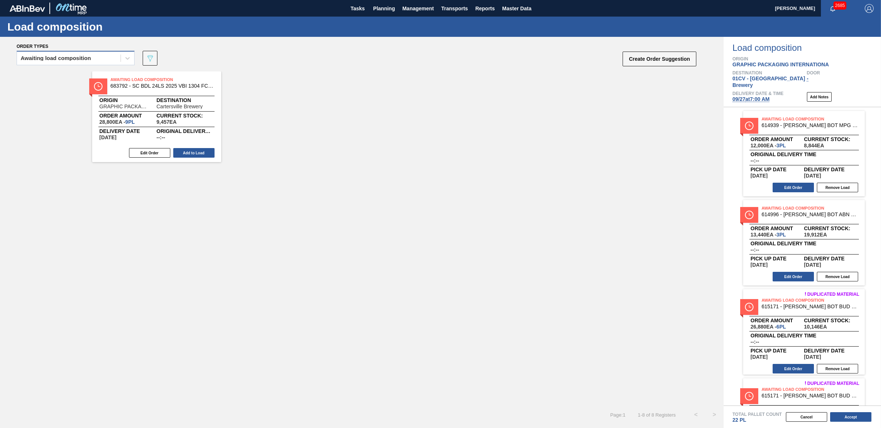
click at [61, 62] on div "Awaiting load composition" at bounding box center [69, 58] width 104 height 11
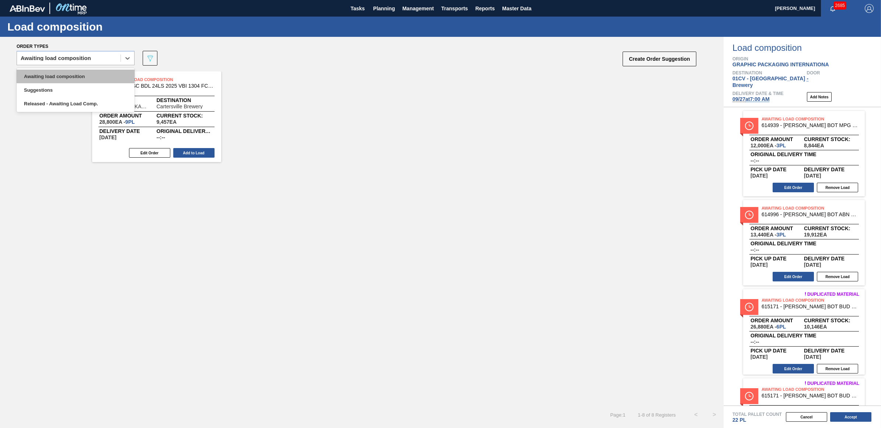
click at [59, 79] on div "Awaiting load composition" at bounding box center [76, 77] width 118 height 14
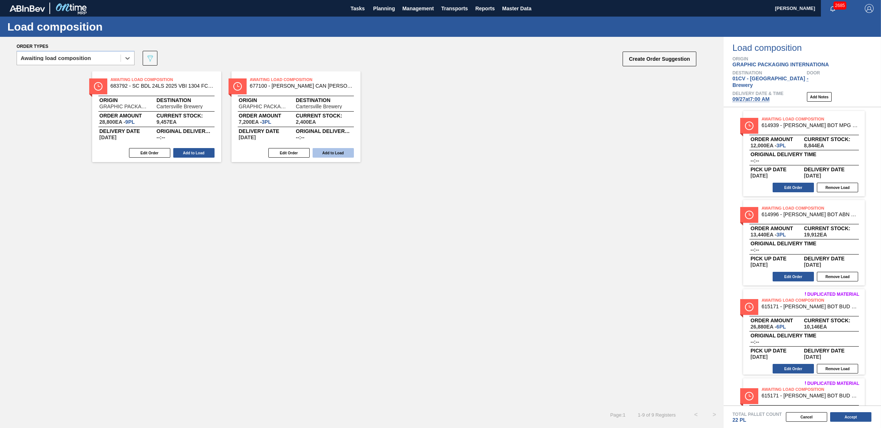
click at [337, 154] on button "Add to Load" at bounding box center [333, 153] width 41 height 10
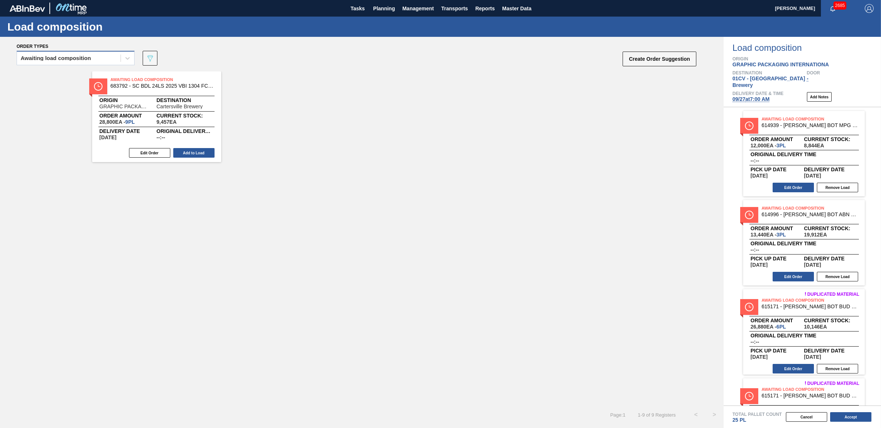
click at [80, 65] on div "Awaiting load composition" at bounding box center [76, 58] width 118 height 14
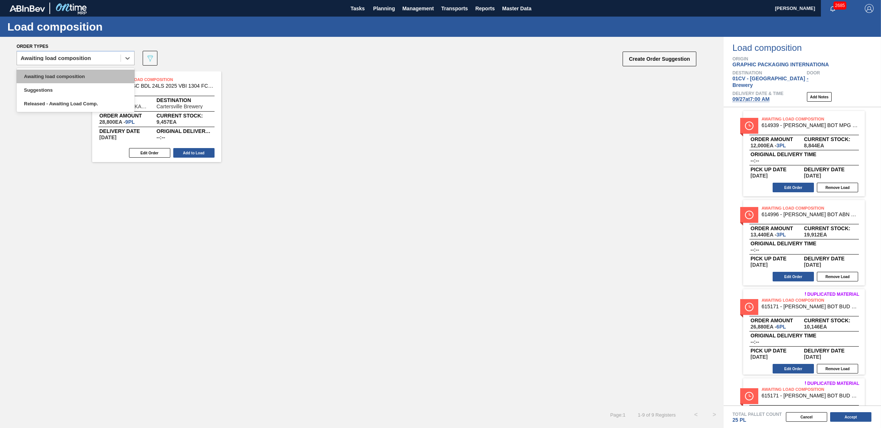
click at [59, 74] on div "Awaiting load composition" at bounding box center [76, 77] width 118 height 14
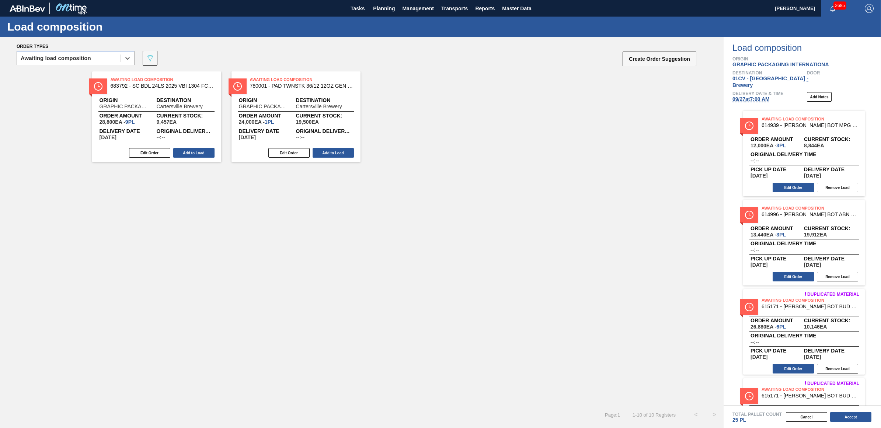
click at [343, 152] on button "Add to Load" at bounding box center [333, 153] width 41 height 10
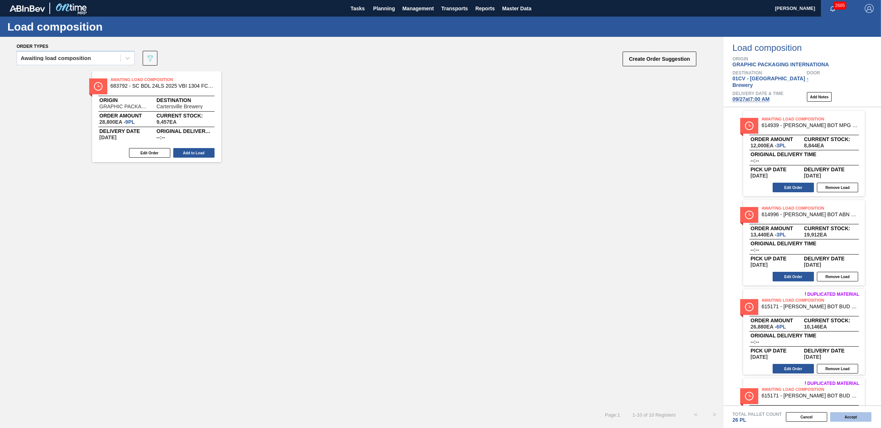
click at [840, 416] on button "Accept" at bounding box center [850, 417] width 41 height 10
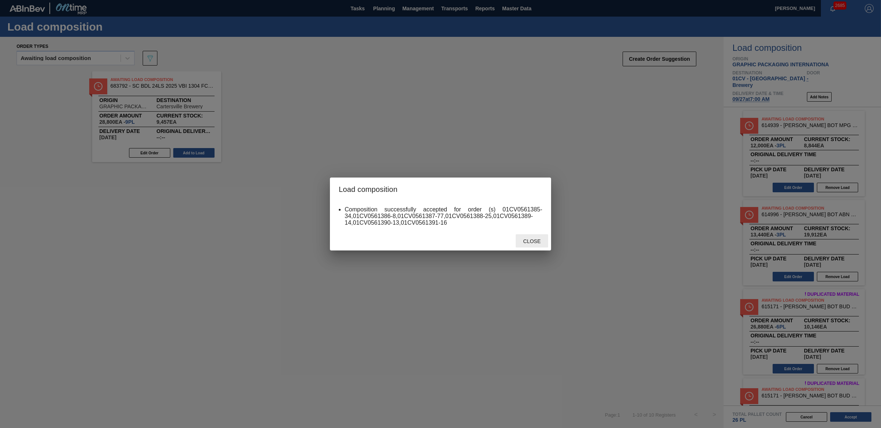
click at [522, 240] on span "Close" at bounding box center [531, 241] width 29 height 6
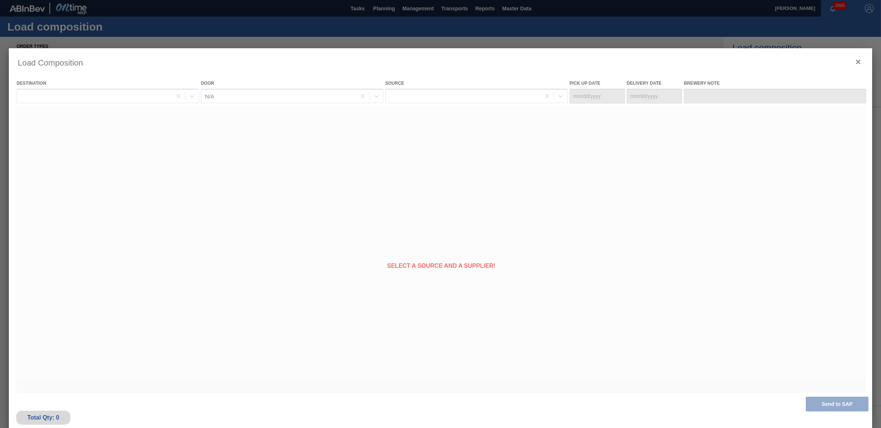
type Date "[DATE]"
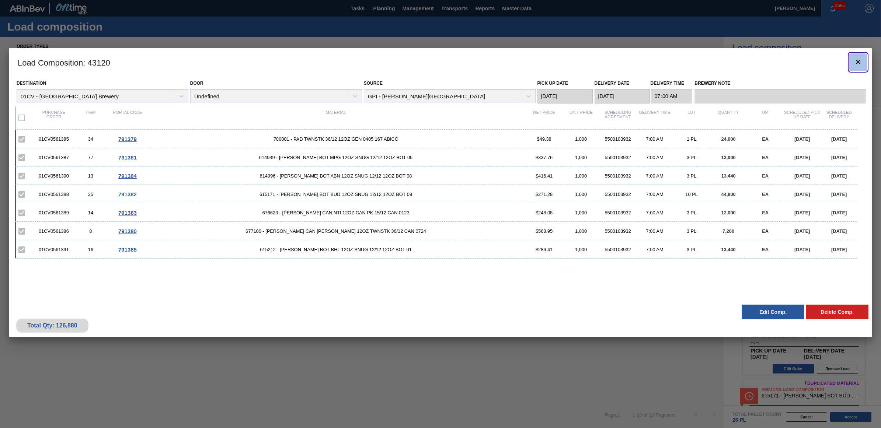
click at [854, 60] on icon "botão de ícone" at bounding box center [858, 61] width 9 height 9
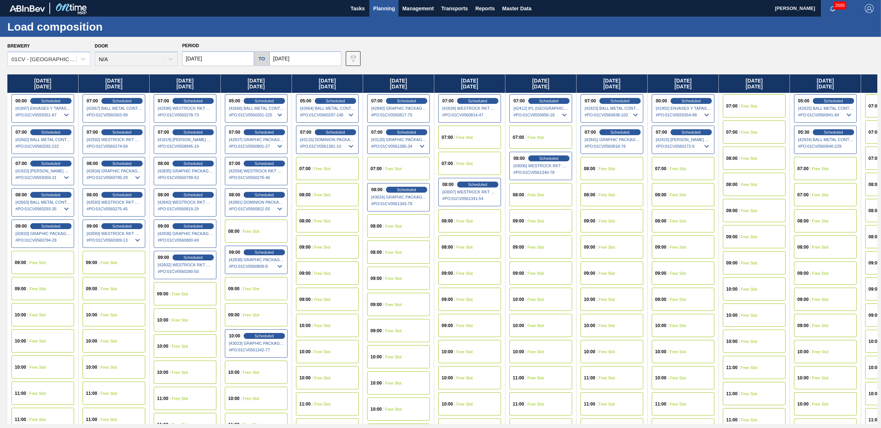
click at [317, 222] on span "Free Slot" at bounding box center [322, 221] width 17 height 4
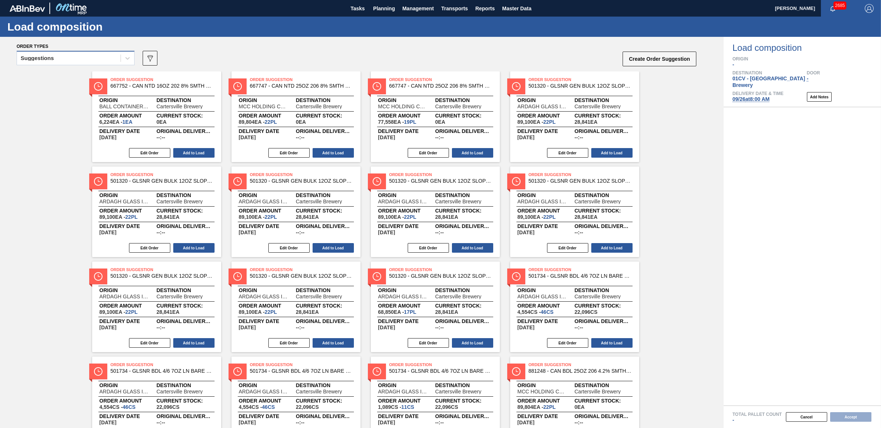
click at [33, 63] on div "Suggestions" at bounding box center [69, 58] width 104 height 11
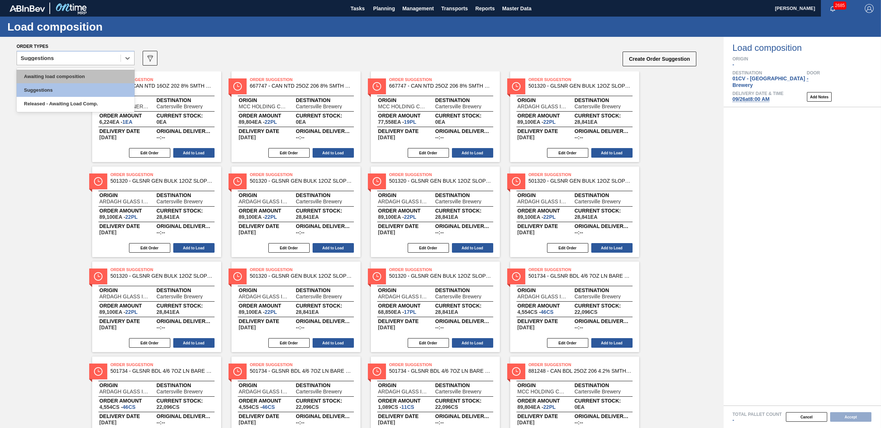
click at [36, 72] on div "Awaiting load composition" at bounding box center [76, 77] width 118 height 14
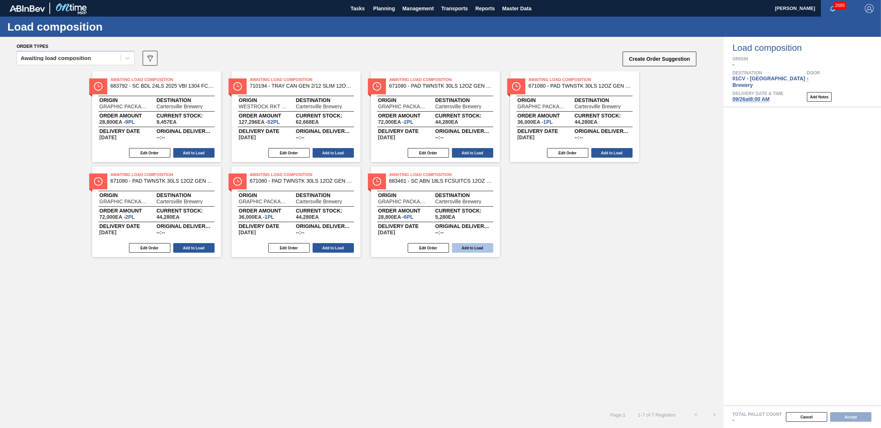
click at [467, 244] on button "Add to Load" at bounding box center [472, 248] width 41 height 10
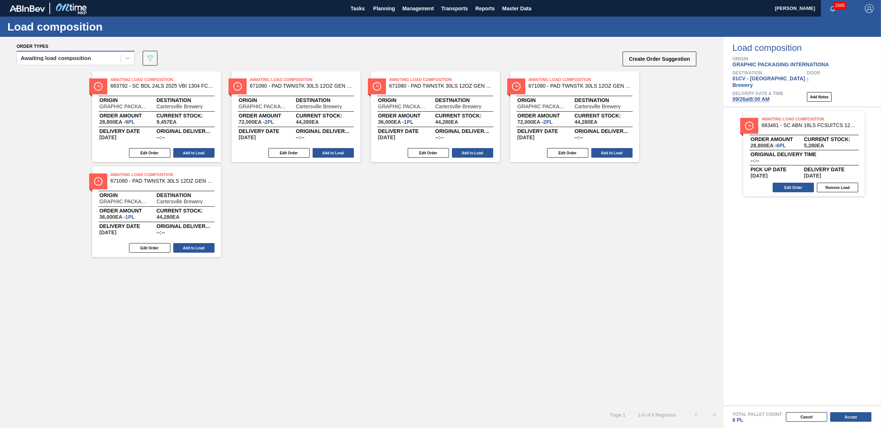
click at [84, 60] on div "Awaiting load composition" at bounding box center [56, 58] width 70 height 5
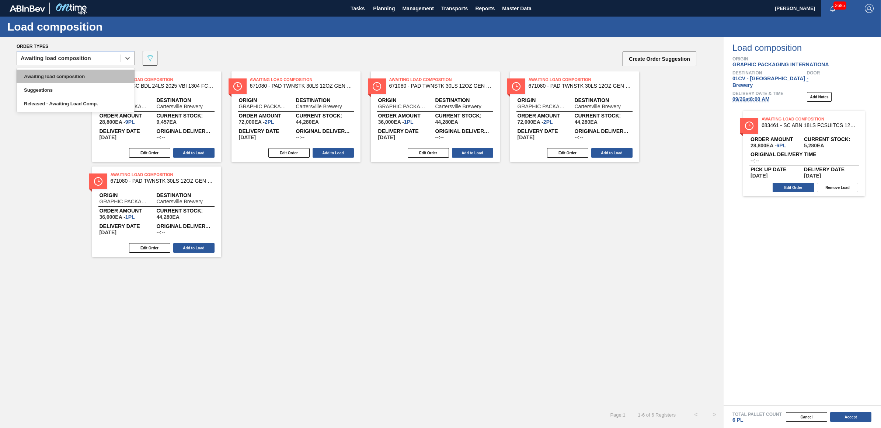
click at [70, 76] on div "Awaiting load composition" at bounding box center [76, 77] width 118 height 14
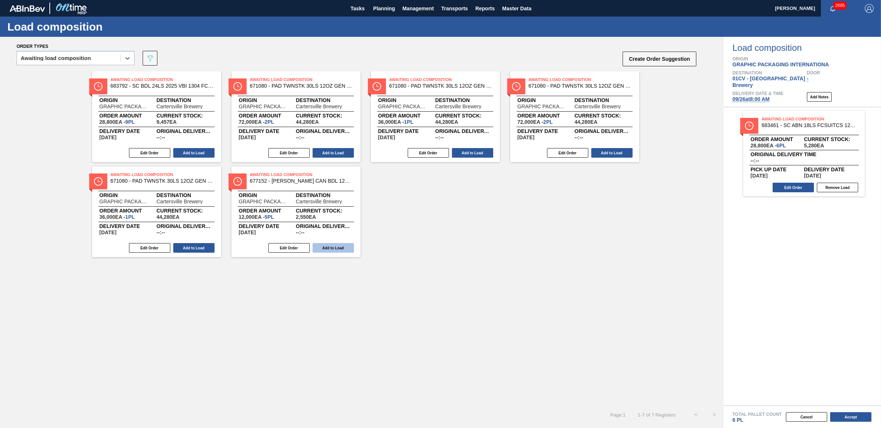
click at [340, 249] on button "Add to Load" at bounding box center [333, 248] width 41 height 10
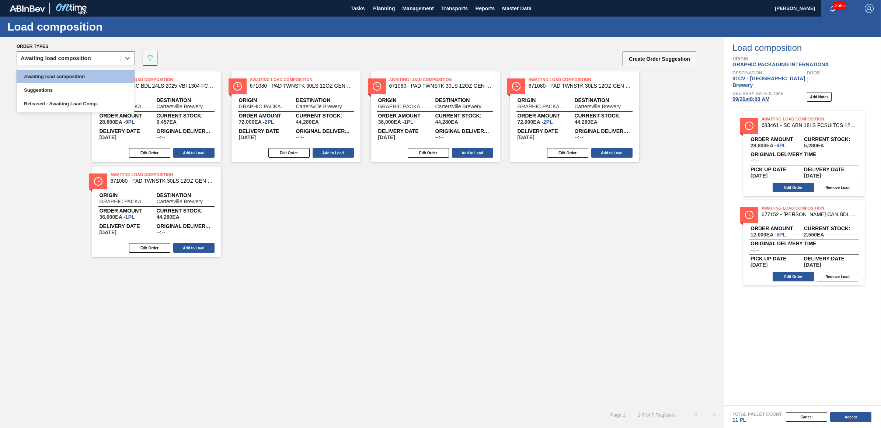
click at [45, 58] on div "Awaiting load composition" at bounding box center [56, 58] width 70 height 5
click at [43, 76] on div "Awaiting load composition" at bounding box center [76, 77] width 118 height 14
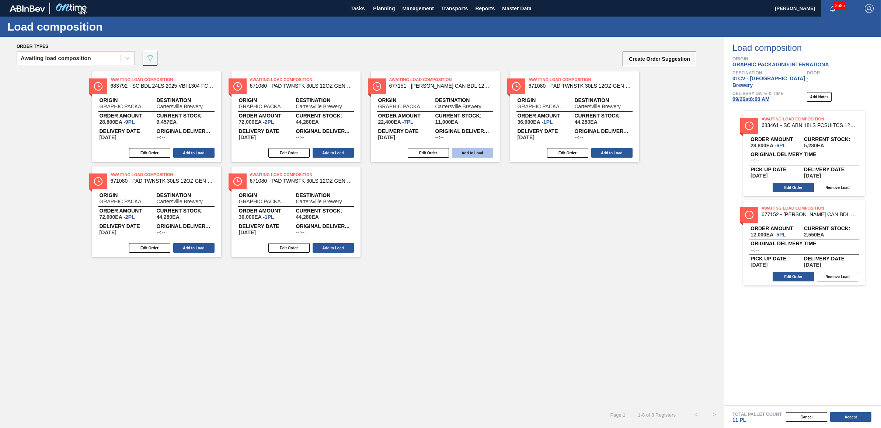
click at [475, 152] on button "Add to Load" at bounding box center [472, 153] width 41 height 10
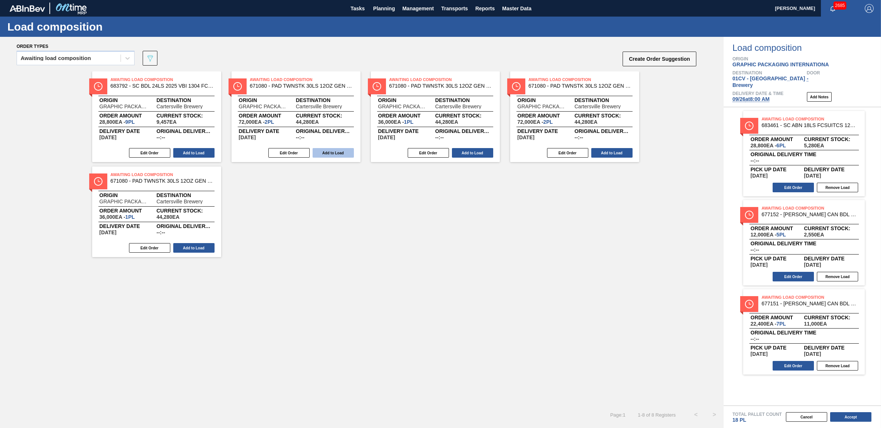
click at [342, 152] on button "Add to Load" at bounding box center [333, 153] width 41 height 10
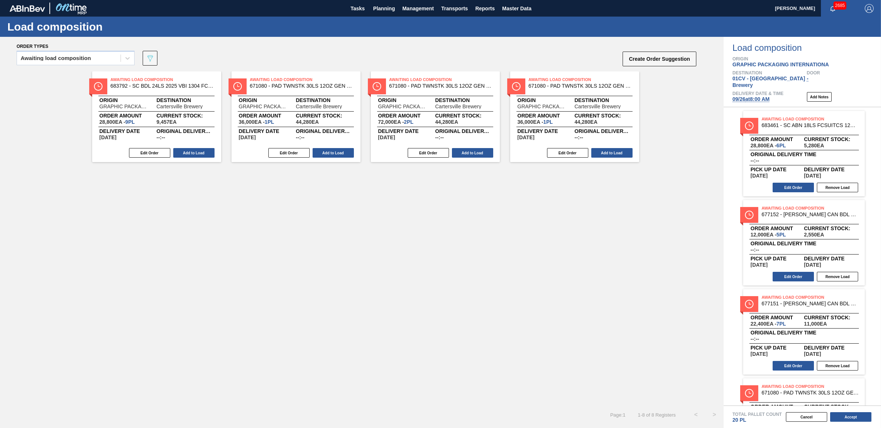
click at [342, 152] on button "Add to Load" at bounding box center [333, 153] width 41 height 10
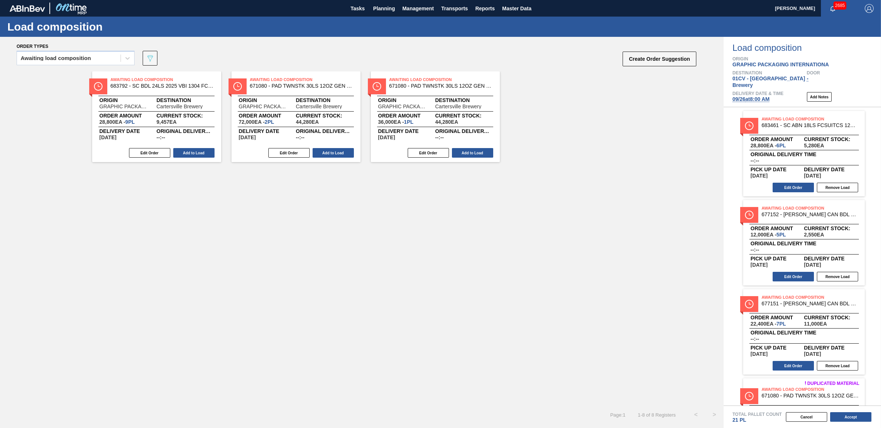
click at [342, 152] on button "Add to Load" at bounding box center [333, 153] width 41 height 10
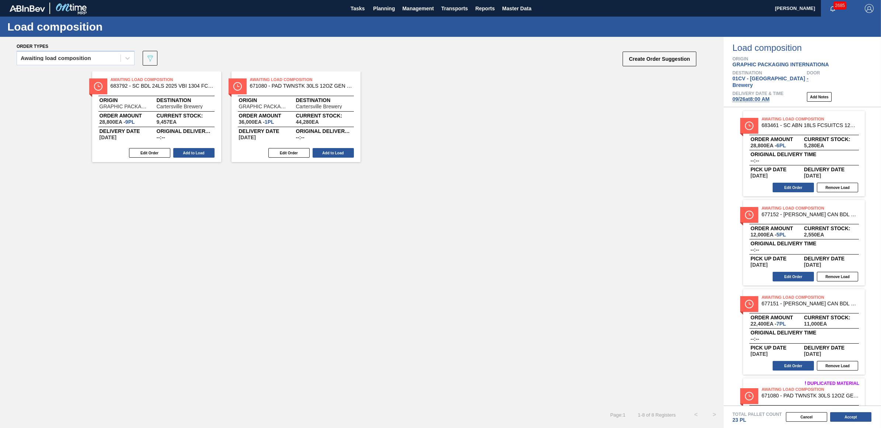
click at [342, 152] on button "Add to Load" at bounding box center [333, 153] width 41 height 10
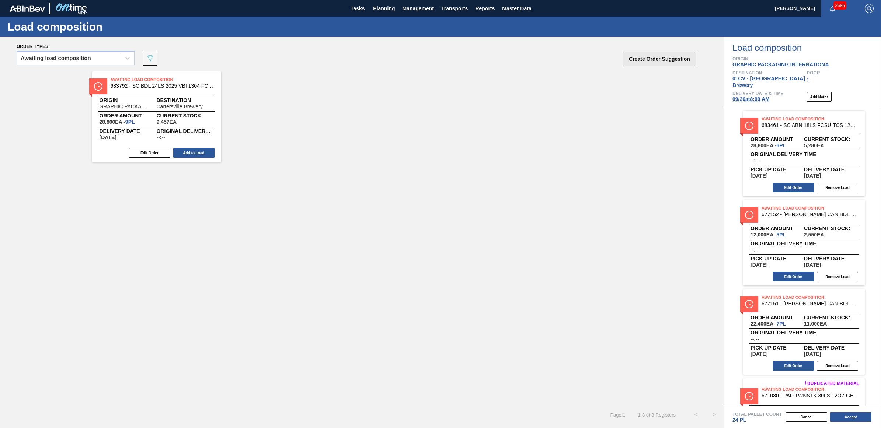
click at [648, 60] on button "Create Order Suggestion" at bounding box center [659, 59] width 74 height 15
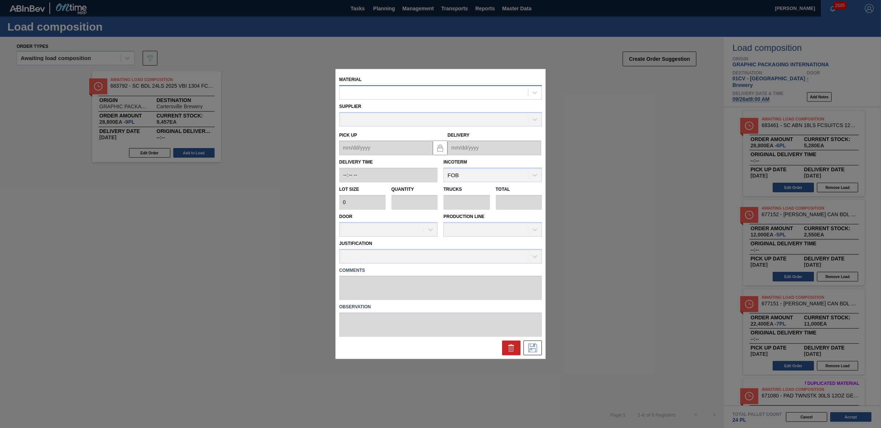
click at [406, 94] on div at bounding box center [433, 92] width 188 height 11
type input "683623"
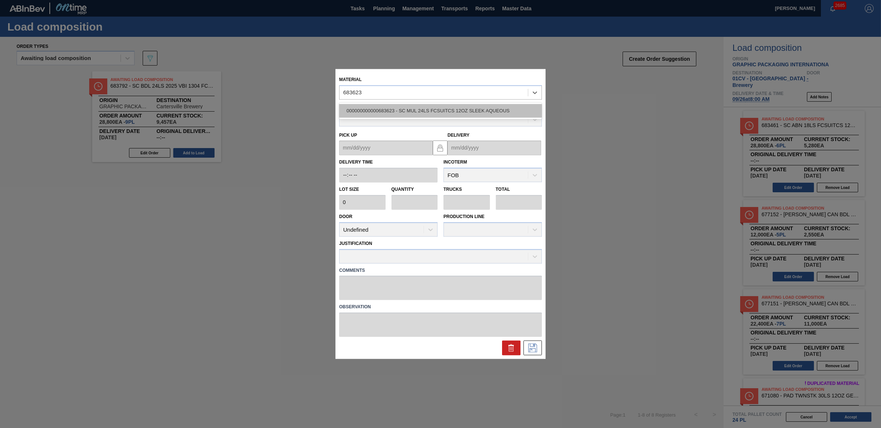
click at [381, 109] on div "000000000000683623 - SC MUL 24LS FCSUITCS 12OZ SLEEK AQUEOUS" at bounding box center [440, 111] width 203 height 14
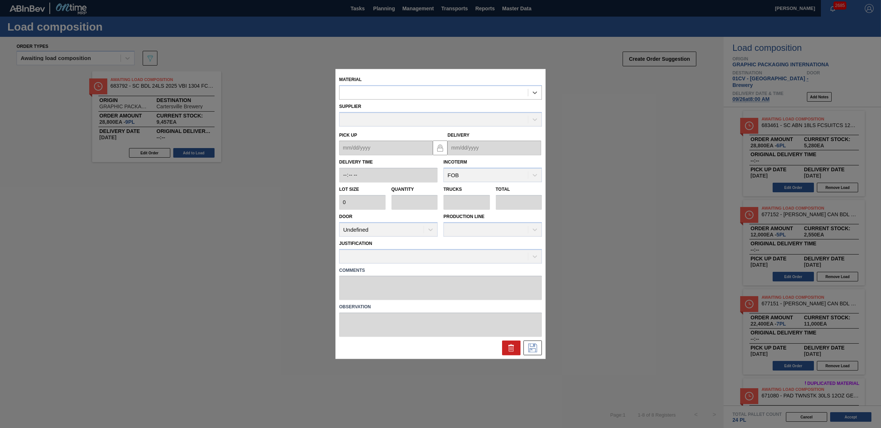
type input "2,880"
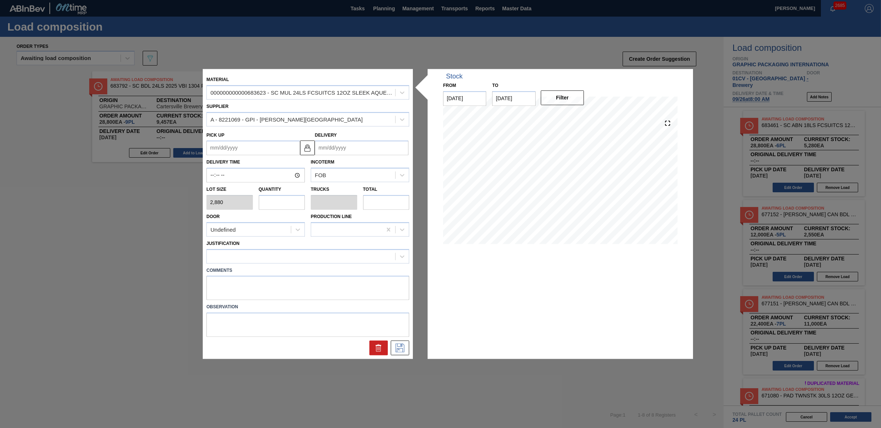
click at [278, 206] on input "text" at bounding box center [282, 202] width 46 height 15
type input "2"
type input "0.077"
type input "5,760"
type input "2"
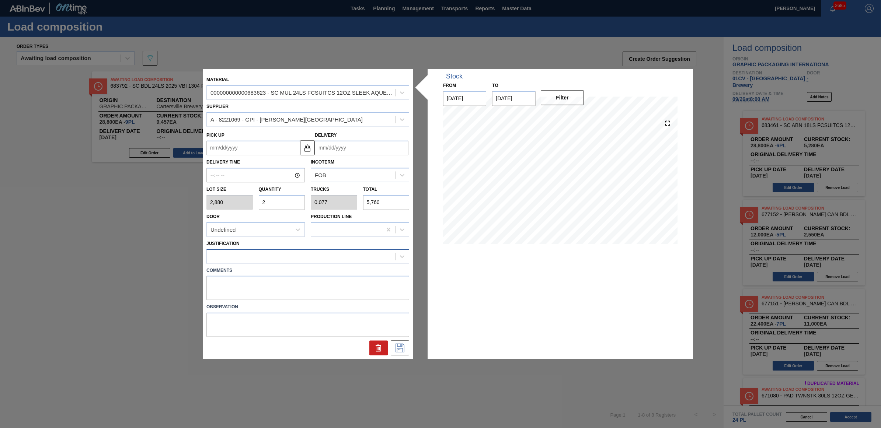
click at [278, 257] on div at bounding box center [301, 256] width 188 height 11
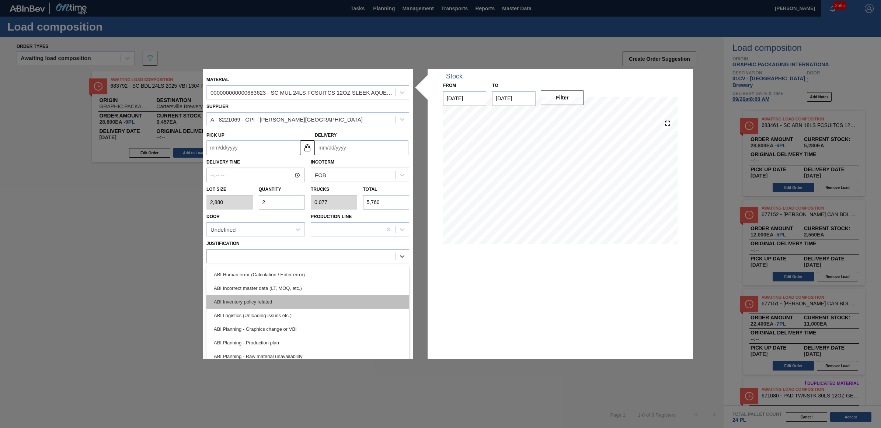
scroll to position [46, 0]
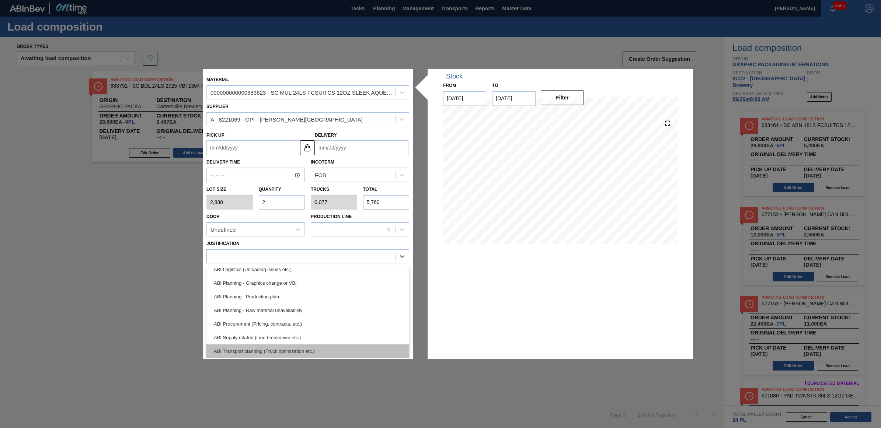
click at [288, 350] on div "ABI Transport planning (Truck optimization etc.)" at bounding box center [307, 352] width 203 height 14
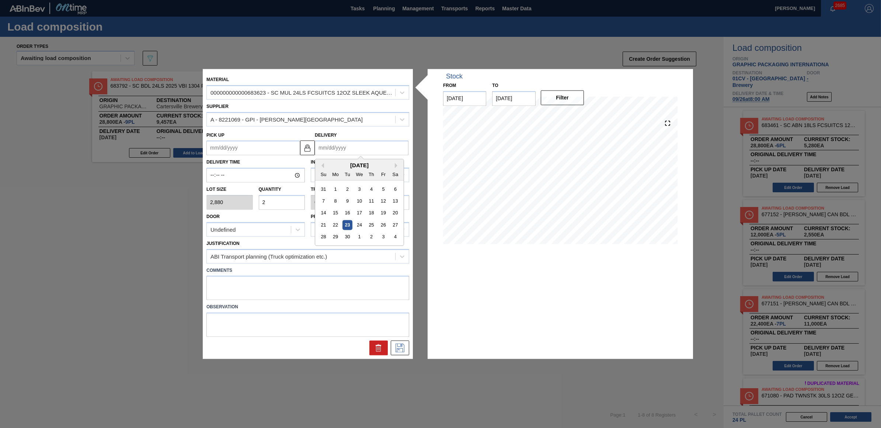
click at [337, 150] on input "Delivery" at bounding box center [362, 148] width 94 height 15
click at [371, 226] on div "25" at bounding box center [371, 225] width 10 height 10
type up "[DATE]"
type input "[DATE]"
click at [384, 146] on input "[DATE]" at bounding box center [362, 148] width 94 height 15
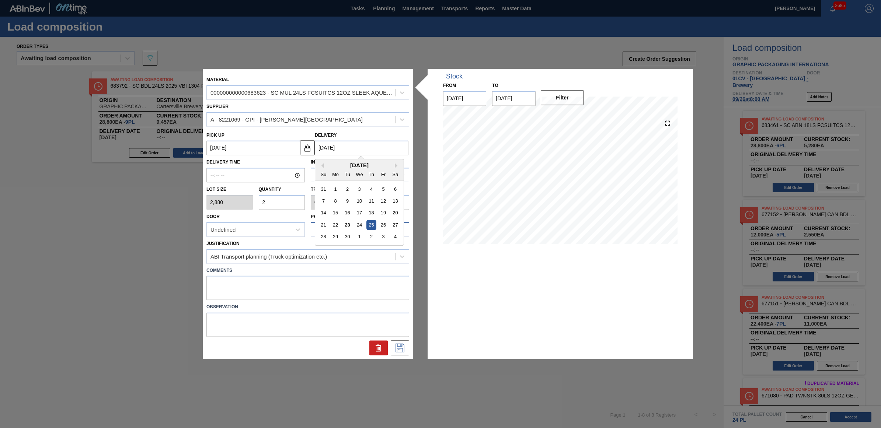
drag, startPoint x: 385, startPoint y: 223, endPoint x: 381, endPoint y: 222, distance: 4.0
click at [384, 223] on div "26" at bounding box center [383, 225] width 10 height 10
type up "[DATE]"
type input "[DATE]"
click at [397, 353] on button at bounding box center [400, 348] width 18 height 15
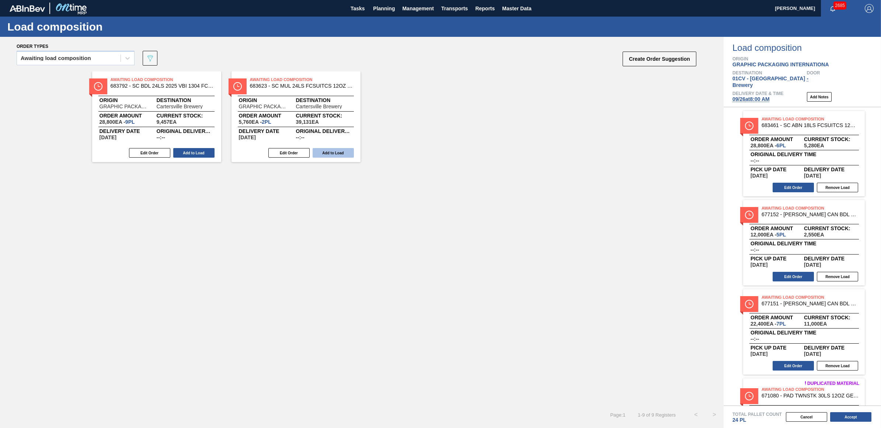
click at [345, 155] on button "Add to Load" at bounding box center [333, 153] width 41 height 10
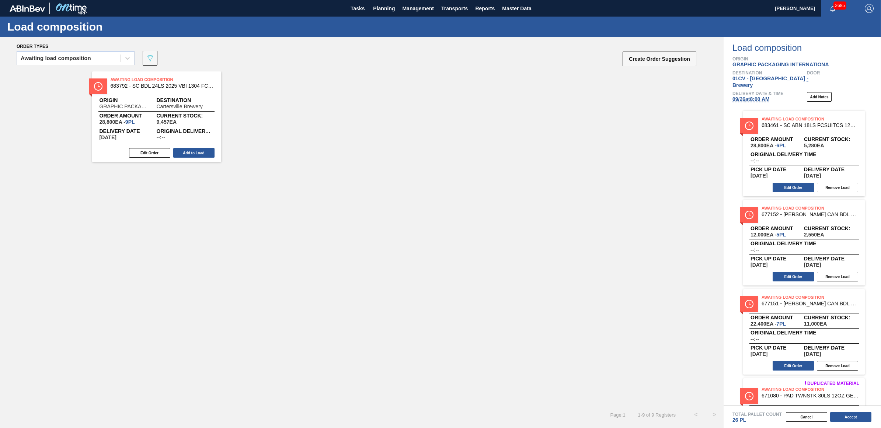
click at [750, 96] on span "09/26 at 8:00 AM" at bounding box center [750, 99] width 37 height 6
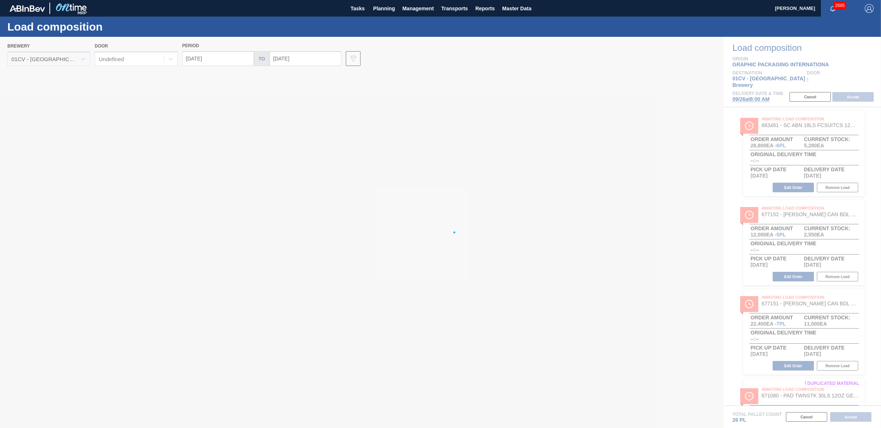
type input "[DATE]"
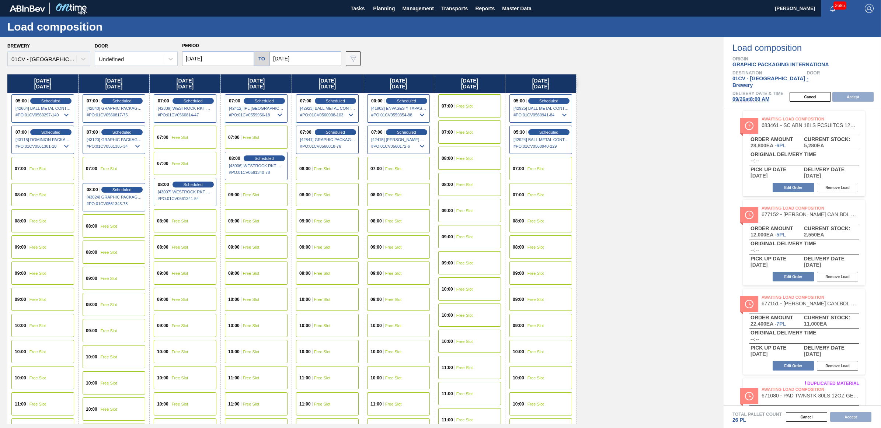
click at [100, 280] on div "09:00 Free Slot" at bounding box center [114, 278] width 63 height 23
click at [851, 92] on button "Accept" at bounding box center [852, 97] width 41 height 10
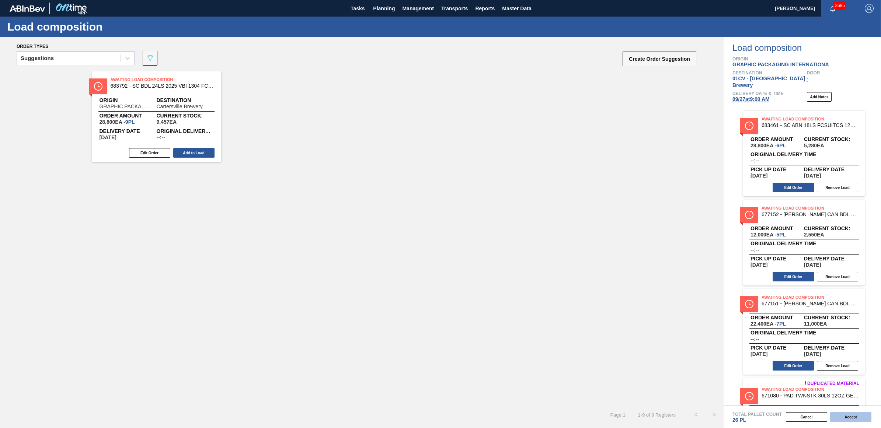
click at [850, 416] on button "Accept" at bounding box center [850, 417] width 41 height 10
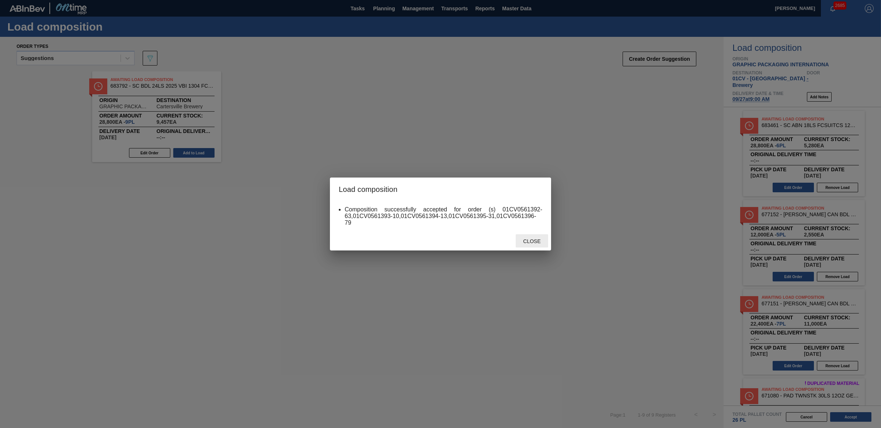
click at [525, 241] on span "Close" at bounding box center [531, 241] width 29 height 6
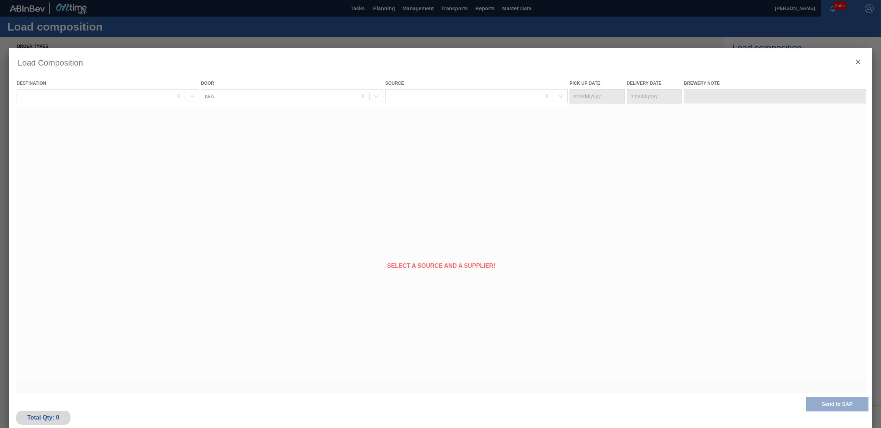
type Date "[DATE]"
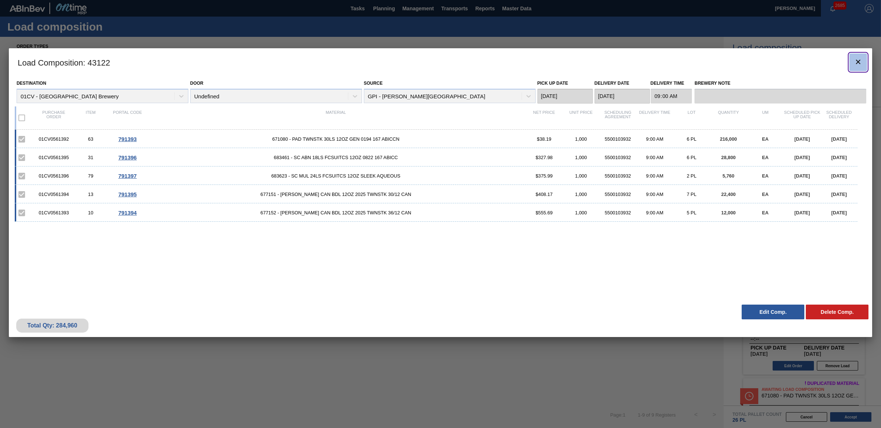
click at [854, 61] on icon "botão de ícone" at bounding box center [858, 61] width 9 height 9
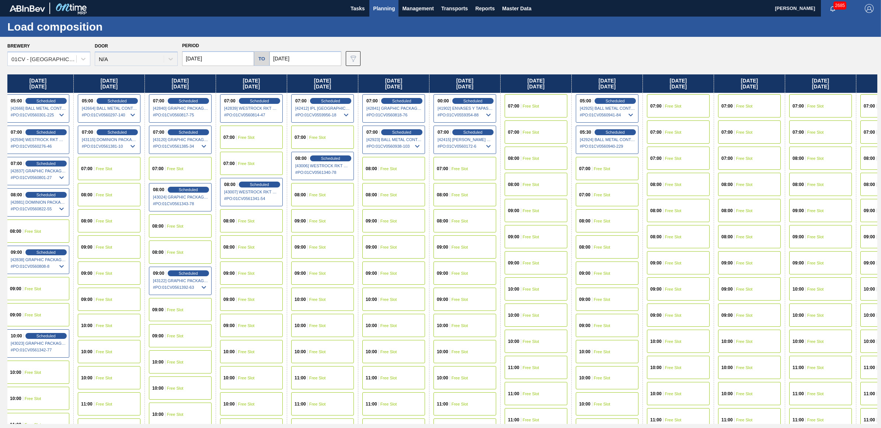
scroll to position [0, 226]
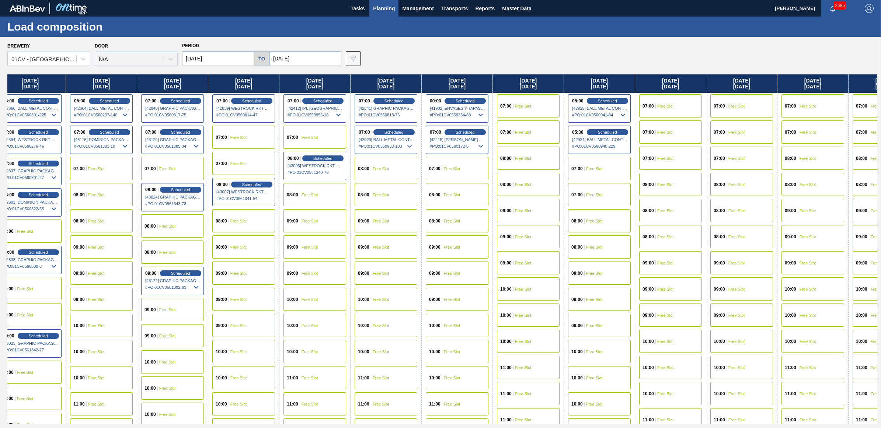
drag, startPoint x: 779, startPoint y: 86, endPoint x: 526, endPoint y: 91, distance: 252.9
click at [526, 91] on div "Monday 09/22/2025 00:00 Scheduled [41897] ENVASES Y TAPAS MODELO S A DE - 00082…" at bounding box center [442, 249] width 870 height 350
click at [454, 169] on span "Free Slot" at bounding box center [452, 169] width 17 height 4
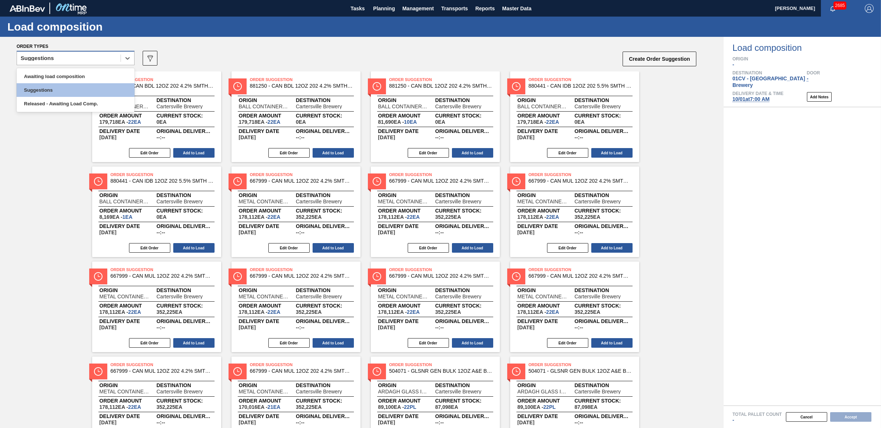
click at [46, 60] on div "Suggestions" at bounding box center [37, 58] width 33 height 5
click at [45, 74] on div "Awaiting load composition" at bounding box center [76, 77] width 118 height 14
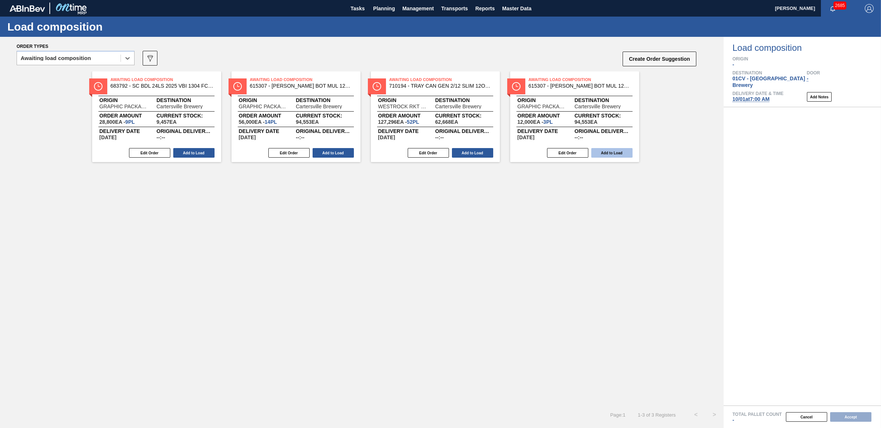
click at [611, 154] on button "Add to Load" at bounding box center [611, 153] width 41 height 10
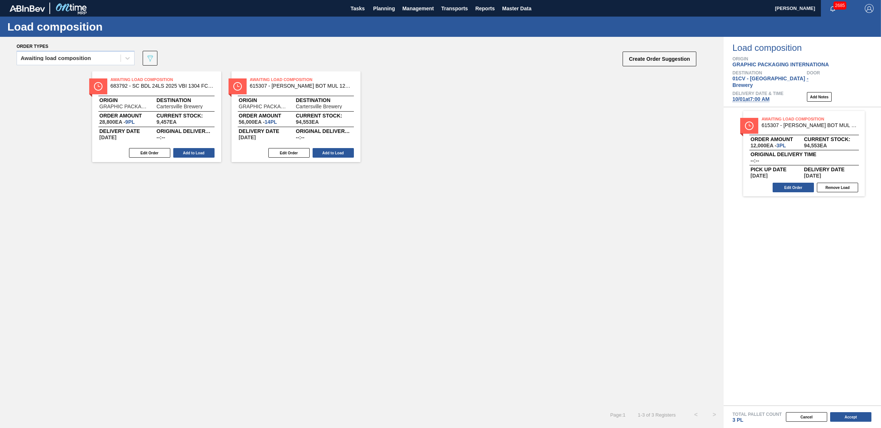
click at [333, 152] on button "Add to Load" at bounding box center [333, 153] width 41 height 10
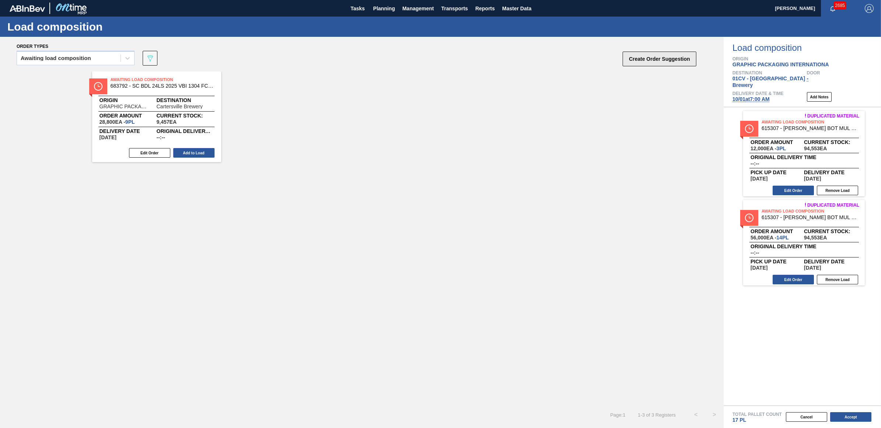
click at [646, 62] on button "Create Order Suggestion" at bounding box center [659, 59] width 74 height 15
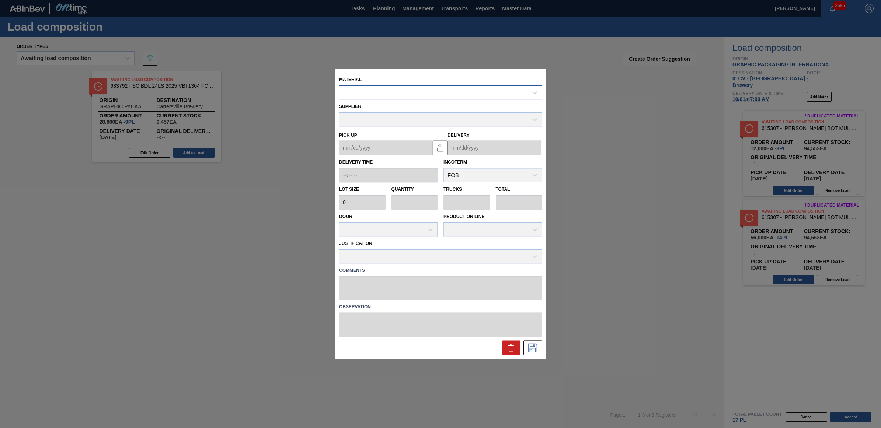
click at [369, 91] on div at bounding box center [433, 92] width 188 height 11
type input "615307"
type input "4,000"
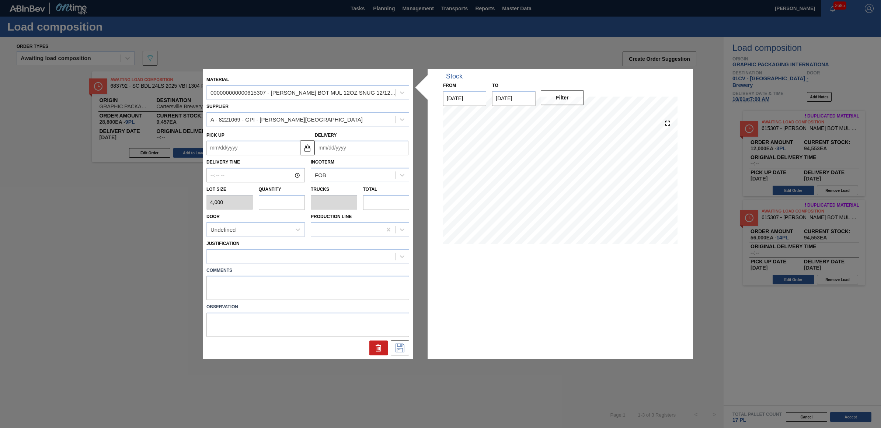
click at [274, 198] on input "text" at bounding box center [282, 202] width 46 height 15
type input "9"
type input "0.346"
type input "36,000"
type input "9"
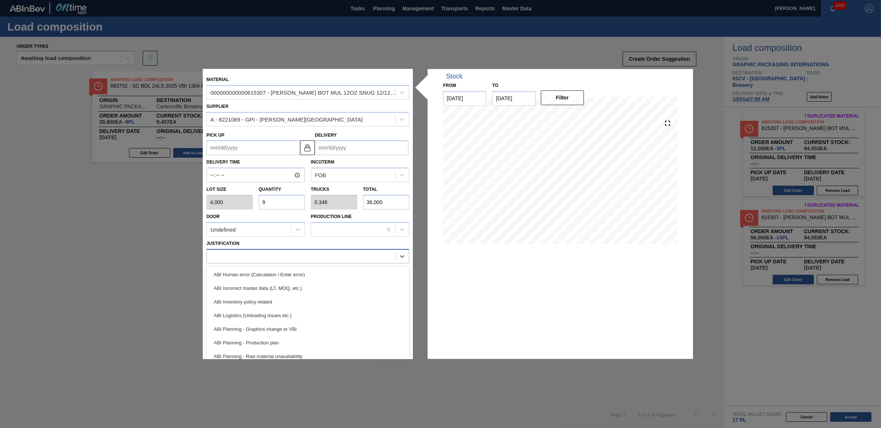
click at [269, 257] on div at bounding box center [301, 256] width 188 height 11
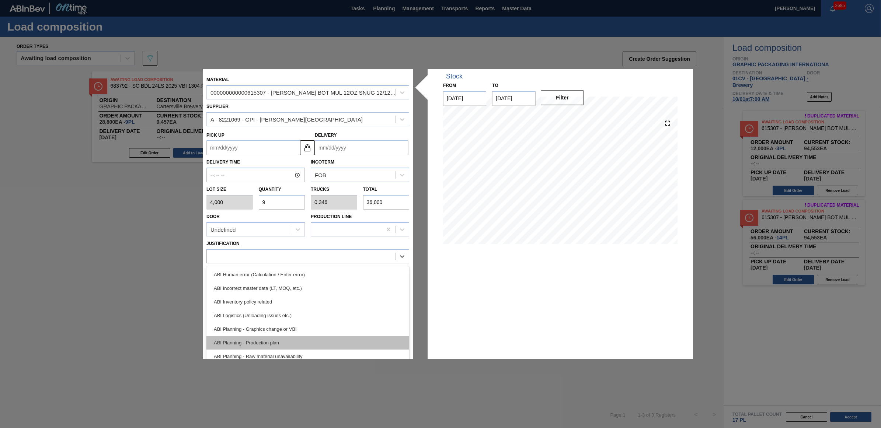
scroll to position [46, 0]
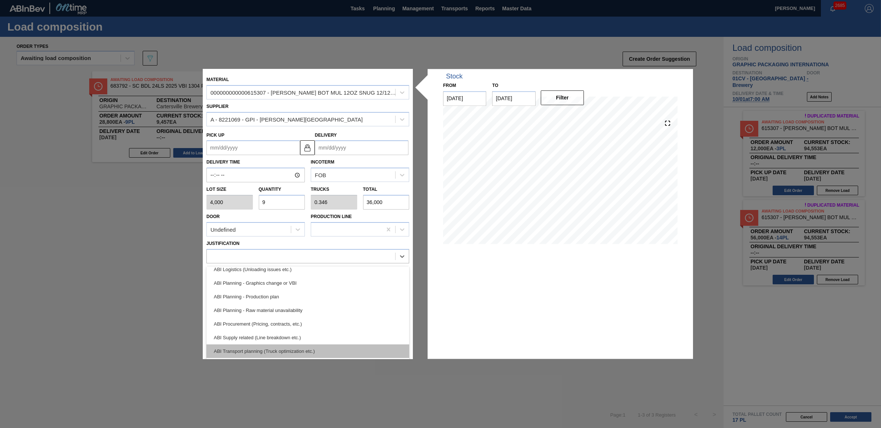
click at [297, 350] on div "ABI Transport planning (Truck optimization etc.)" at bounding box center [307, 352] width 203 height 14
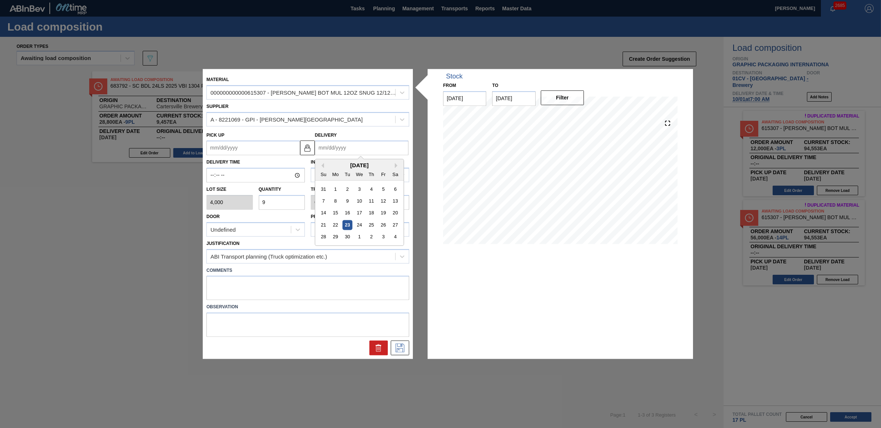
click at [380, 149] on input "Delivery" at bounding box center [362, 148] width 94 height 15
click at [358, 238] on div "1" at bounding box center [359, 237] width 10 height 10
type up "[DATE]"
type input "[DATE]"
click at [395, 349] on icon at bounding box center [400, 348] width 12 height 9
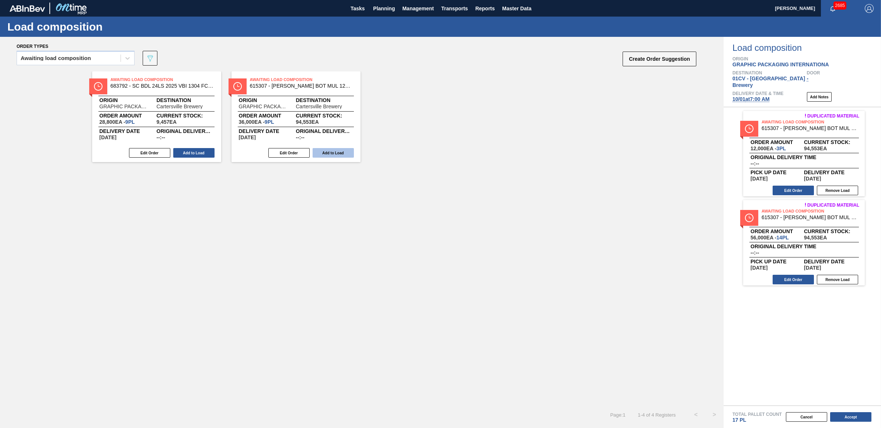
click at [339, 152] on button "Add to Load" at bounding box center [333, 153] width 41 height 10
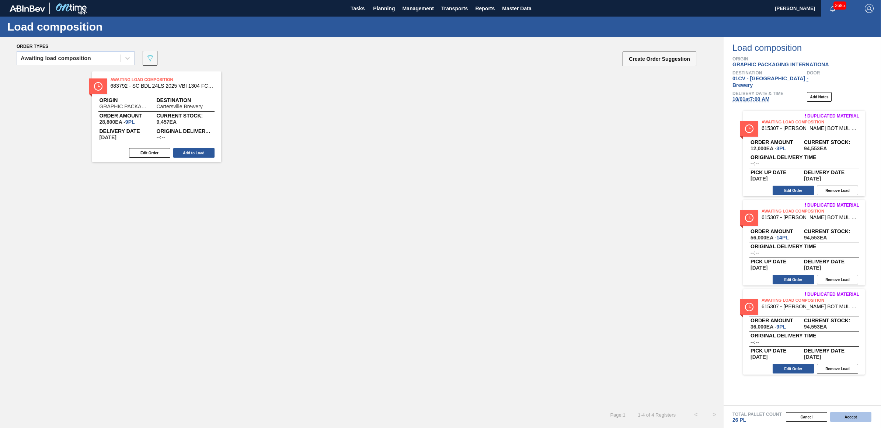
click at [836, 416] on button "Accept" at bounding box center [850, 417] width 41 height 10
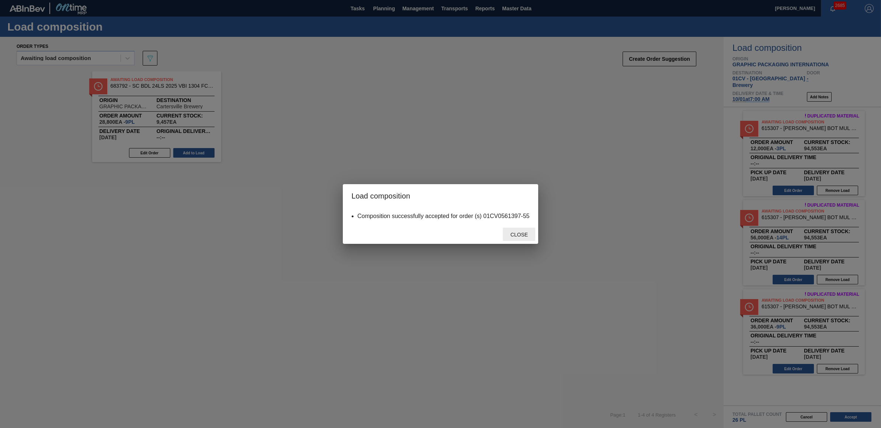
click at [530, 236] on span "Close" at bounding box center [519, 235] width 29 height 6
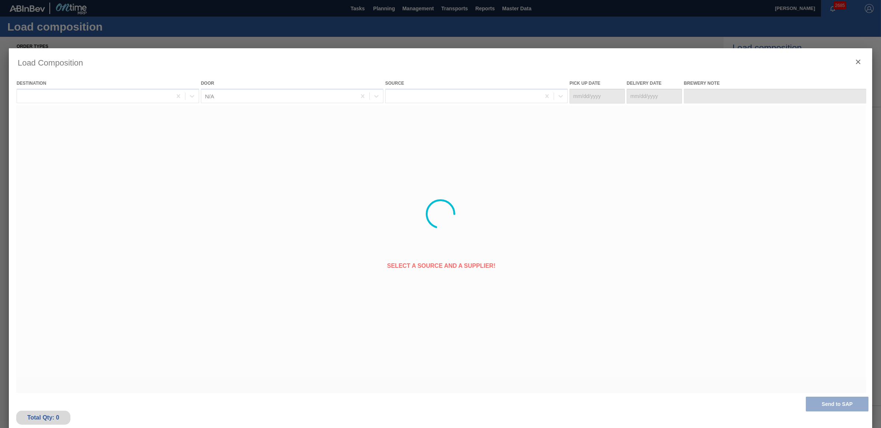
type Date "[DATE]"
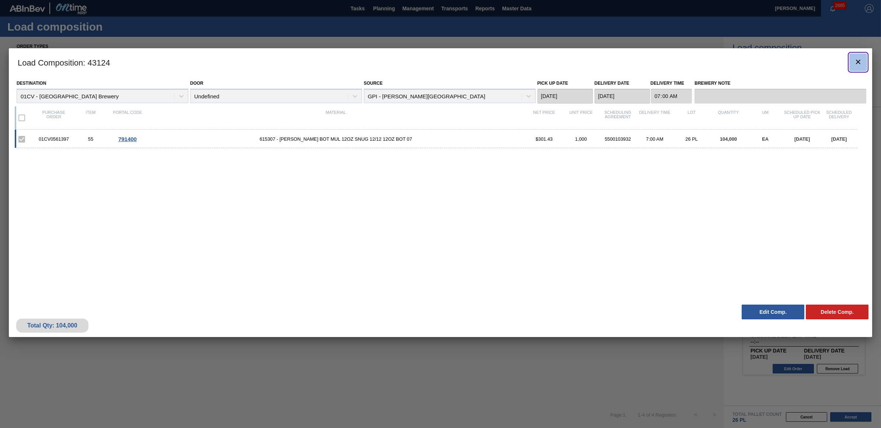
click at [857, 64] on icon "botão de ícone" at bounding box center [858, 61] width 9 height 9
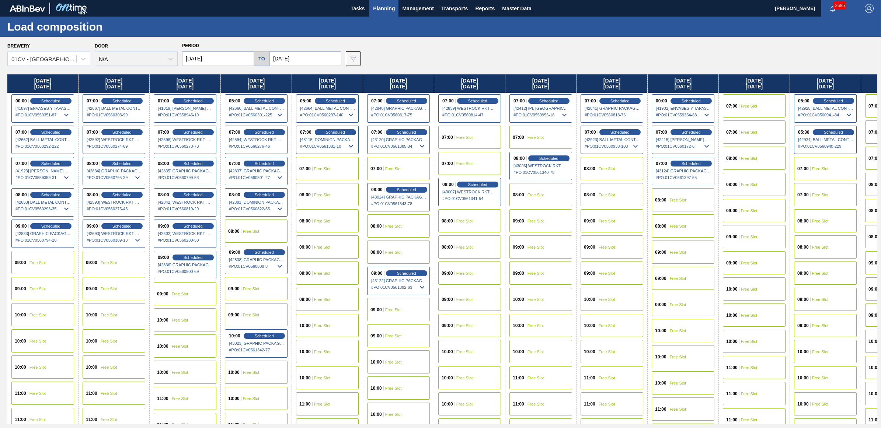
click at [757, 104] on span "Free Slot" at bounding box center [749, 106] width 17 height 4
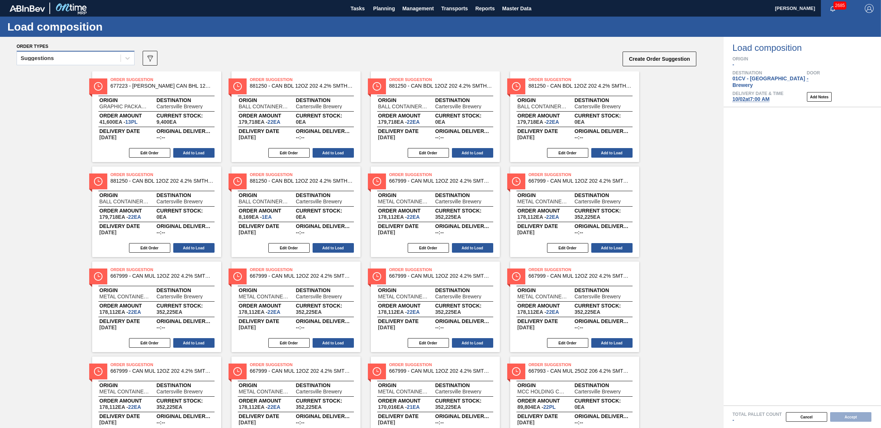
click at [53, 59] on div "Suggestions" at bounding box center [37, 58] width 33 height 5
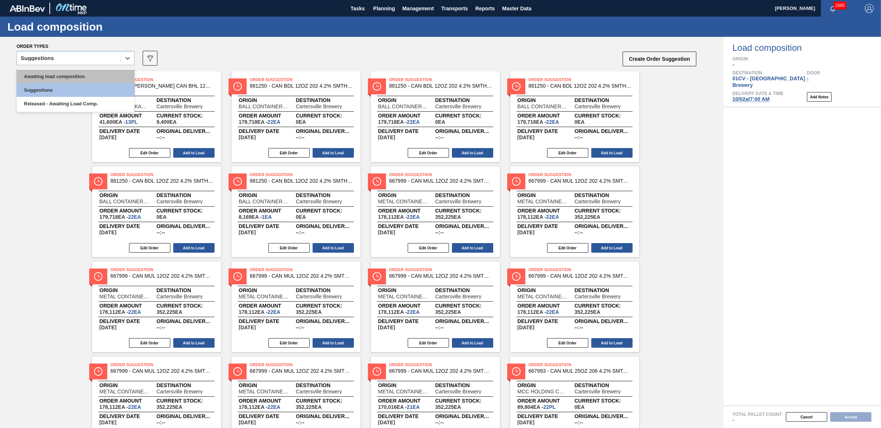
click at [61, 76] on div "Awaiting load composition" at bounding box center [76, 77] width 118 height 14
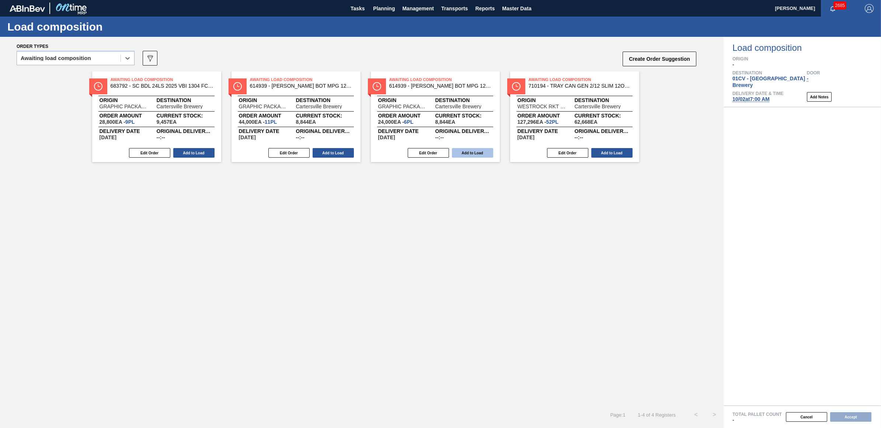
click at [462, 152] on button "Add to Load" at bounding box center [472, 153] width 41 height 10
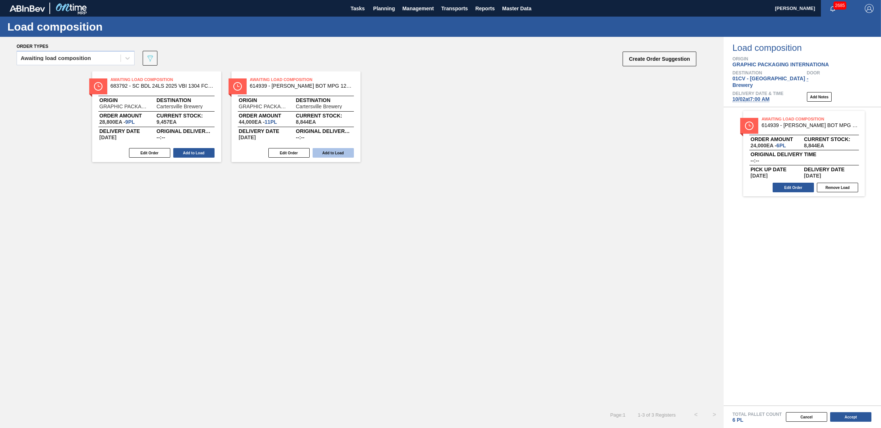
click at [327, 151] on button "Add to Load" at bounding box center [333, 153] width 41 height 10
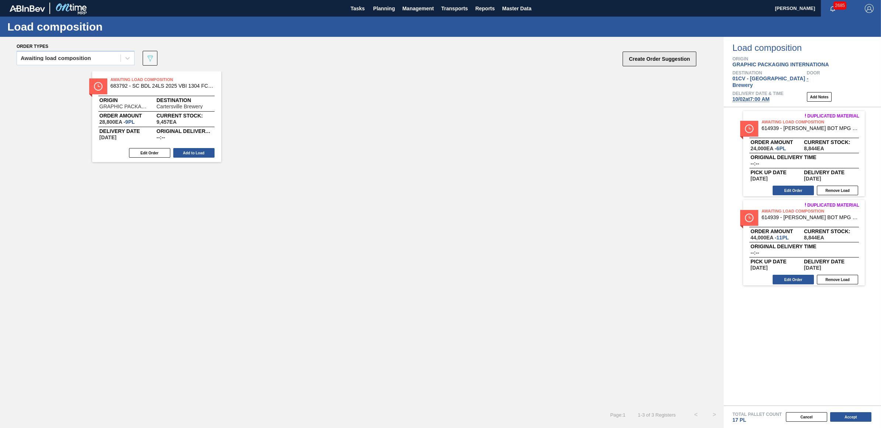
click at [651, 56] on button "Create Order Suggestion" at bounding box center [659, 59] width 74 height 15
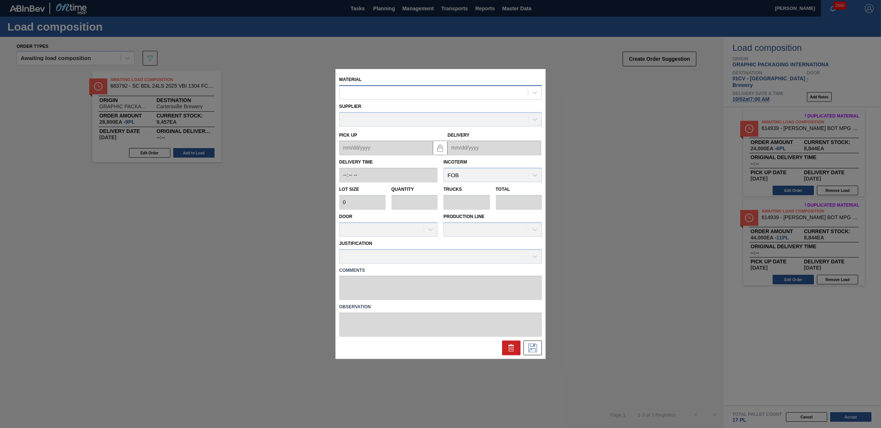
click at [377, 95] on div at bounding box center [433, 92] width 188 height 11
type input "615307"
type input "4,000"
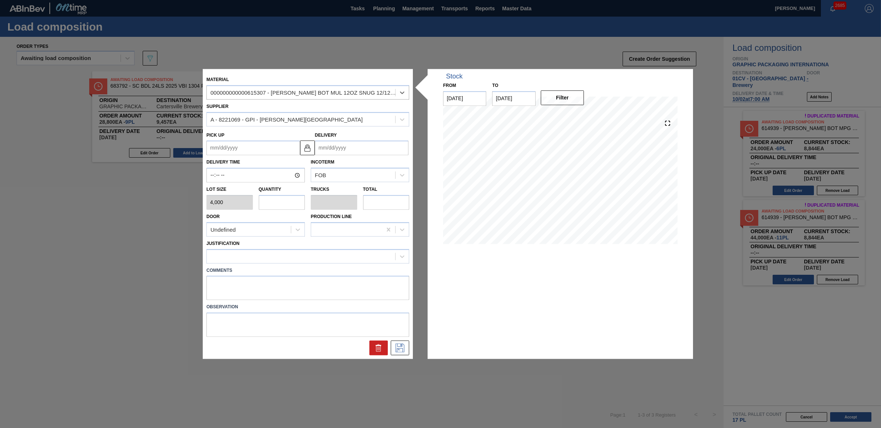
click at [273, 204] on input "text" at bounding box center [282, 202] width 46 height 15
type input "5"
type input "0.192"
type input "20,000"
type input "5"
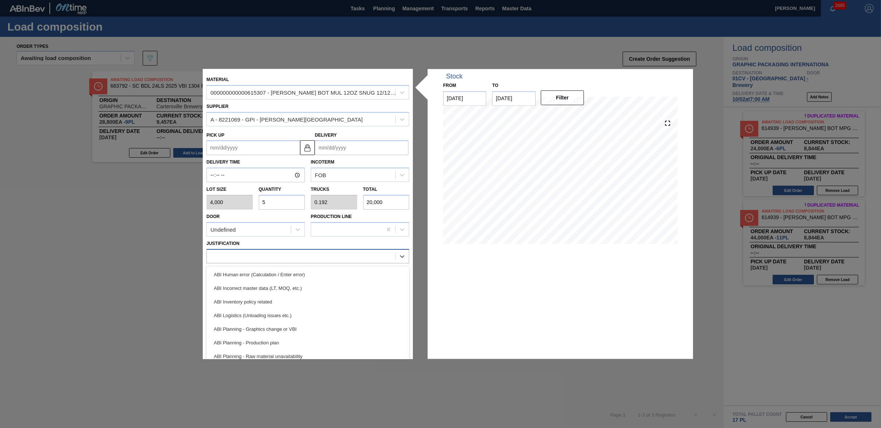
click at [282, 261] on div at bounding box center [301, 256] width 188 height 11
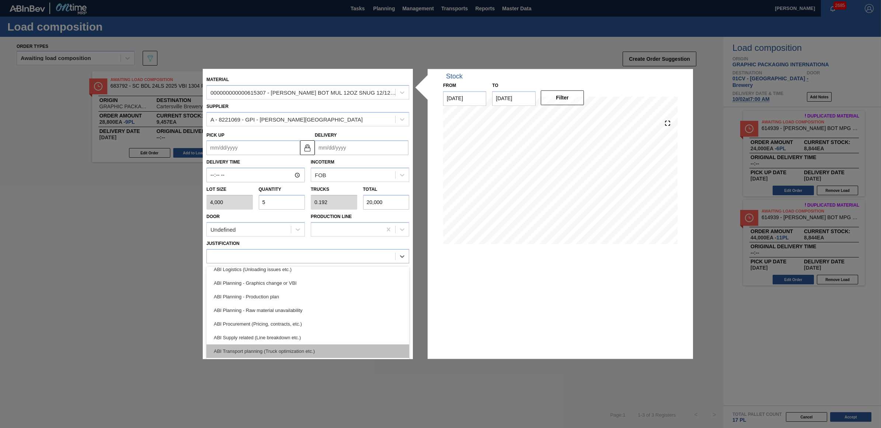
click at [286, 353] on div "ABI Transport planning (Truck optimization etc.)" at bounding box center [307, 352] width 203 height 14
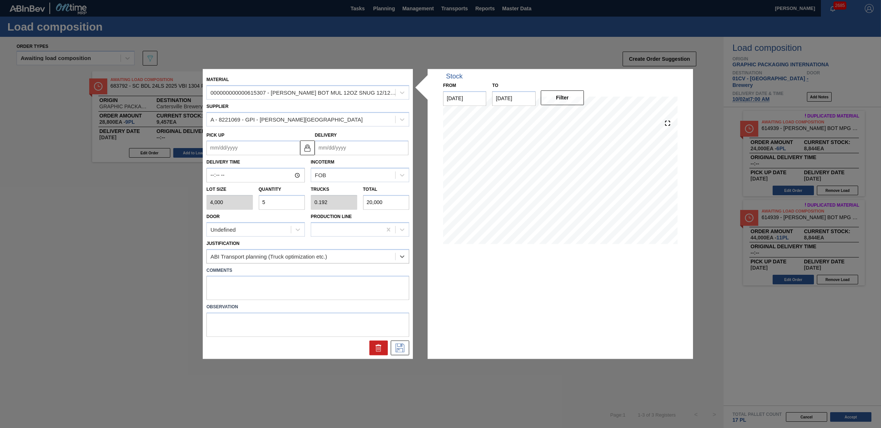
click at [359, 150] on input "Delivery" at bounding box center [362, 148] width 94 height 15
click at [370, 238] on div "2" at bounding box center [371, 237] width 10 height 10
type up "[DATE]"
type input "[DATE]"
click at [403, 346] on icon at bounding box center [400, 348] width 12 height 9
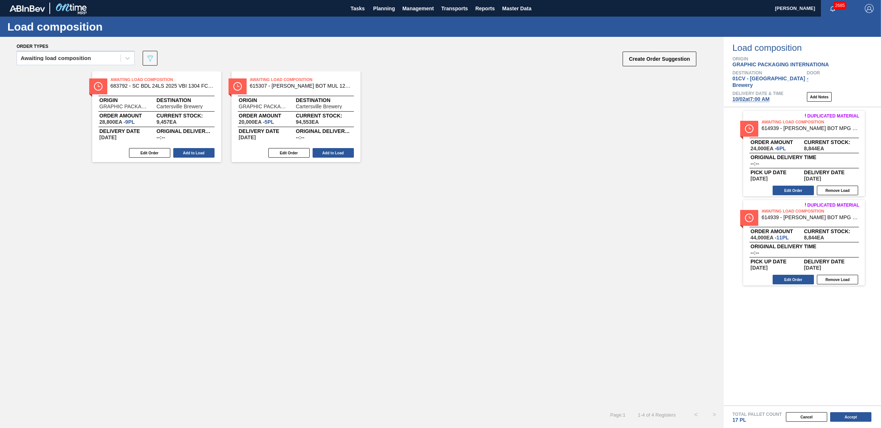
click at [343, 158] on div "Edit Order Add to Load" at bounding box center [292, 152] width 123 height 11
click at [340, 153] on button "Add to Load" at bounding box center [333, 153] width 41 height 10
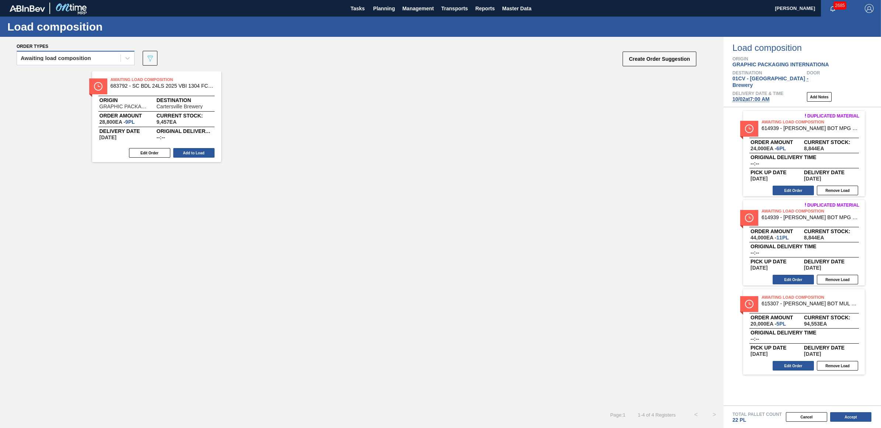
drag, startPoint x: 98, startPoint y: 58, endPoint x: 93, endPoint y: 63, distance: 7.0
click at [98, 58] on div "Awaiting load composition" at bounding box center [69, 58] width 104 height 11
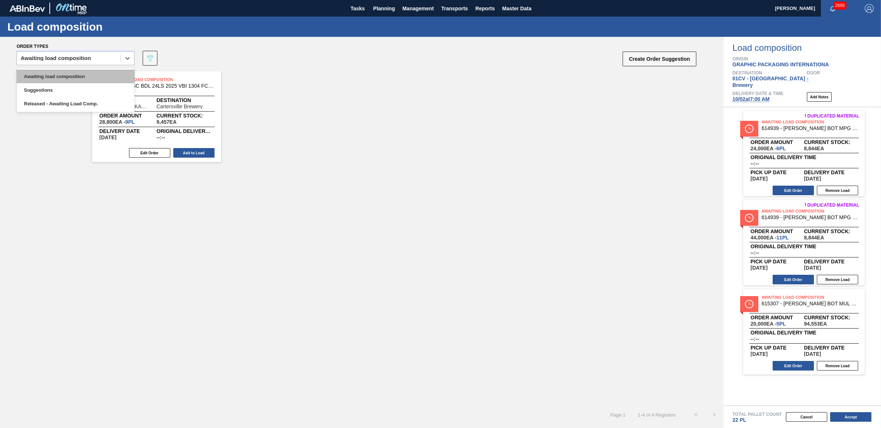
click at [85, 74] on div "Awaiting load composition" at bounding box center [76, 77] width 118 height 14
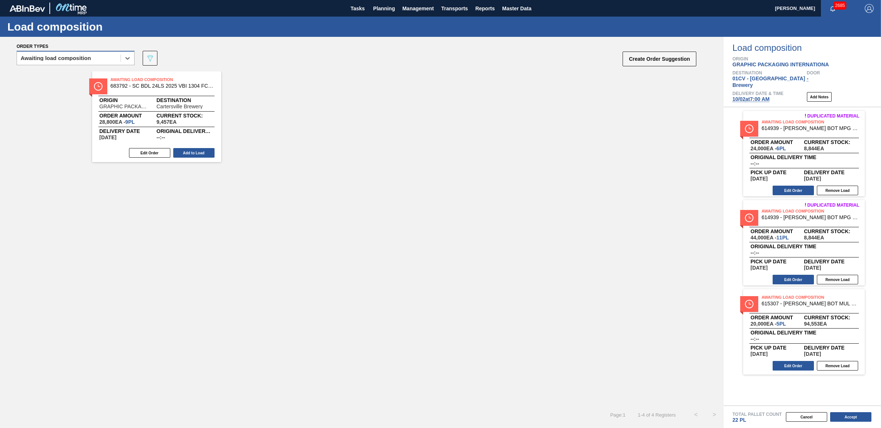
click at [52, 56] on div "Awaiting load composition" at bounding box center [56, 58] width 70 height 5
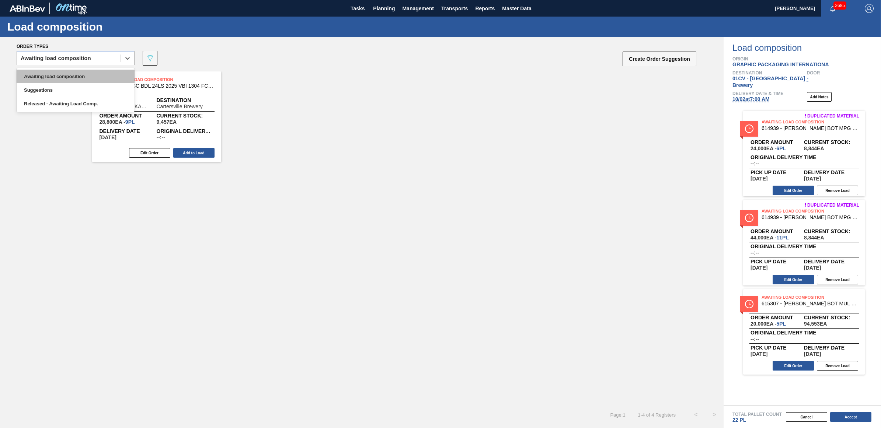
click at [61, 72] on div "Awaiting load composition" at bounding box center [76, 77] width 118 height 14
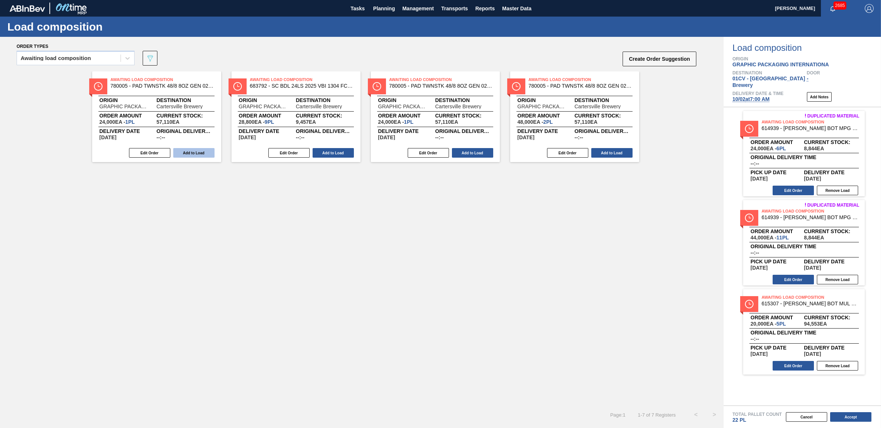
click at [196, 152] on button "Add to Load" at bounding box center [193, 153] width 41 height 10
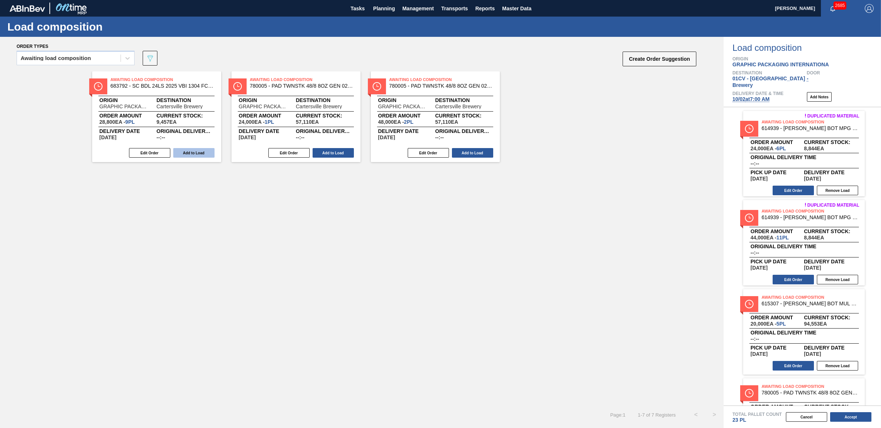
click at [204, 152] on button "Add to Load" at bounding box center [193, 153] width 41 height 10
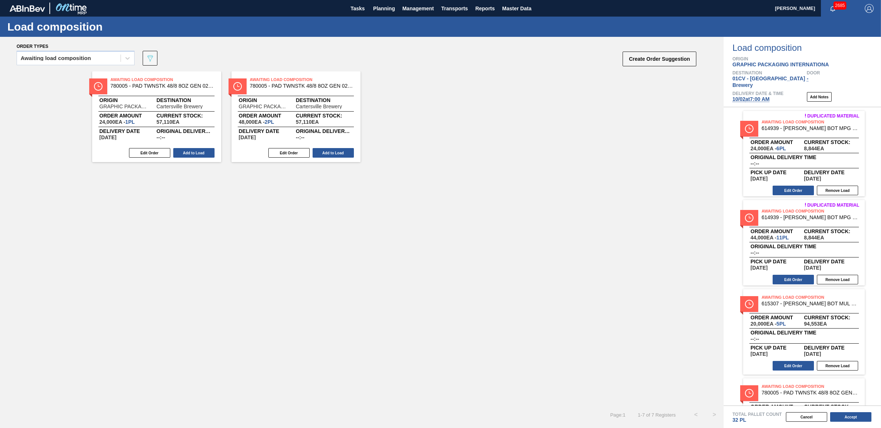
click at [204, 152] on button "Add to Load" at bounding box center [193, 153] width 41 height 10
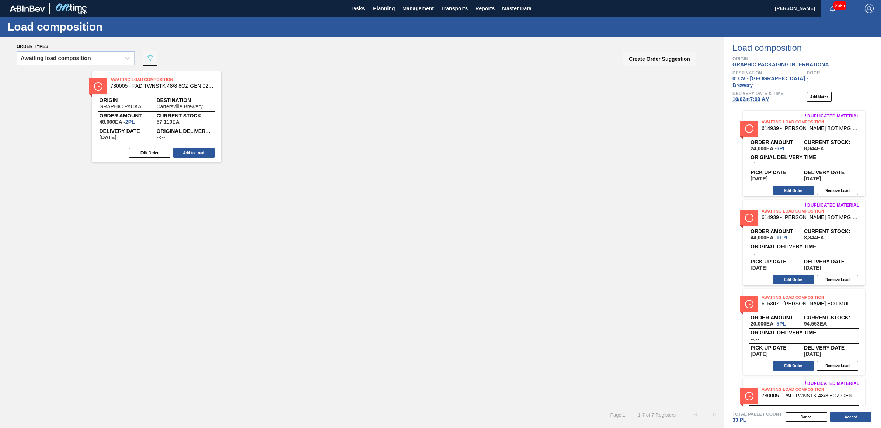
click at [204, 152] on button "Add to Load" at bounding box center [193, 153] width 41 height 10
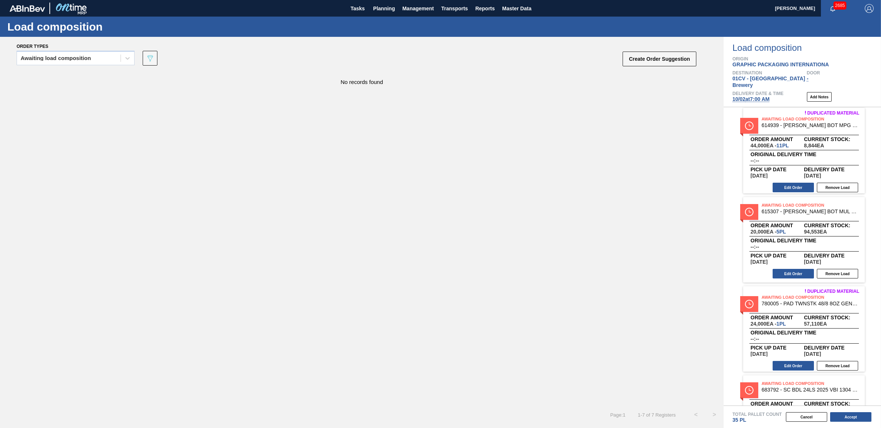
scroll to position [184, 0]
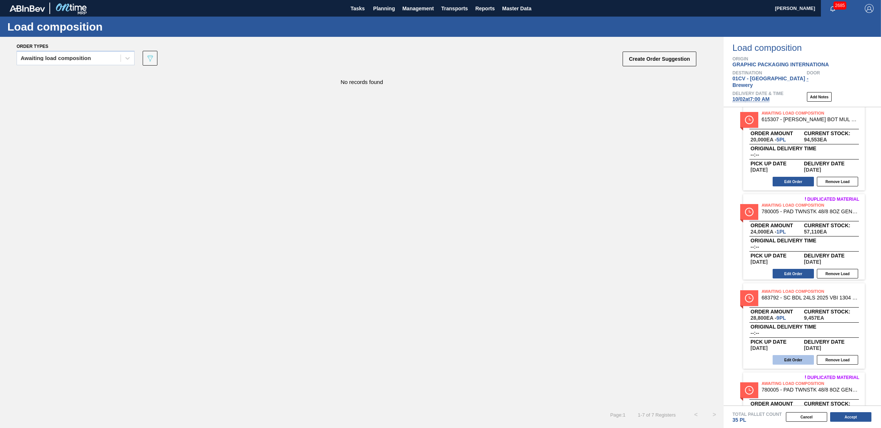
click at [796, 355] on button "Edit Order" at bounding box center [792, 360] width 41 height 10
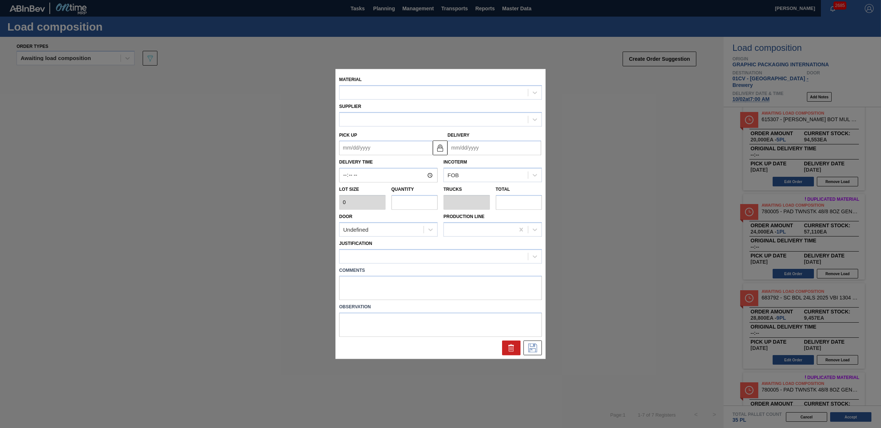
type input "3,200"
type input "9"
type input "0.346"
type input "28,800"
type up "[DATE]"
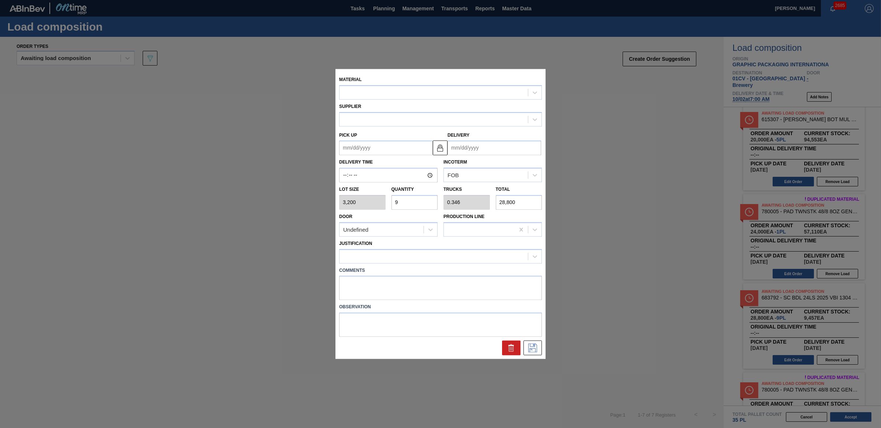
type input "[DATE]"
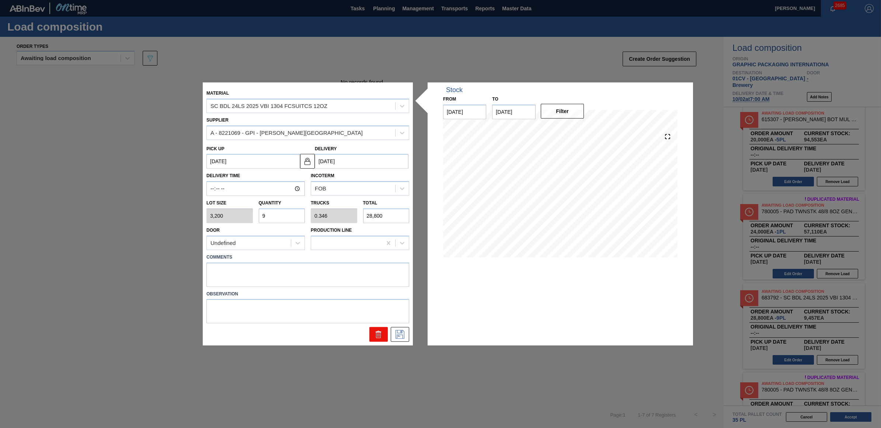
click at [372, 334] on button at bounding box center [378, 334] width 18 height 15
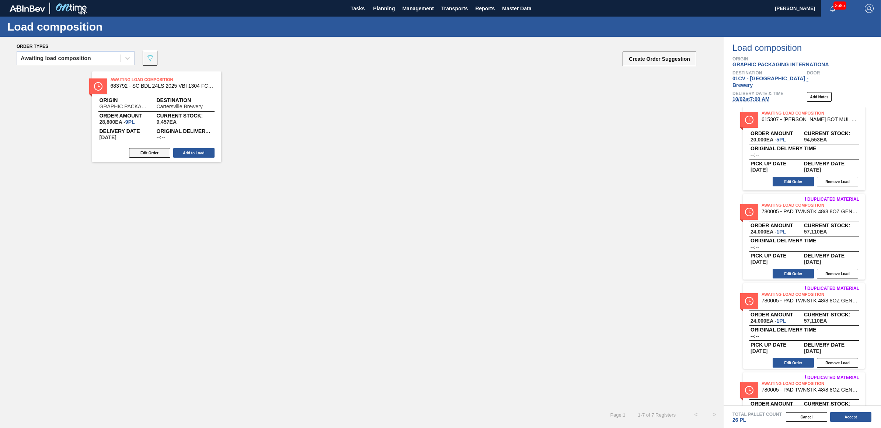
click at [148, 155] on button "Edit Order" at bounding box center [149, 153] width 41 height 10
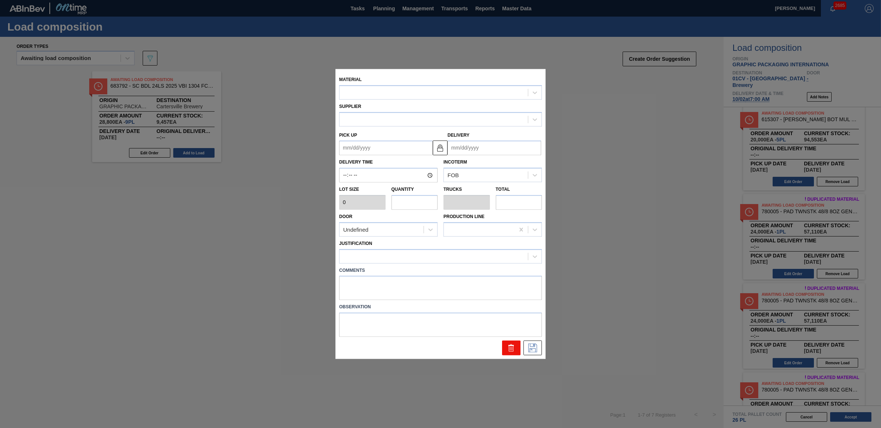
click at [509, 345] on icon at bounding box center [511, 345] width 6 height 1
click at [369, 351] on div at bounding box center [440, 348] width 209 height 15
click at [509, 345] on icon at bounding box center [511, 345] width 6 height 1
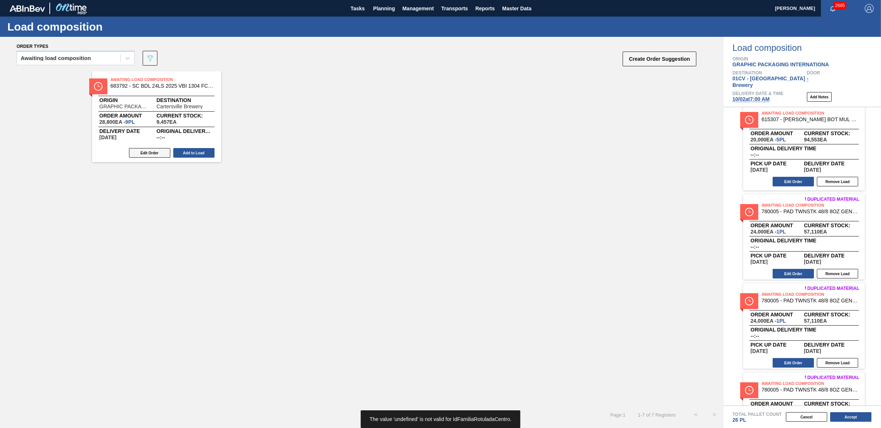
click at [146, 150] on button "Edit Order" at bounding box center [149, 153] width 41 height 10
click at [850, 416] on button "Accept" at bounding box center [850, 417] width 41 height 10
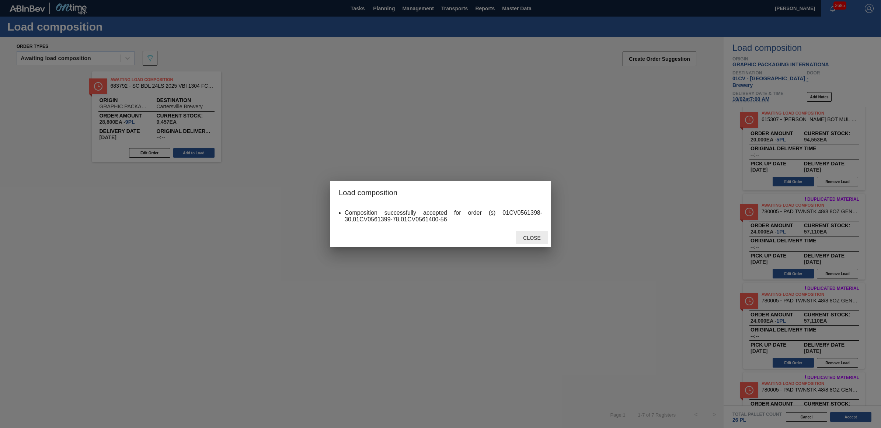
click at [533, 244] on div "Close" at bounding box center [532, 238] width 32 height 14
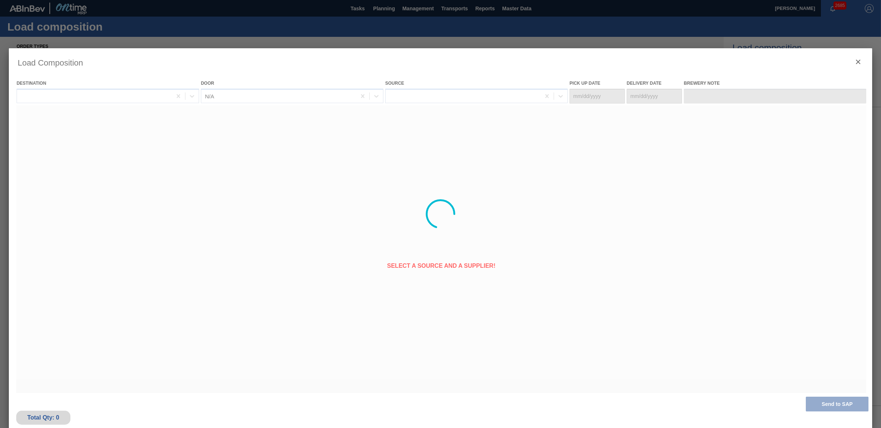
type Date "[DATE]"
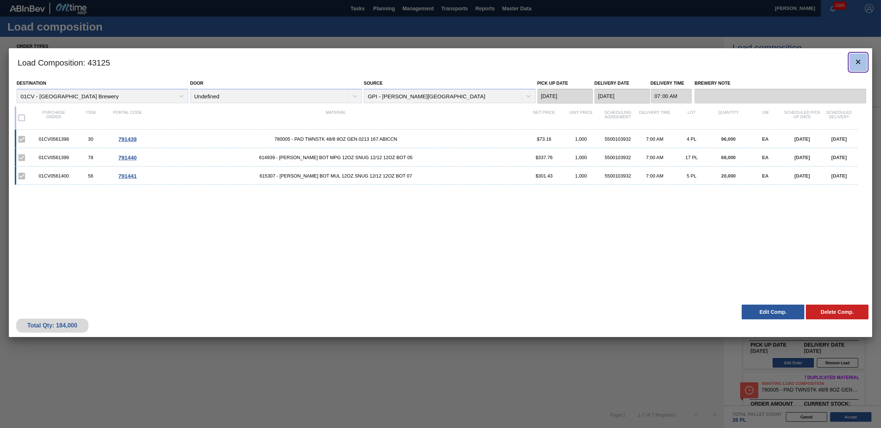
click at [855, 62] on icon "botão de ícone" at bounding box center [858, 61] width 9 height 9
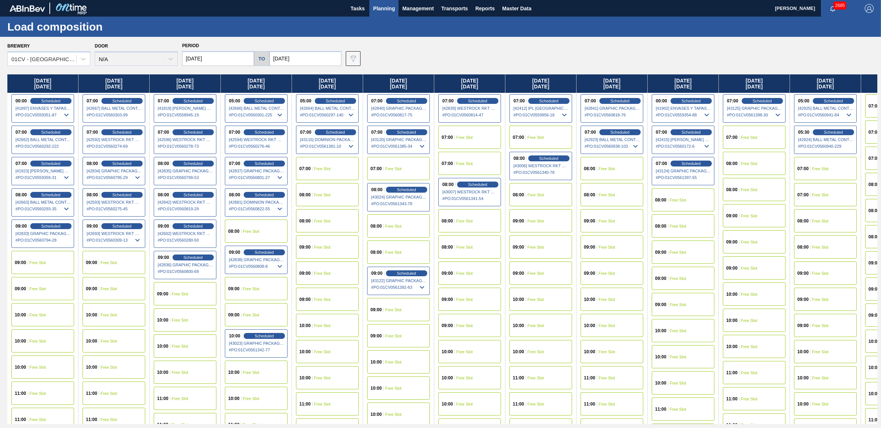
click at [611, 172] on div "08:00 Free Slot" at bounding box center [611, 168] width 63 height 23
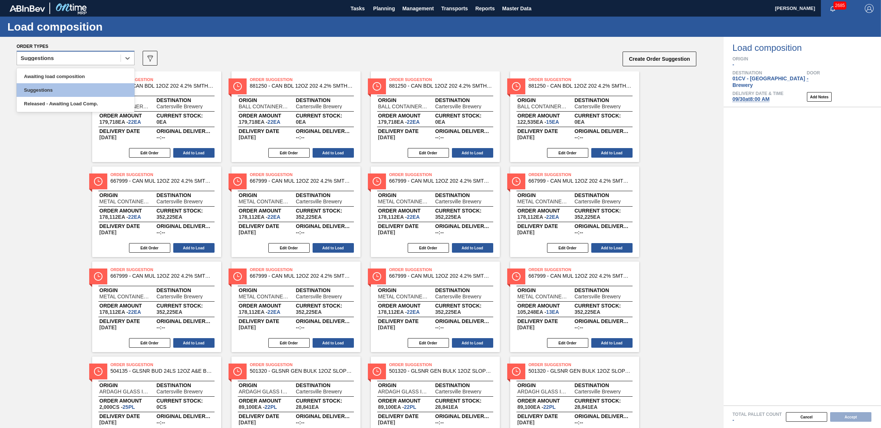
click at [95, 61] on div "Suggestions" at bounding box center [69, 58] width 104 height 11
click at [96, 80] on div "Awaiting load composition" at bounding box center [76, 77] width 118 height 14
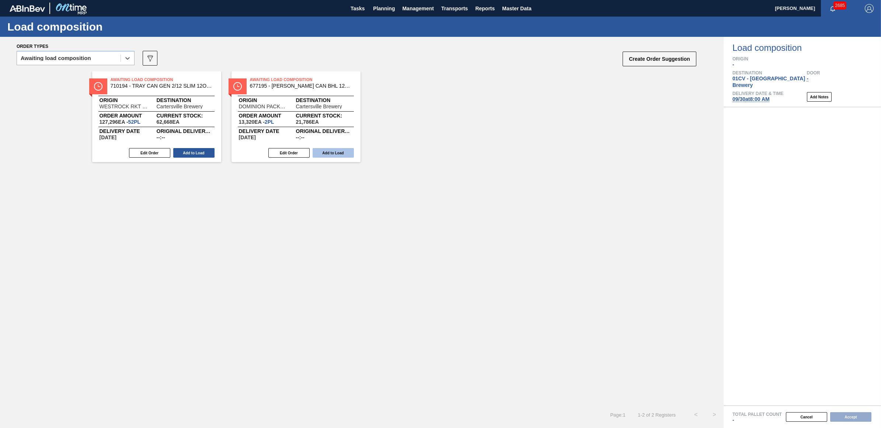
click at [333, 150] on button "Add to Load" at bounding box center [333, 153] width 41 height 10
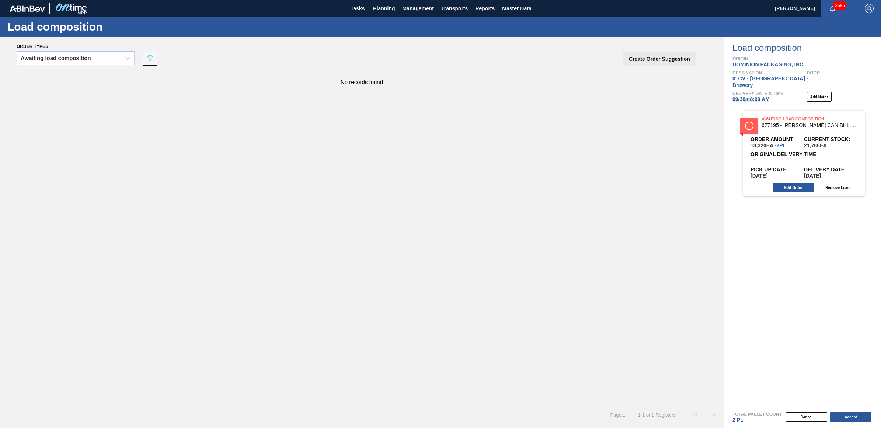
click at [652, 61] on button "Create Order Suggestion" at bounding box center [659, 59] width 74 height 15
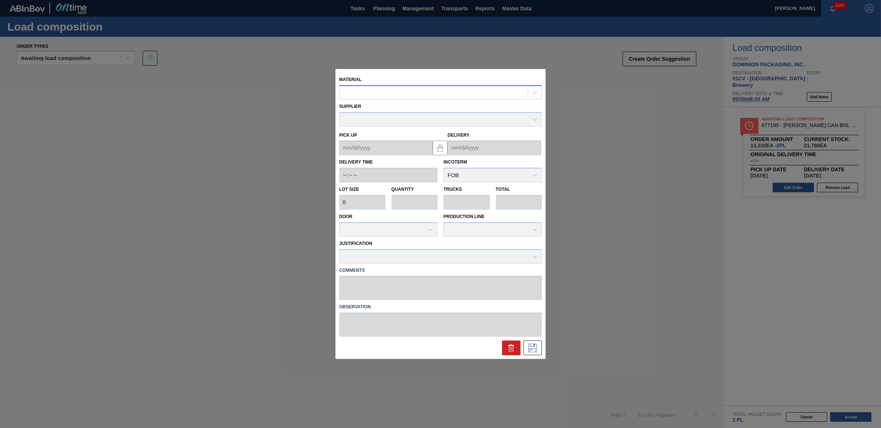
click at [379, 95] on div at bounding box center [433, 92] width 188 height 11
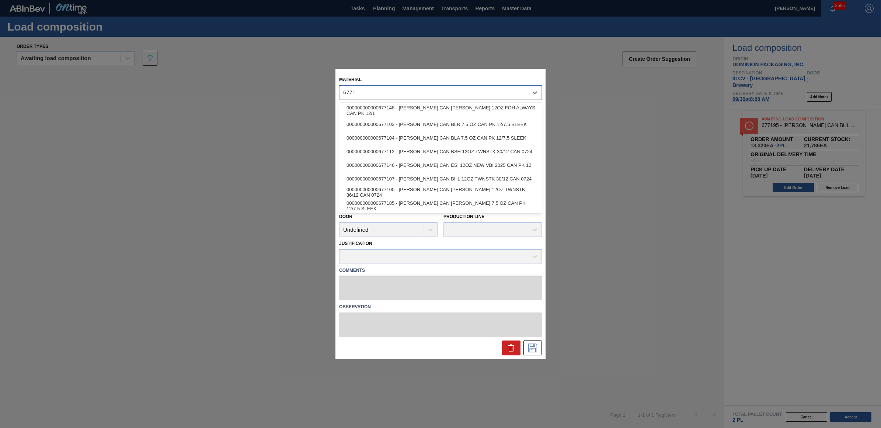
type input "677195"
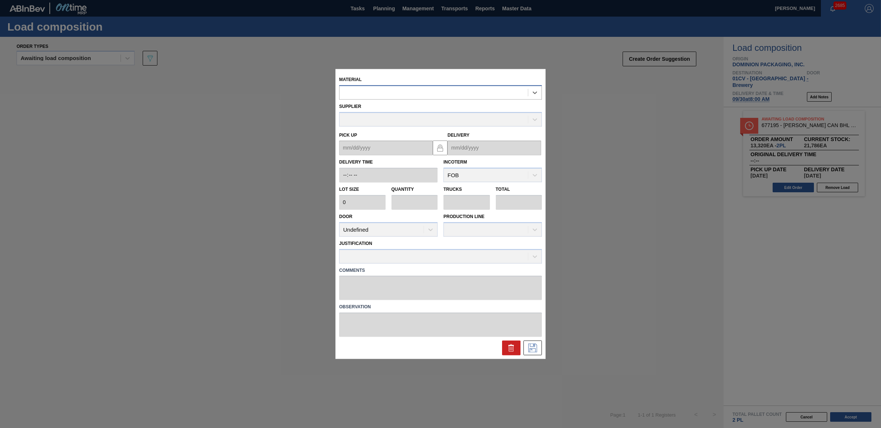
type input "6,660"
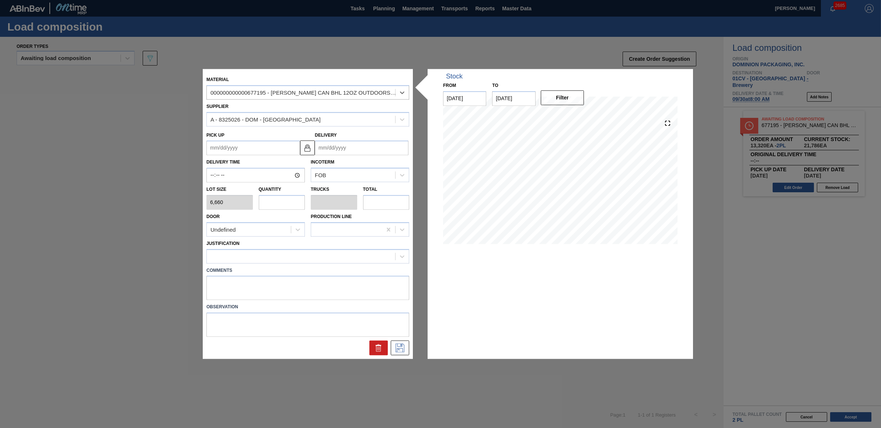
click at [264, 204] on input "text" at bounding box center [282, 202] width 46 height 15
type input "1"
type input "0.038"
type input "6,660"
type input "1"
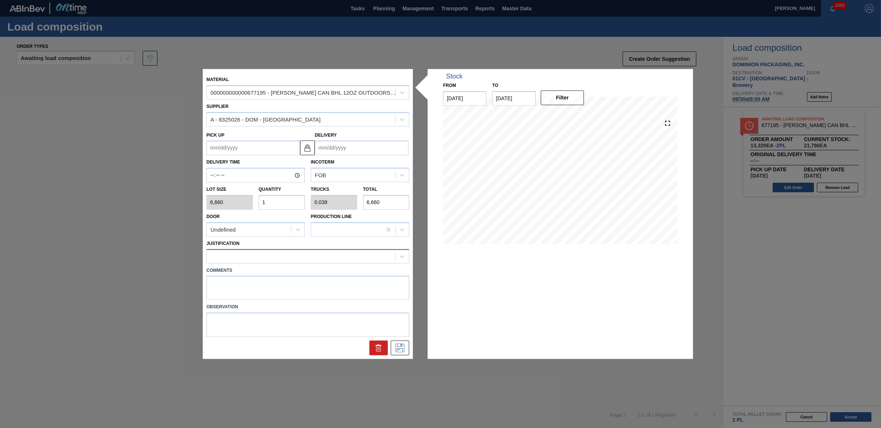
click at [271, 257] on div at bounding box center [301, 256] width 188 height 11
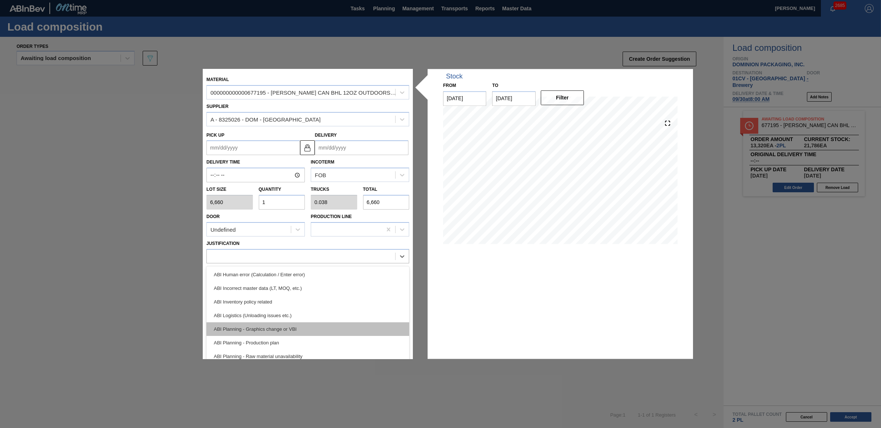
scroll to position [46, 0]
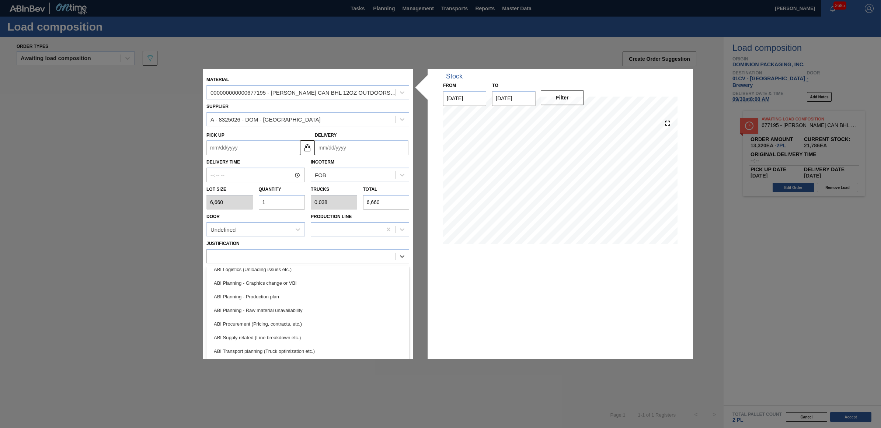
click at [296, 284] on div "ABI Planning - Graphics change or VBI" at bounding box center [307, 283] width 203 height 14
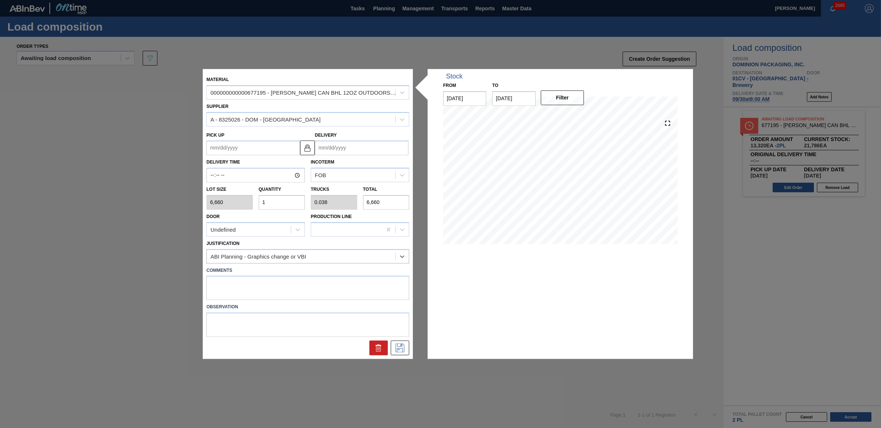
click at [356, 144] on input "Delivery" at bounding box center [362, 148] width 94 height 15
click at [345, 240] on div "30" at bounding box center [347, 237] width 10 height 10
type up "[DATE]"
type input "[DATE]"
click at [399, 348] on icon at bounding box center [399, 348] width 9 height 9
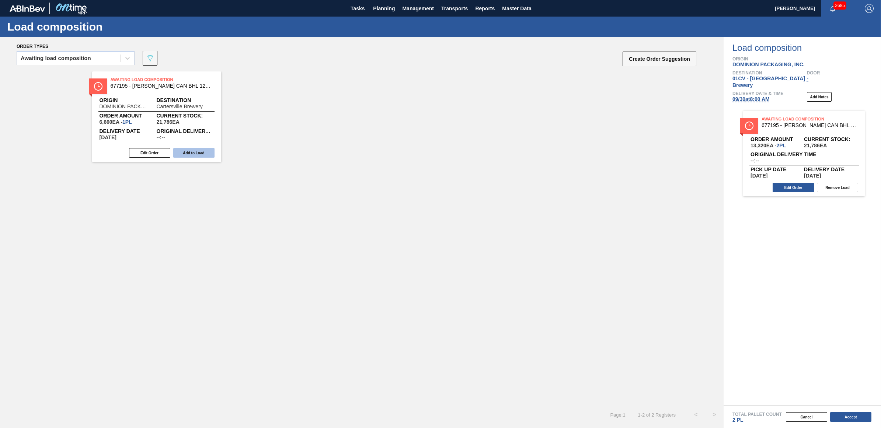
click at [201, 150] on button "Add to Load" at bounding box center [193, 153] width 41 height 10
